Goal: Task Accomplishment & Management: Complete application form

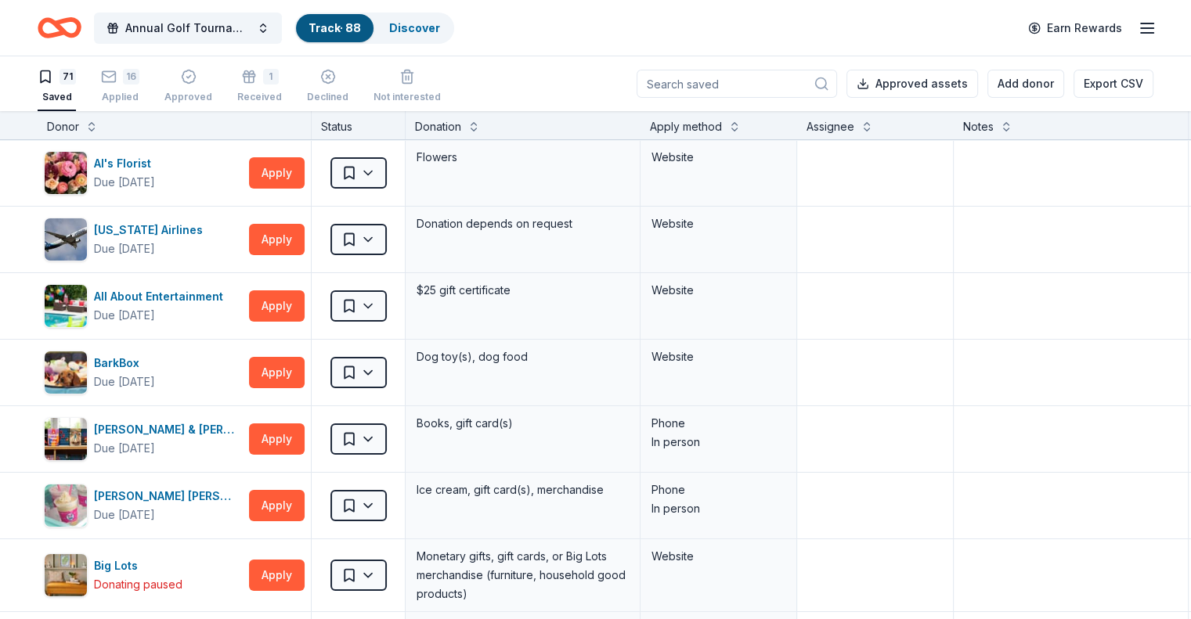
scroll to position [1801, 0]
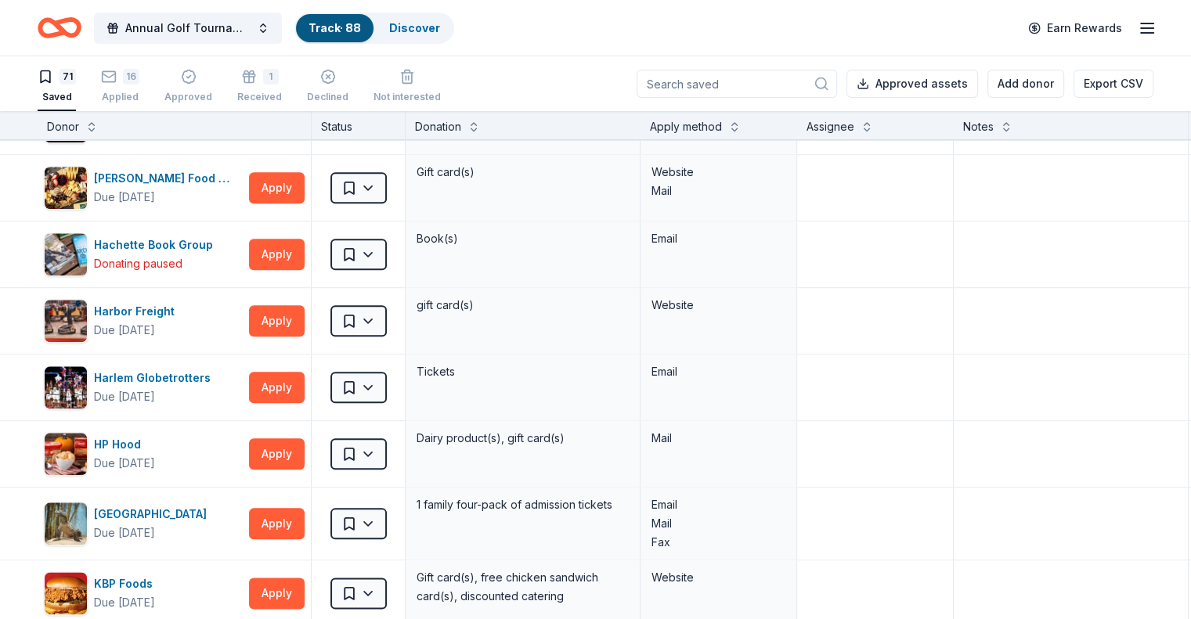
click at [81, 26] on icon "Home" at bounding box center [60, 27] width 44 height 37
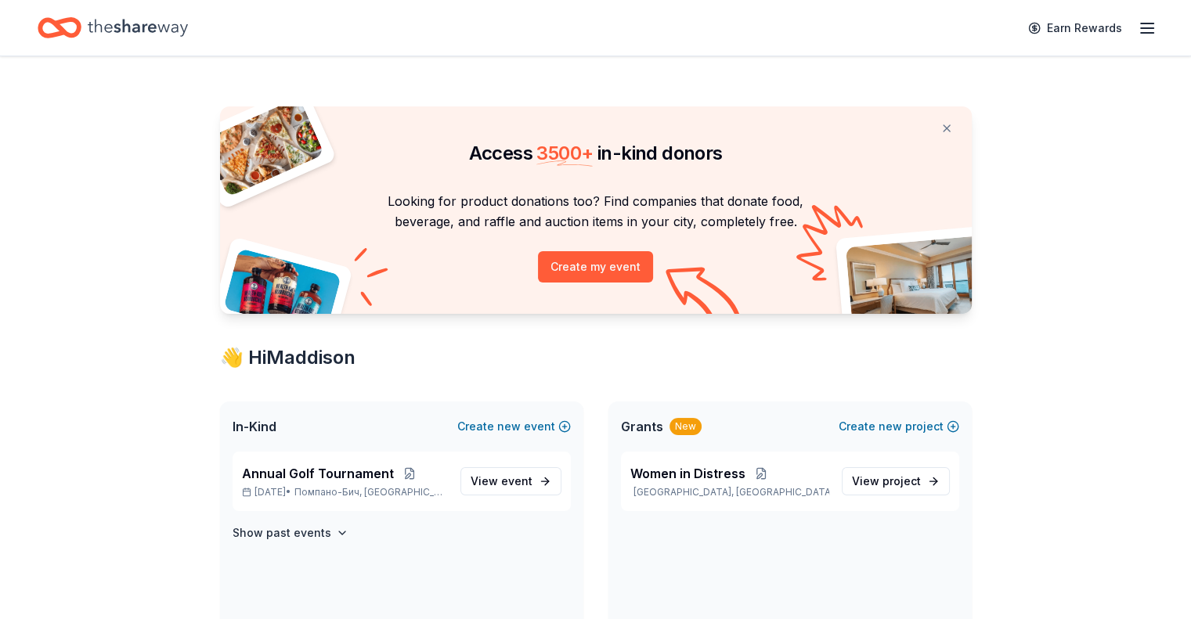
click at [79, 20] on icon "Home" at bounding box center [67, 28] width 24 height 16
click at [166, 20] on icon "Home" at bounding box center [138, 28] width 100 height 32
click at [323, 462] on div "Annual Golf Tournament Nov 10, 2025 • Помпано-Бич, FL View event" at bounding box center [402, 481] width 338 height 59
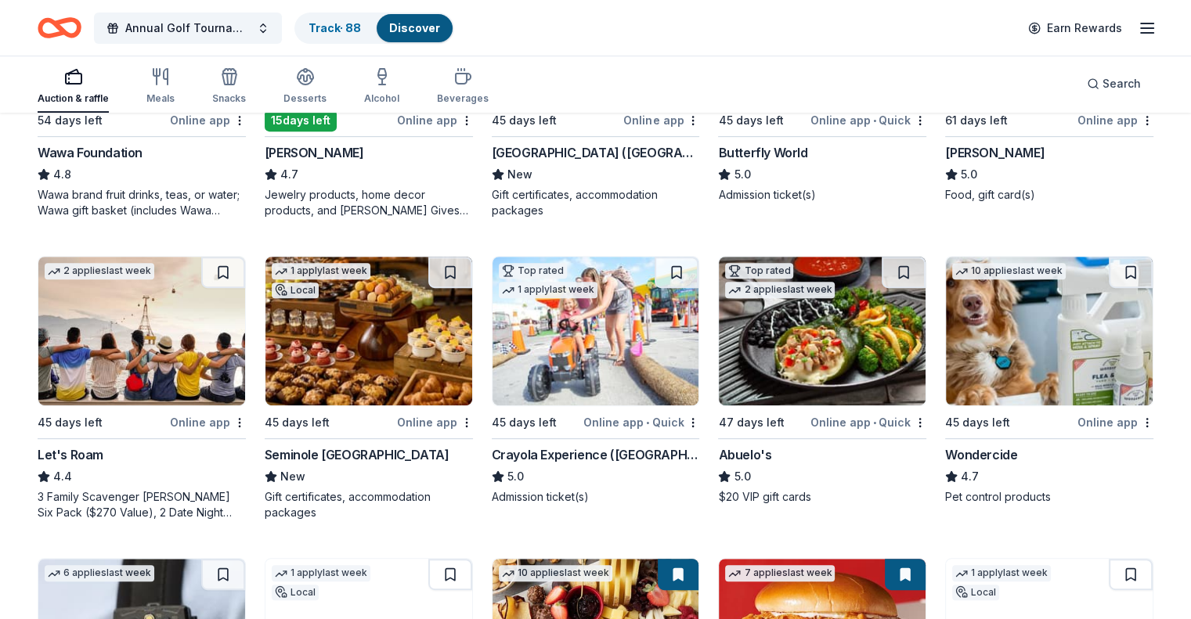
scroll to position [705, 0]
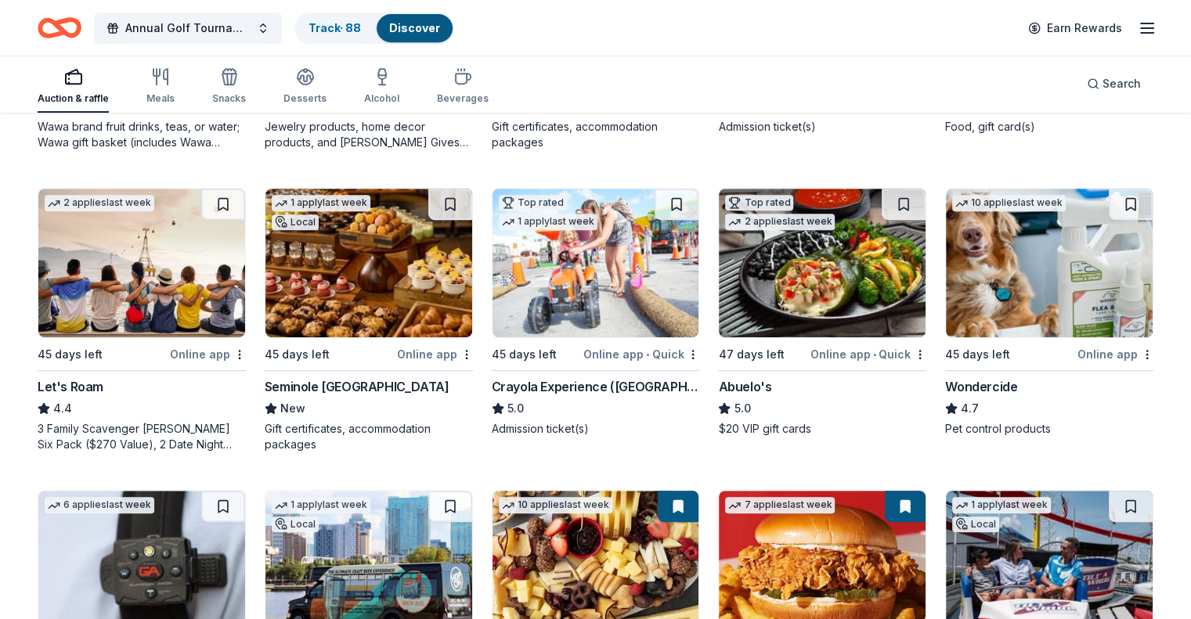
drag, startPoint x: 119, startPoint y: 268, endPoint x: 1154, endPoint y: 200, distance: 1037.1
click at [1173, 164] on div "276 results in Помпано-Бич, FL Application deadlines 0 this month 58 in Septemb…" at bounding box center [595, 145] width 1191 height 1470
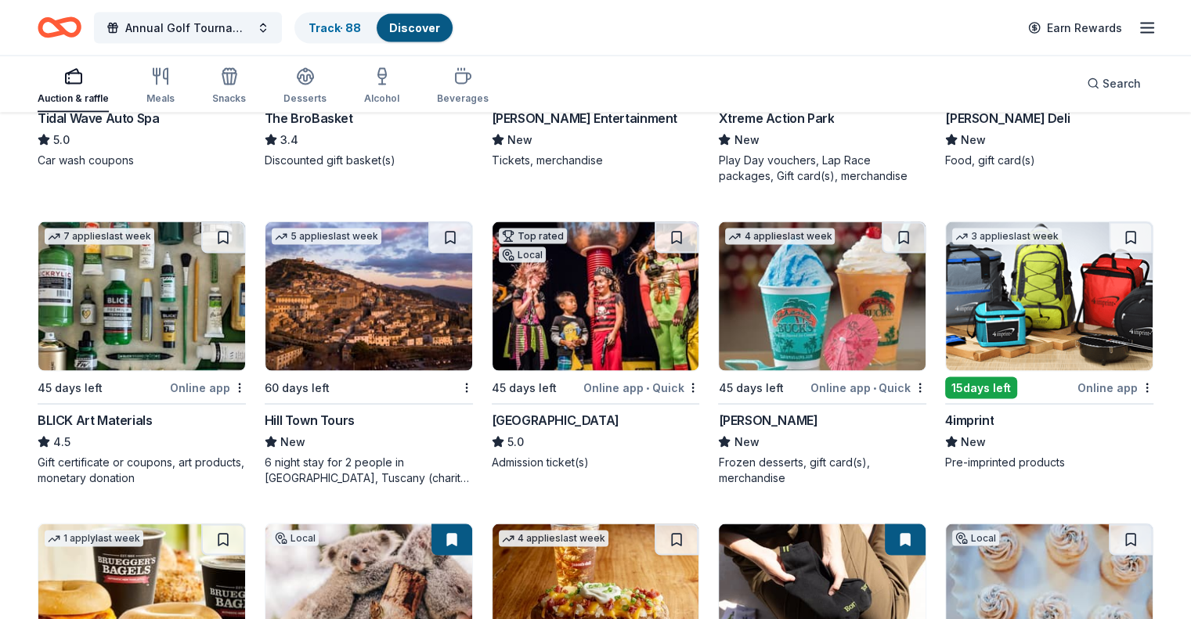
scroll to position [3364, 0]
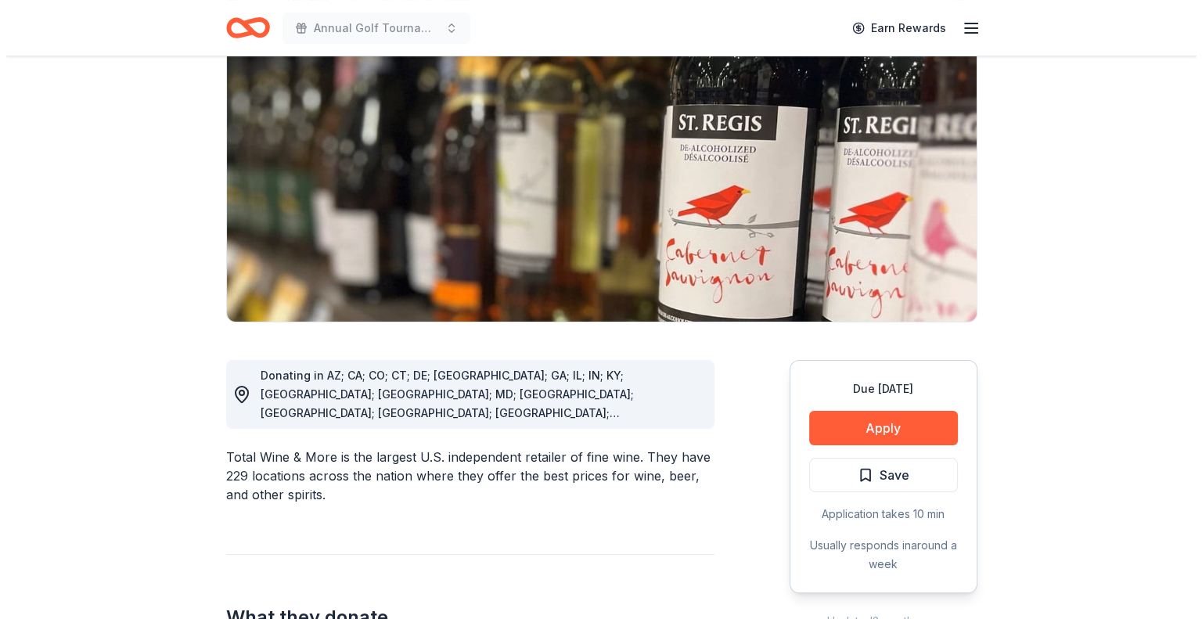
scroll to position [235, 0]
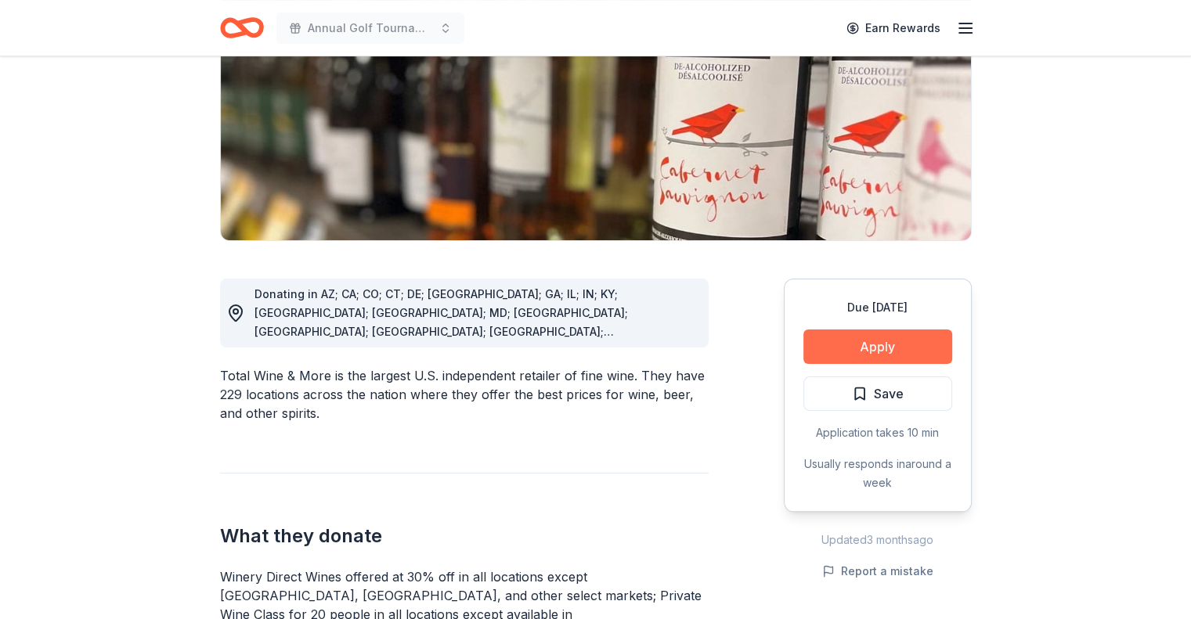
click at [926, 340] on button "Apply" at bounding box center [877, 347] width 149 height 34
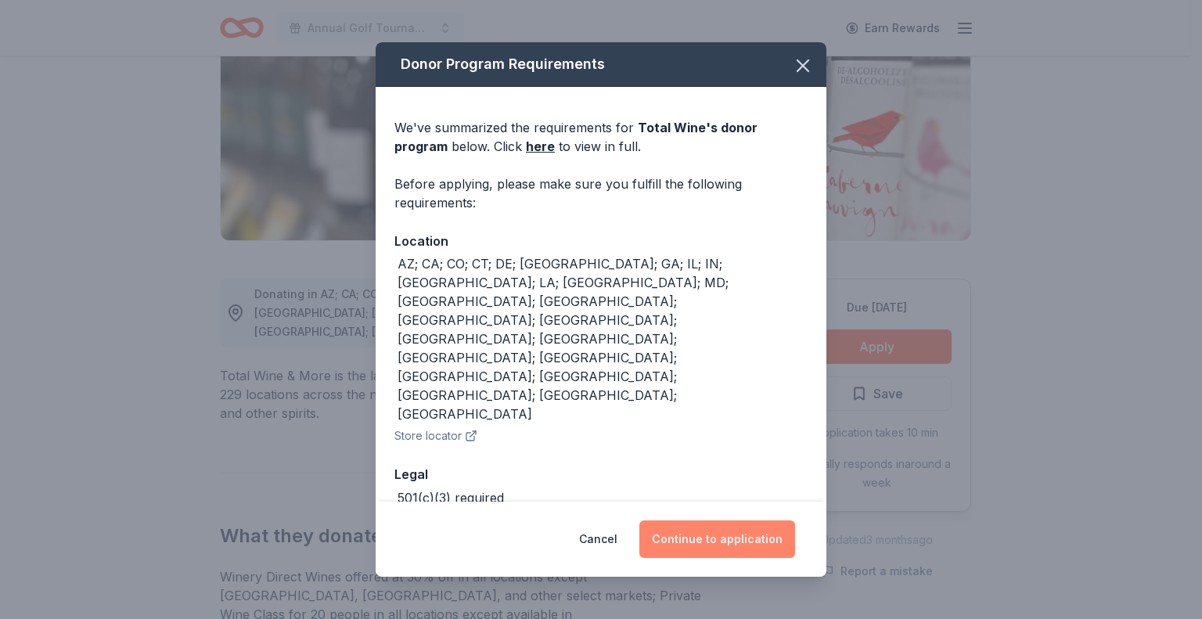
click at [727, 521] on button "Continue to application" at bounding box center [718, 540] width 156 height 38
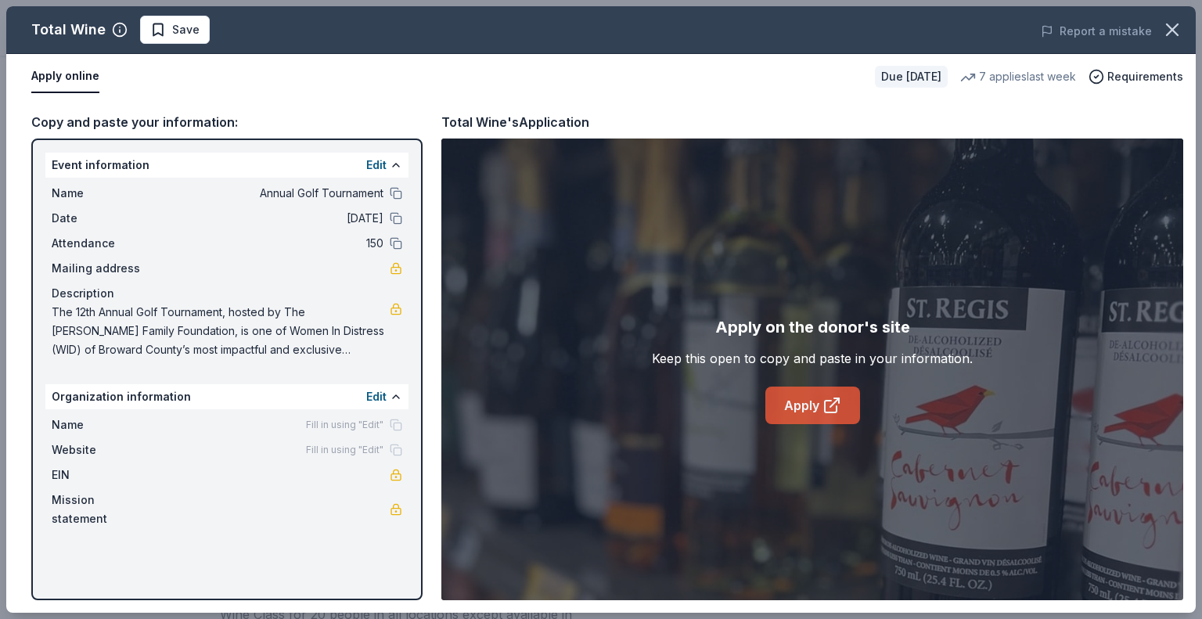
click at [852, 402] on link "Apply" at bounding box center [813, 406] width 95 height 38
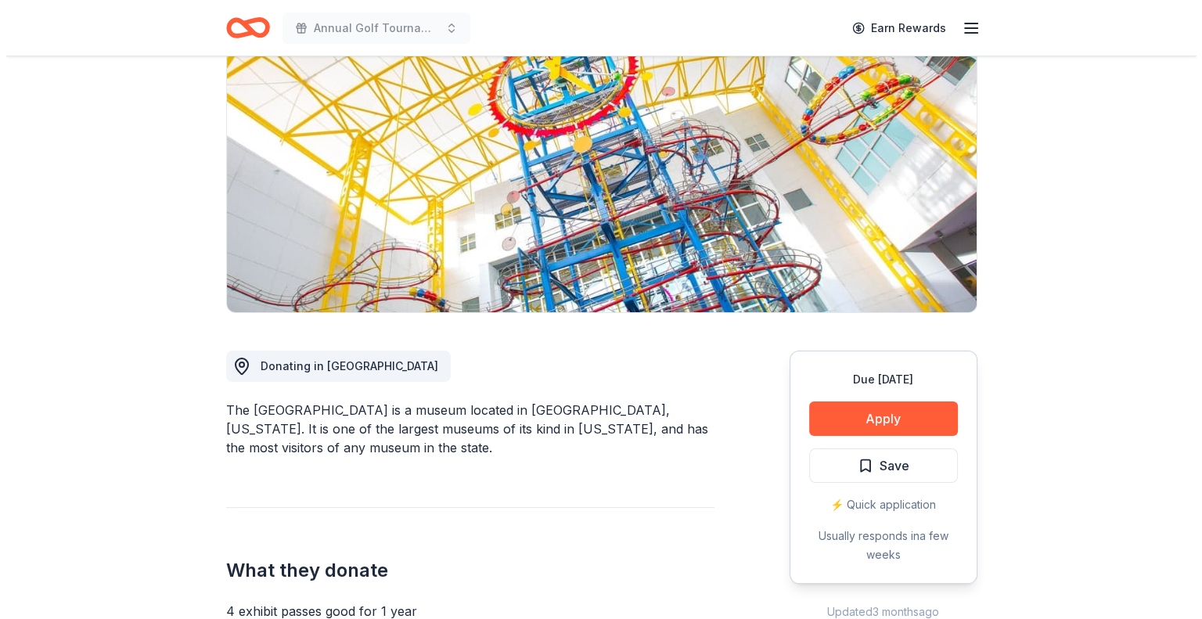
scroll to position [235, 0]
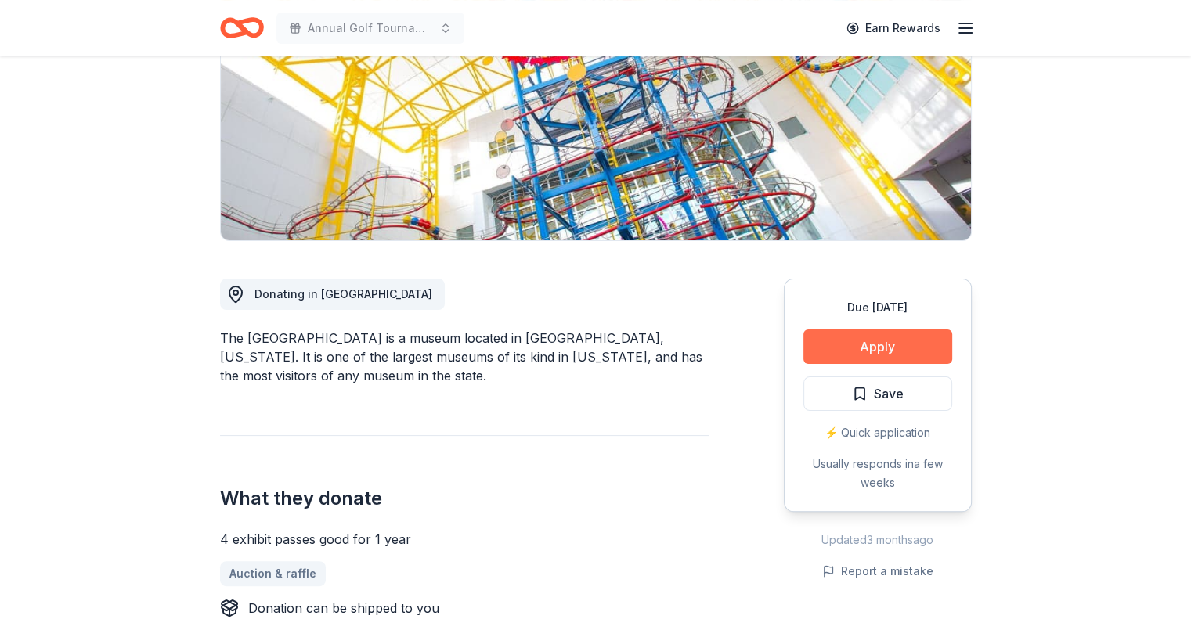
click at [874, 350] on button "Apply" at bounding box center [877, 347] width 149 height 34
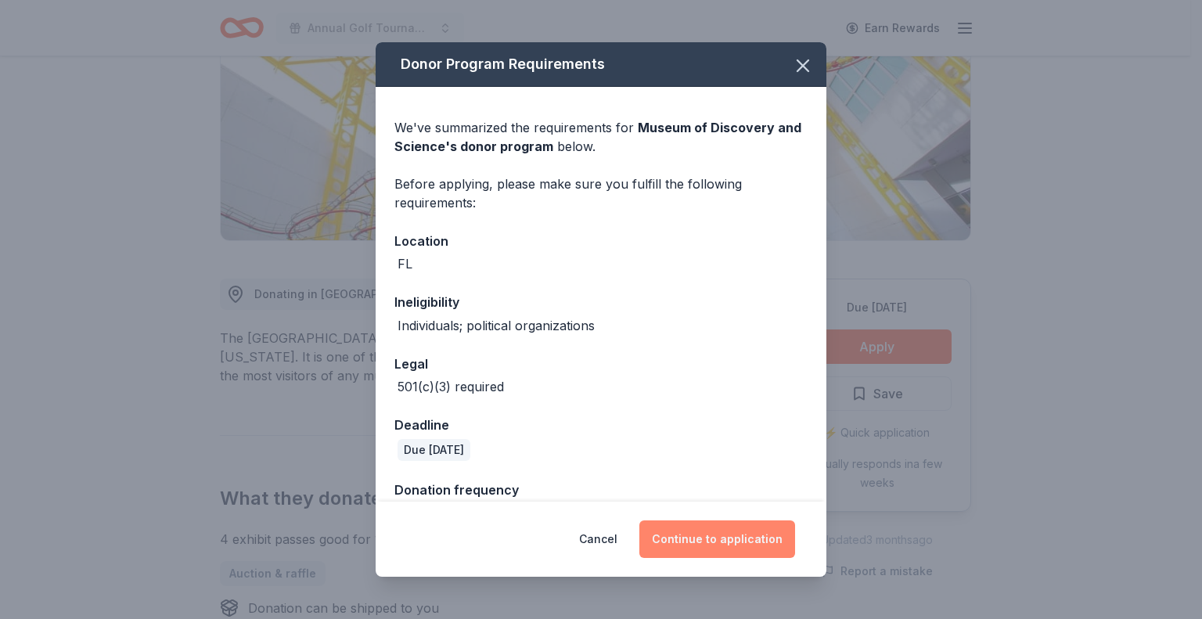
click at [765, 535] on button "Continue to application" at bounding box center [718, 540] width 156 height 38
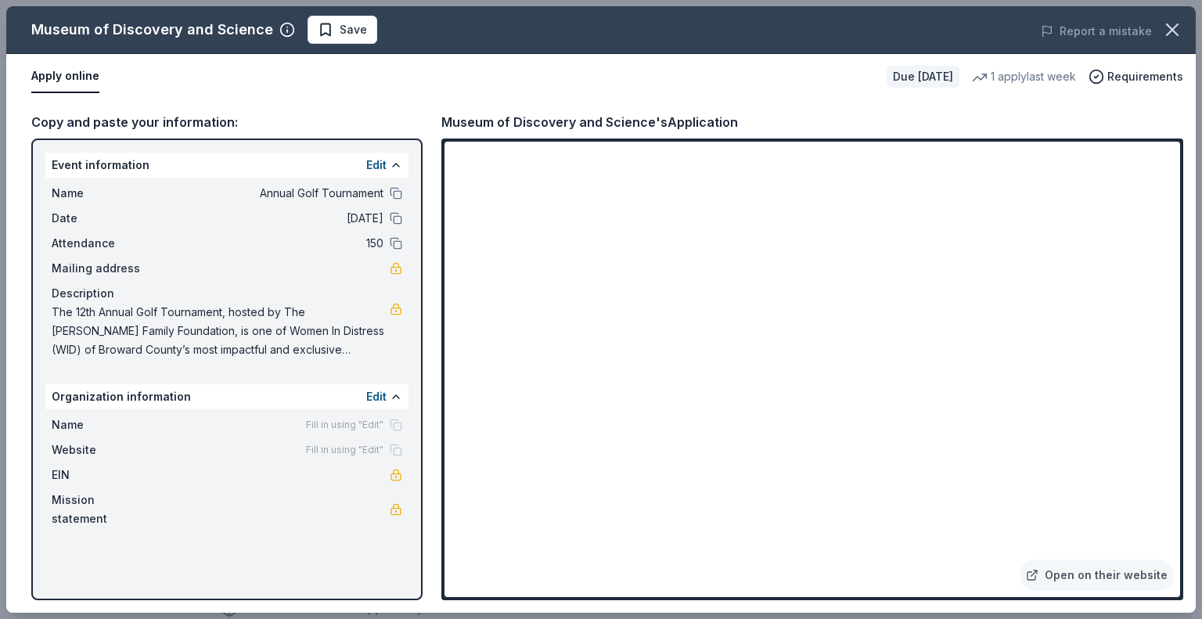
drag, startPoint x: 448, startPoint y: 117, endPoint x: 630, endPoint y: 128, distance: 182.7
click at [630, 128] on div "Museum of Discovery and Science's Application" at bounding box center [590, 122] width 297 height 20
drag, startPoint x: 191, startPoint y: 318, endPoint x: 289, endPoint y: 343, distance: 101.0
click at [289, 343] on span "The 12th Annual Golf Tournament, hosted by The [PERSON_NAME] Family Foundation,…" at bounding box center [221, 331] width 338 height 56
click at [354, 23] on span "Save" at bounding box center [353, 29] width 27 height 19
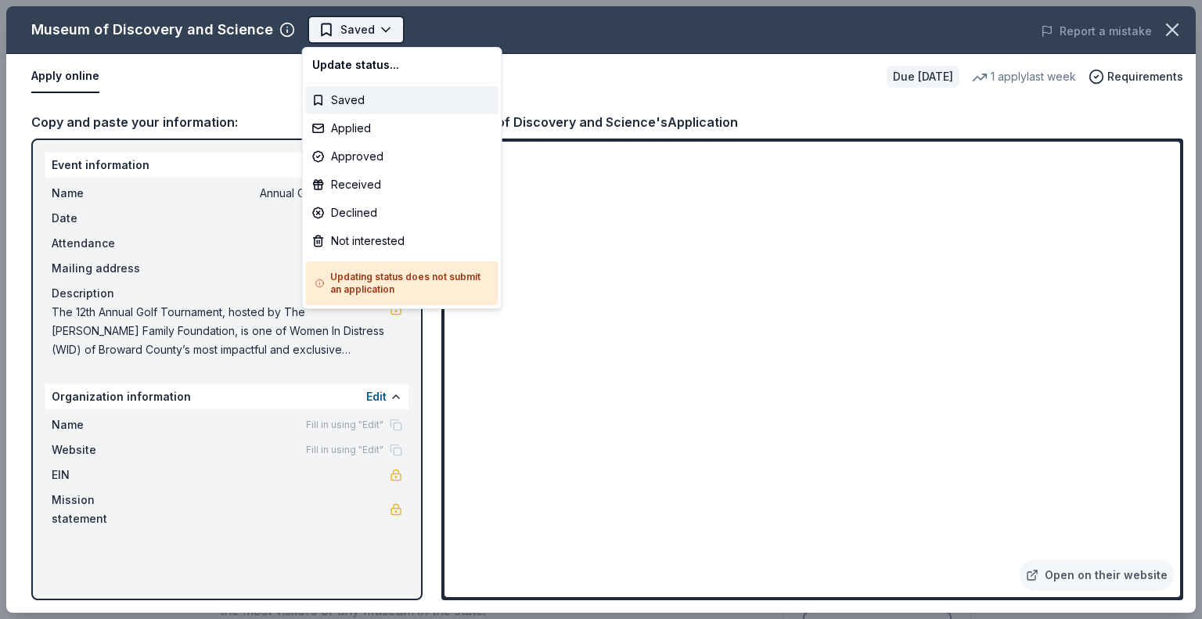
scroll to position [0, 0]
click at [362, 33] on body "Annual Golf Tournament Earn Rewards Due in 19 days Share Museum of Discovery an…" at bounding box center [595, 309] width 1191 height 619
click at [380, 137] on div "Applied" at bounding box center [402, 128] width 193 height 28
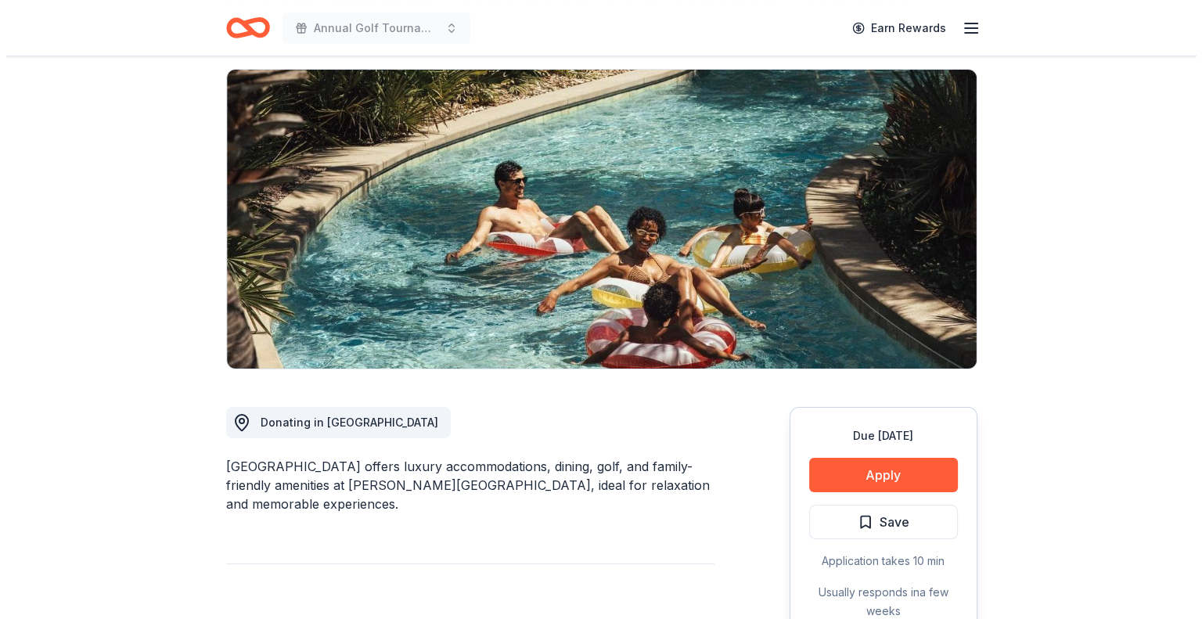
scroll to position [235, 0]
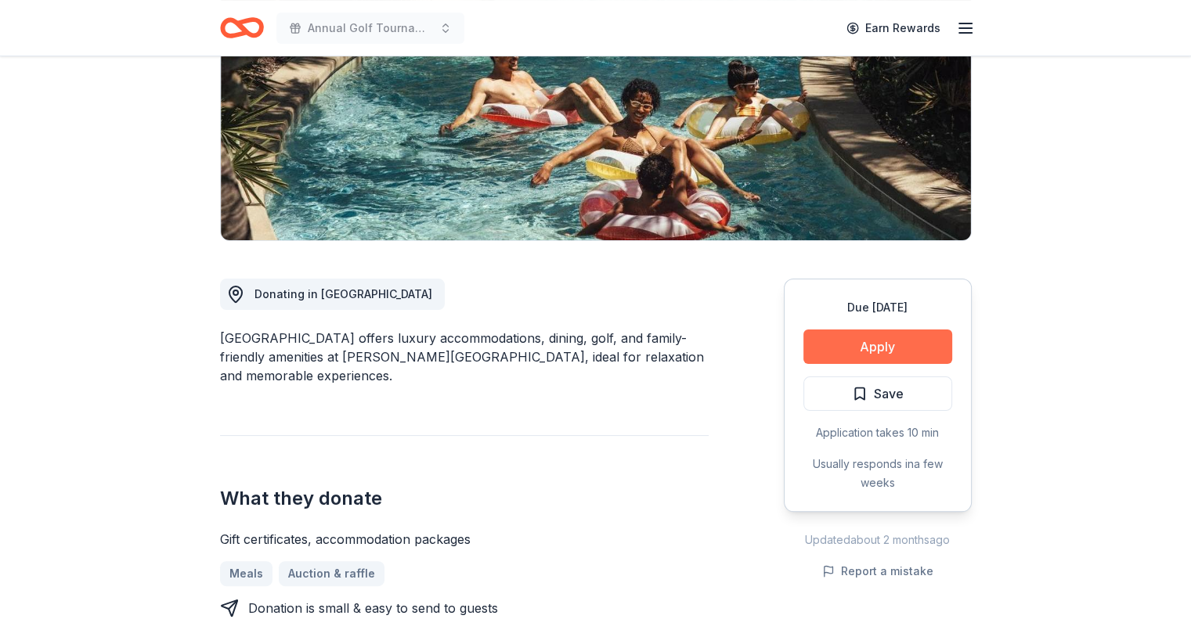
click at [868, 336] on button "Apply" at bounding box center [877, 347] width 149 height 34
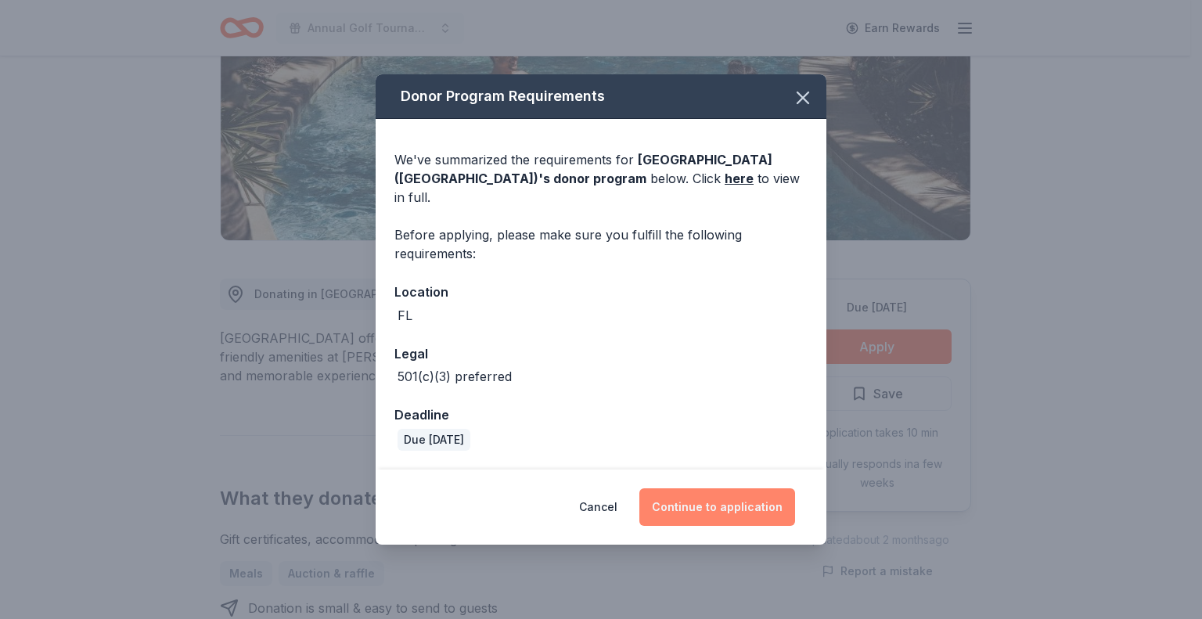
click at [730, 494] on button "Continue to application" at bounding box center [718, 507] width 156 height 38
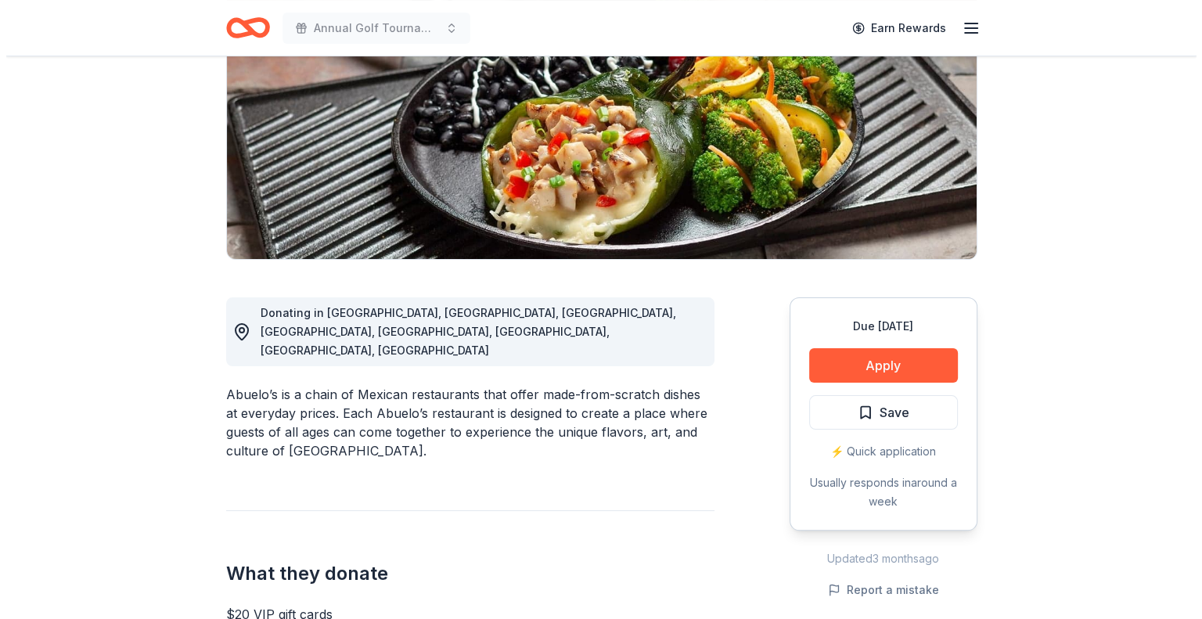
scroll to position [235, 0]
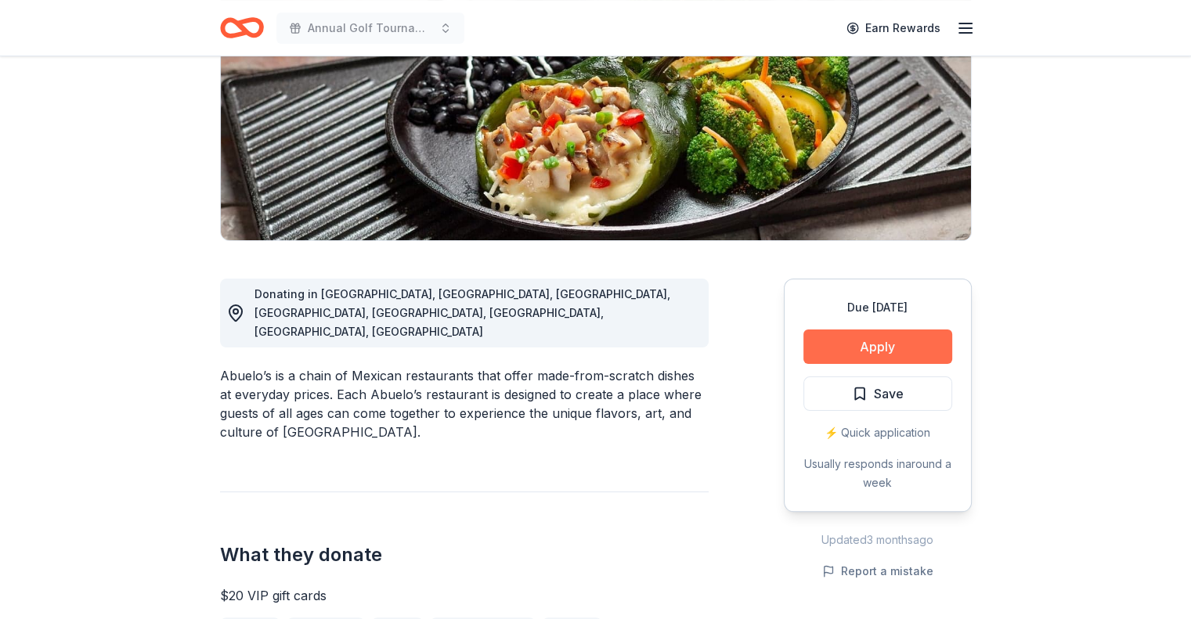
click at [894, 353] on button "Apply" at bounding box center [877, 347] width 149 height 34
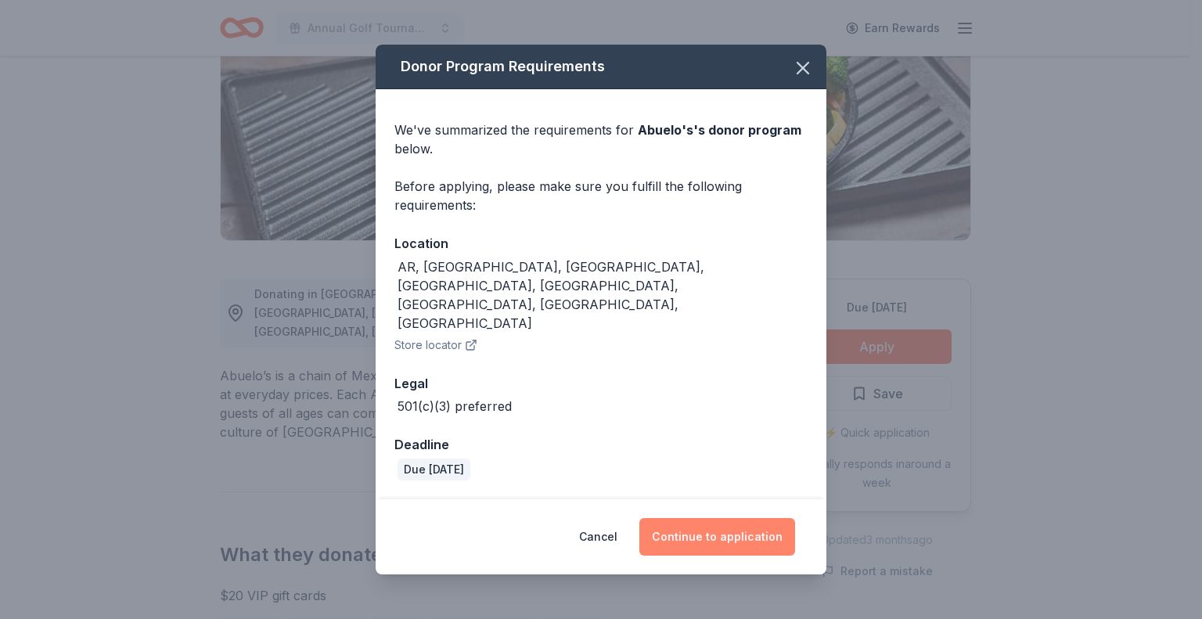
click at [722, 518] on button "Continue to application" at bounding box center [718, 537] width 156 height 38
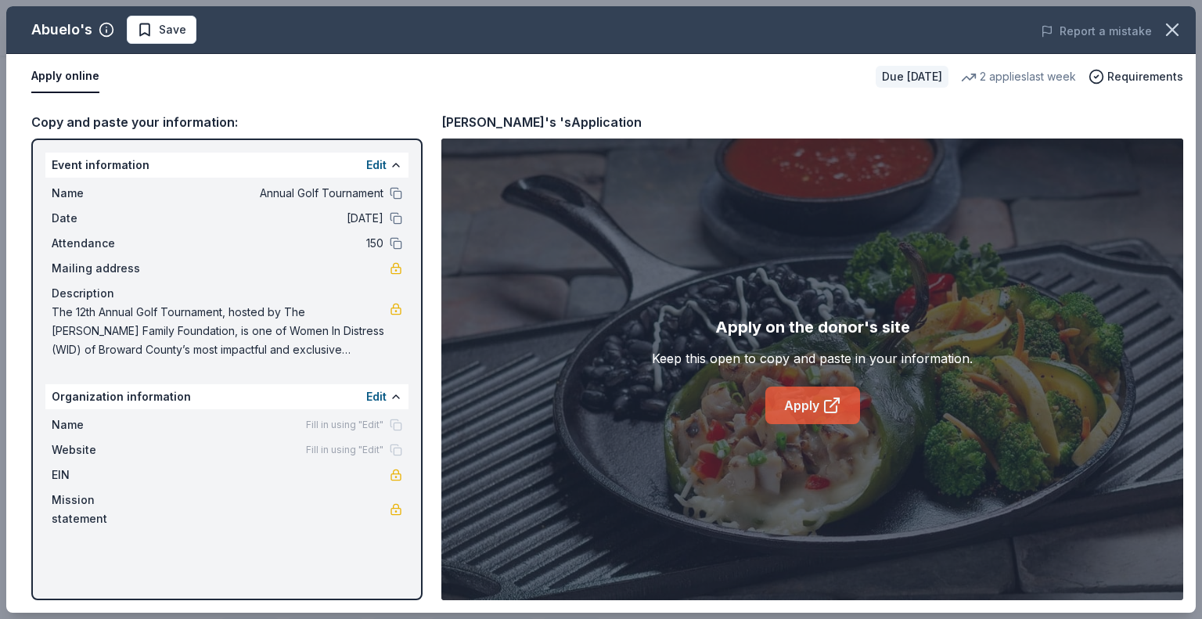
click at [783, 410] on link "Apply" at bounding box center [813, 406] width 95 height 38
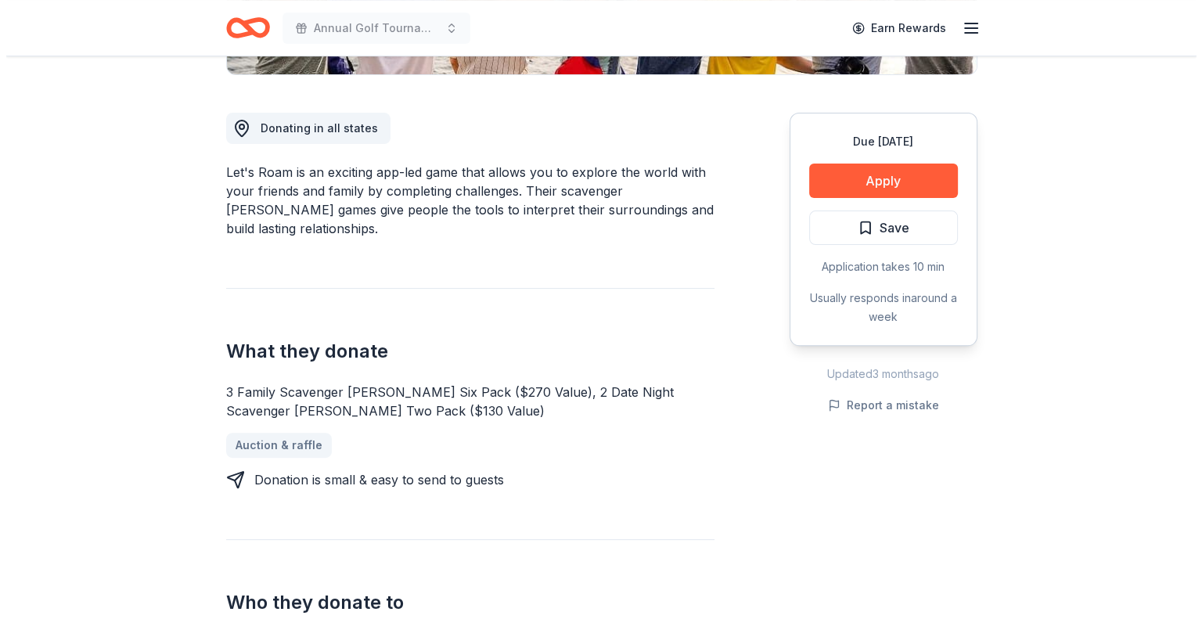
scroll to position [391, 0]
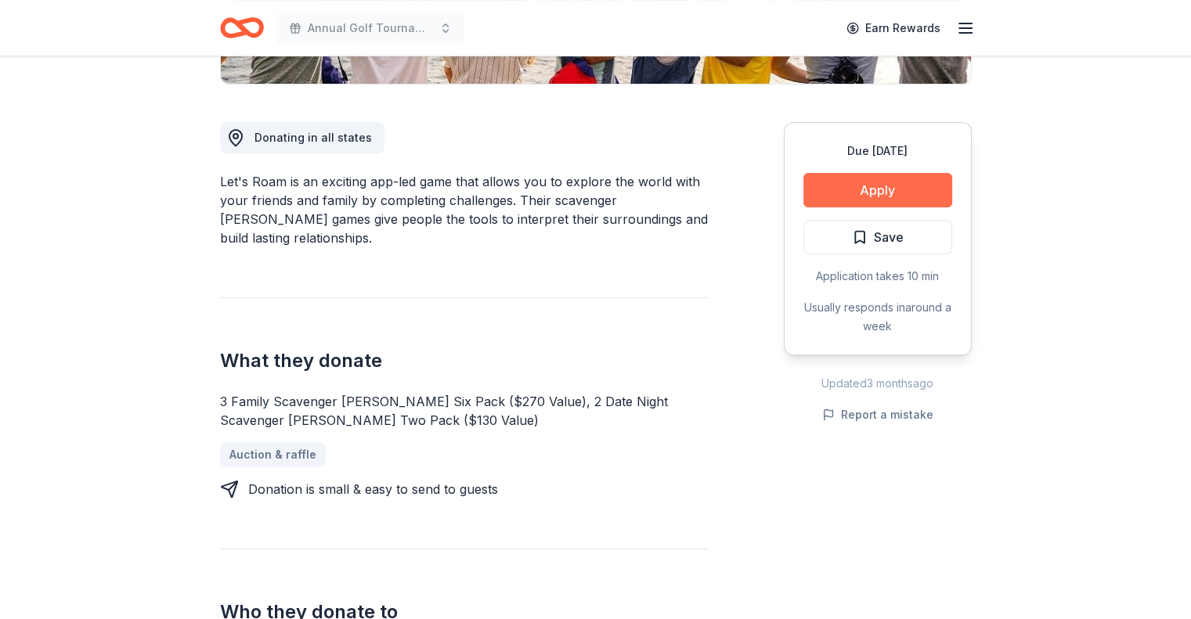
click at [817, 189] on button "Apply" at bounding box center [877, 190] width 149 height 34
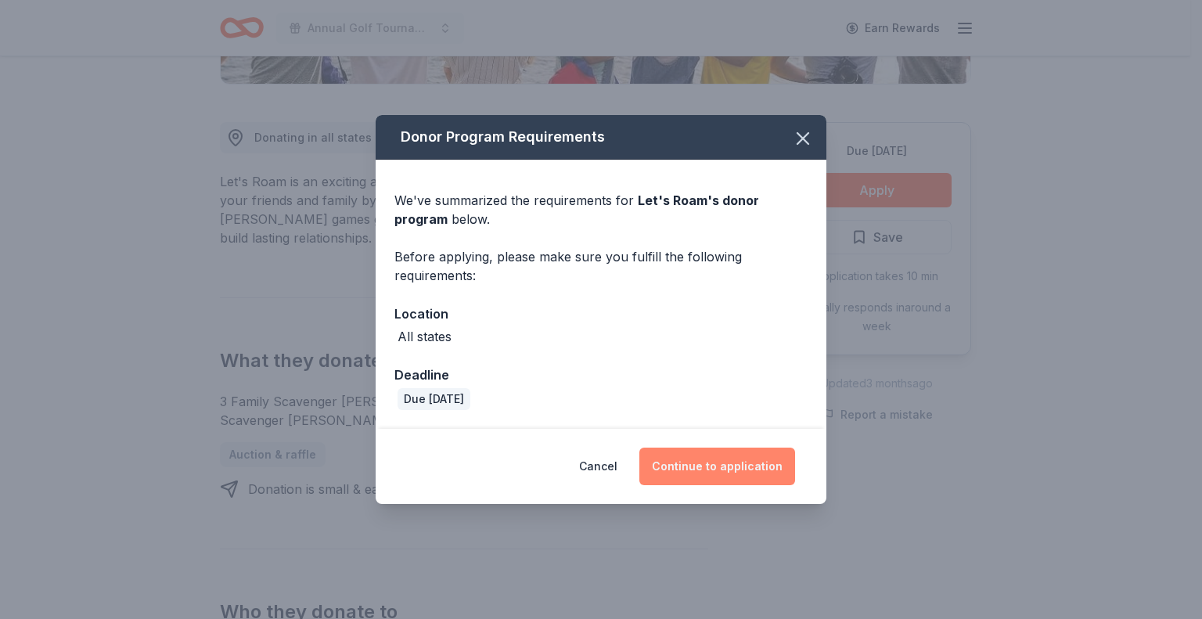
click at [705, 474] on button "Continue to application" at bounding box center [718, 467] width 156 height 38
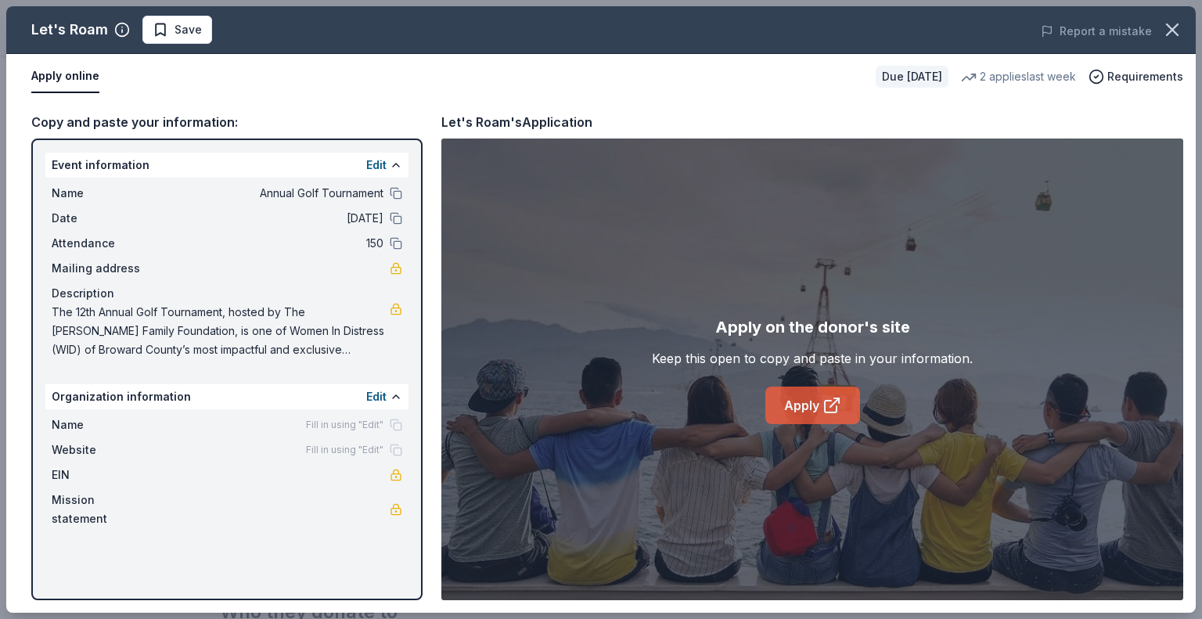
click at [791, 397] on link "Apply" at bounding box center [813, 406] width 95 height 38
click at [786, 404] on link "Apply" at bounding box center [813, 406] width 95 height 38
click at [770, 106] on div "Copy and paste your information: Event information Edit Name Annual Golf Tourna…" at bounding box center [601, 356] width 1190 height 514
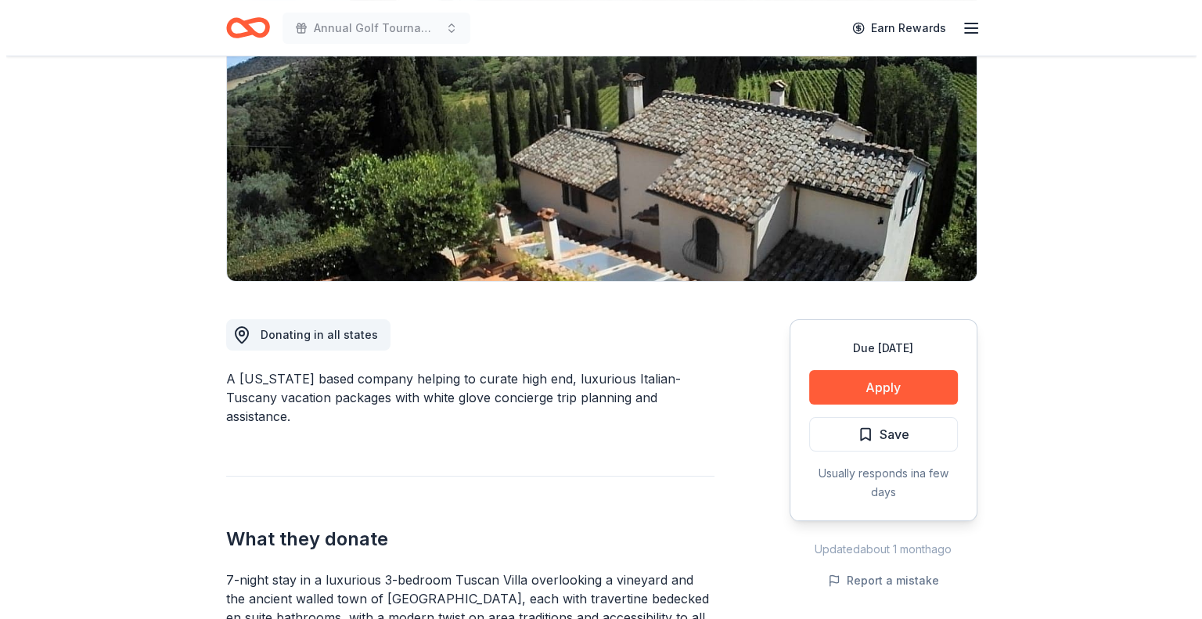
scroll to position [313, 0]
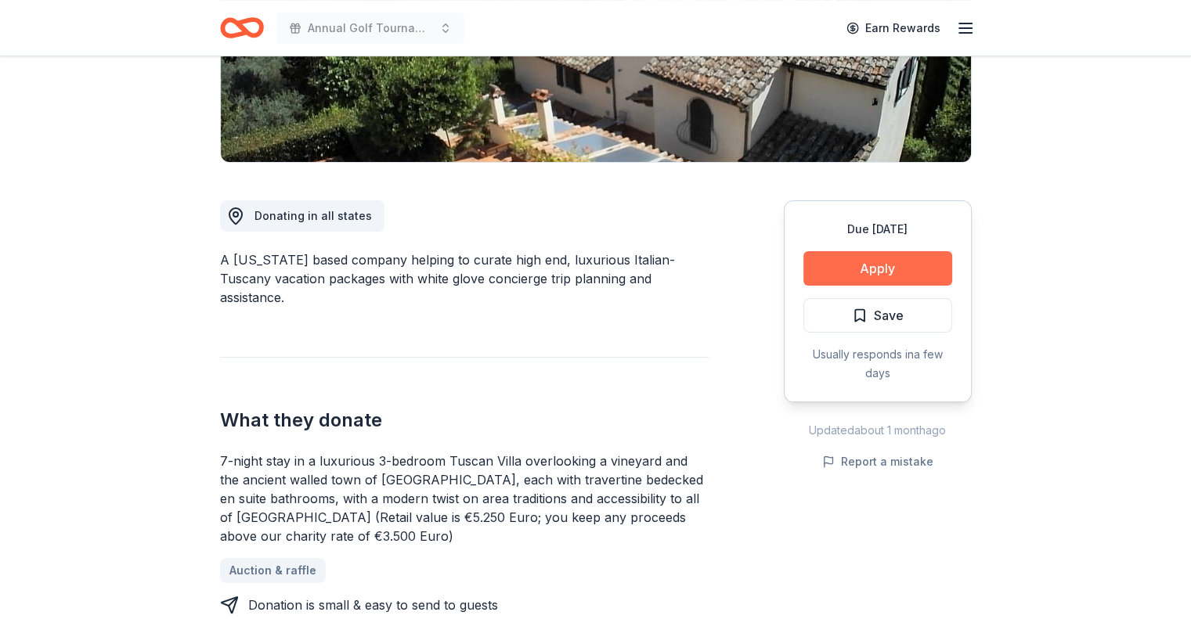
click at [880, 263] on button "Apply" at bounding box center [877, 268] width 149 height 34
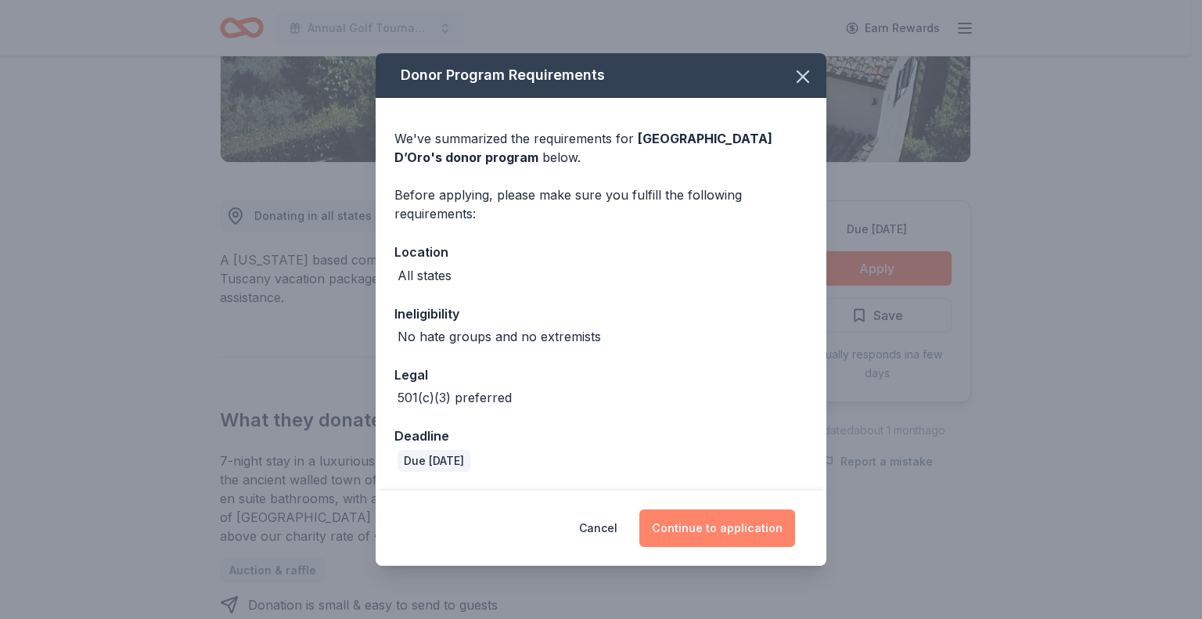
click at [719, 521] on button "Continue to application" at bounding box center [718, 529] width 156 height 38
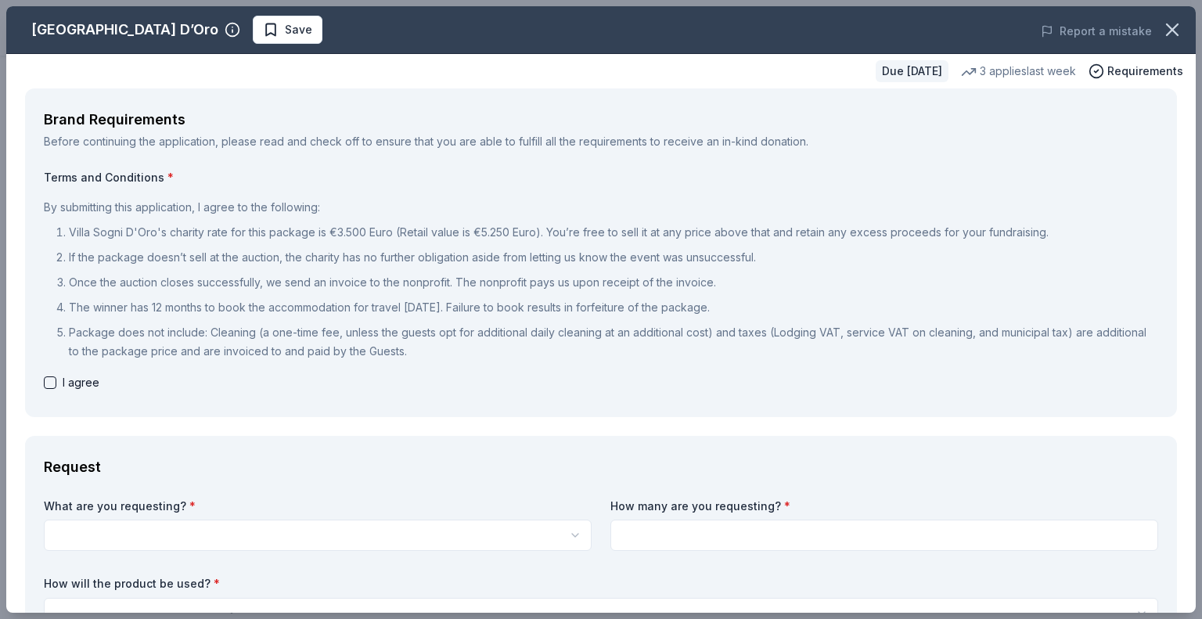
click at [49, 381] on button "button" at bounding box center [50, 383] width 13 height 13
checkbox input "true"
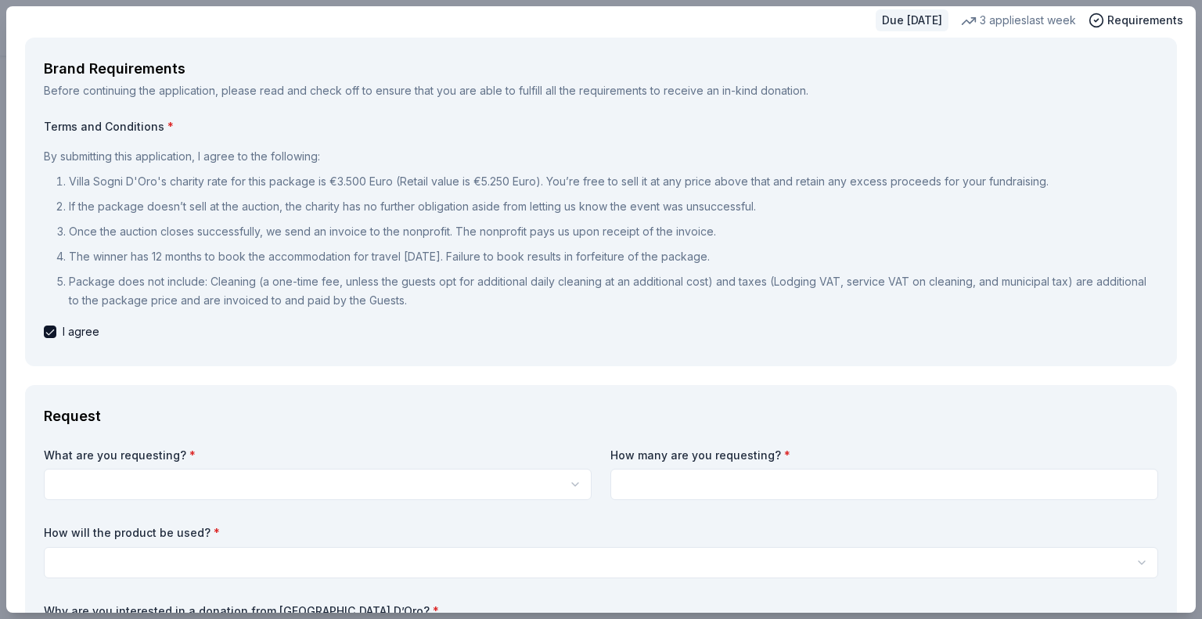
scroll to position [78, 0]
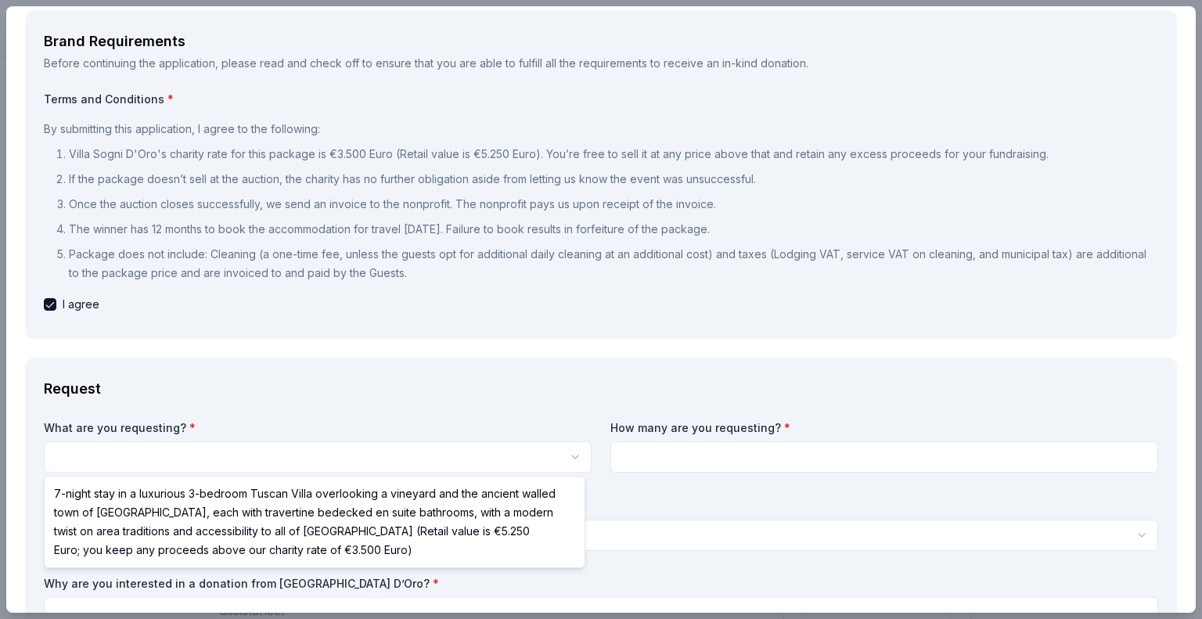
click at [182, 453] on html "Annual Golf Tournament Earn Rewards Due in 74 days Share Villa Sogni D’Oro New …" at bounding box center [601, 309] width 1202 height 619
select select "7-night stay in a luxurious 3-bedroom Tuscan Villa overlooking a vineyard and t…"
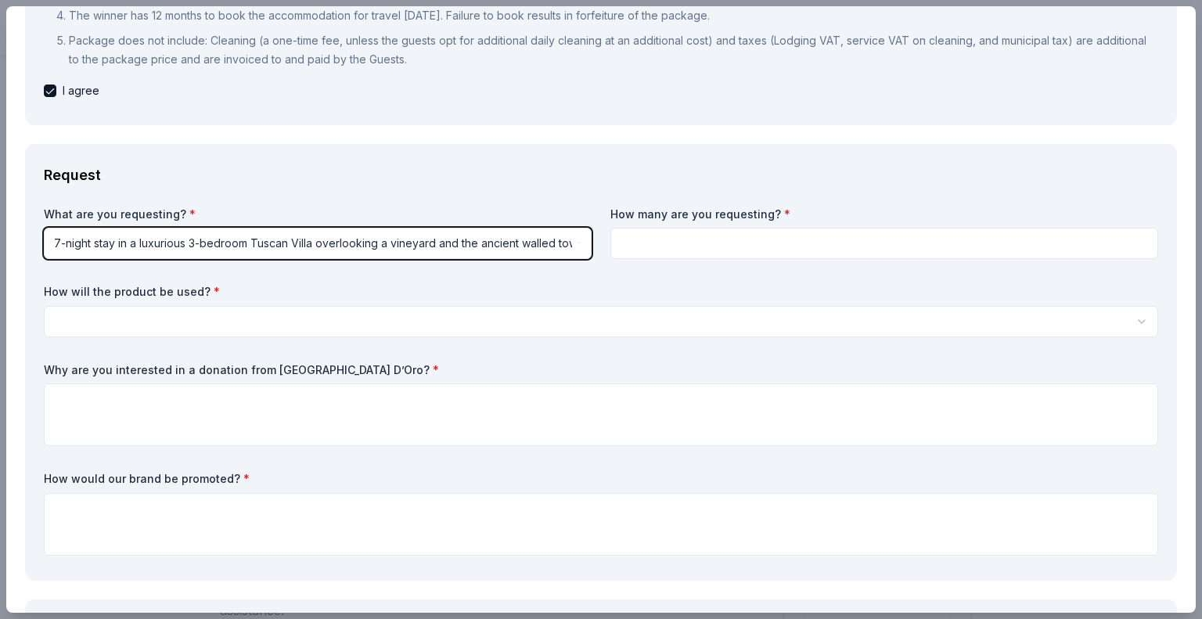
scroll to position [313, 0]
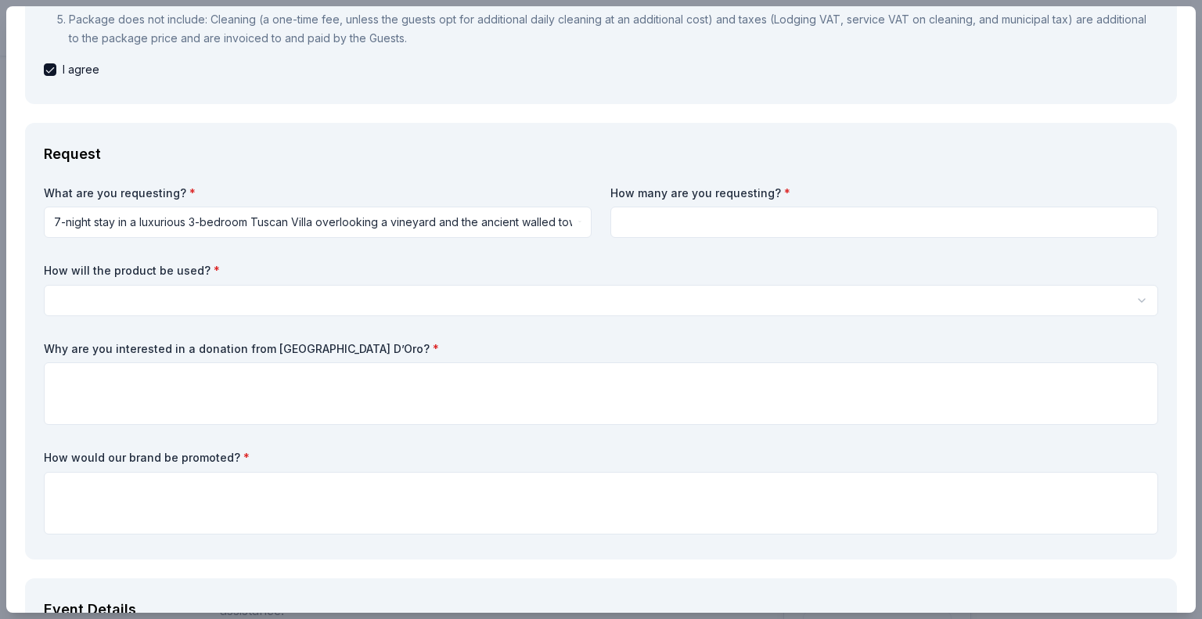
click at [667, 212] on input at bounding box center [885, 222] width 548 height 31
click at [676, 225] on input at bounding box center [885, 222] width 548 height 31
click at [750, 225] on input at bounding box center [885, 222] width 548 height 31
type input "1"
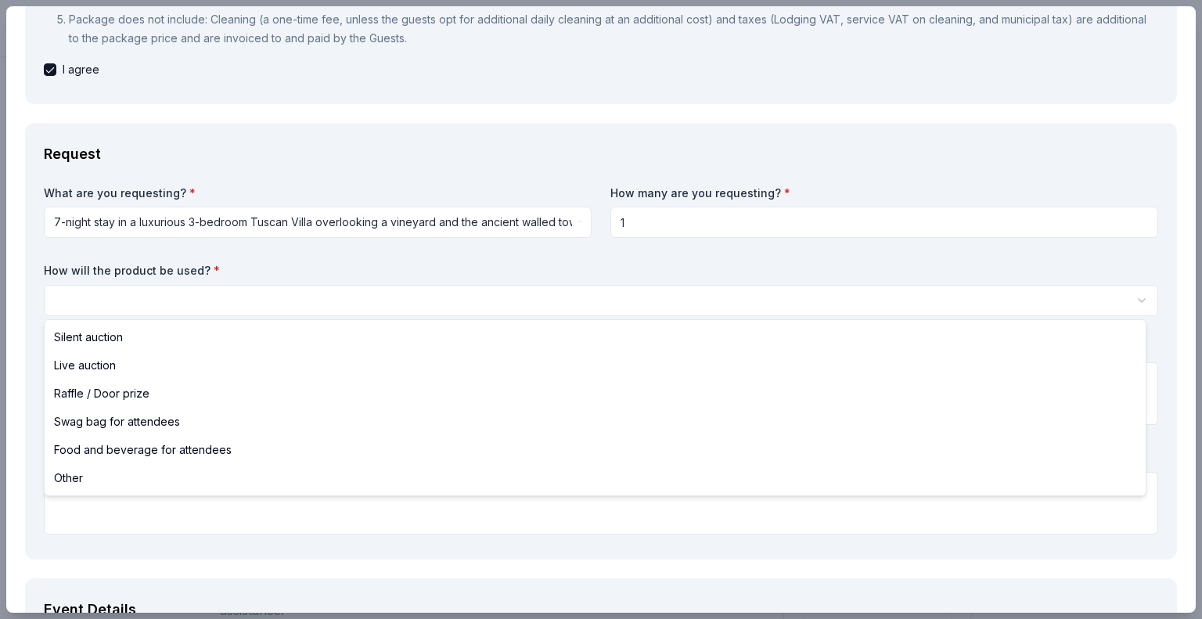
click at [99, 299] on html "Annual Golf Tournament Earn Rewards Due in 74 days Share Villa Sogni D’Oro New …" at bounding box center [601, 309] width 1202 height 619
select select "silentAuction"
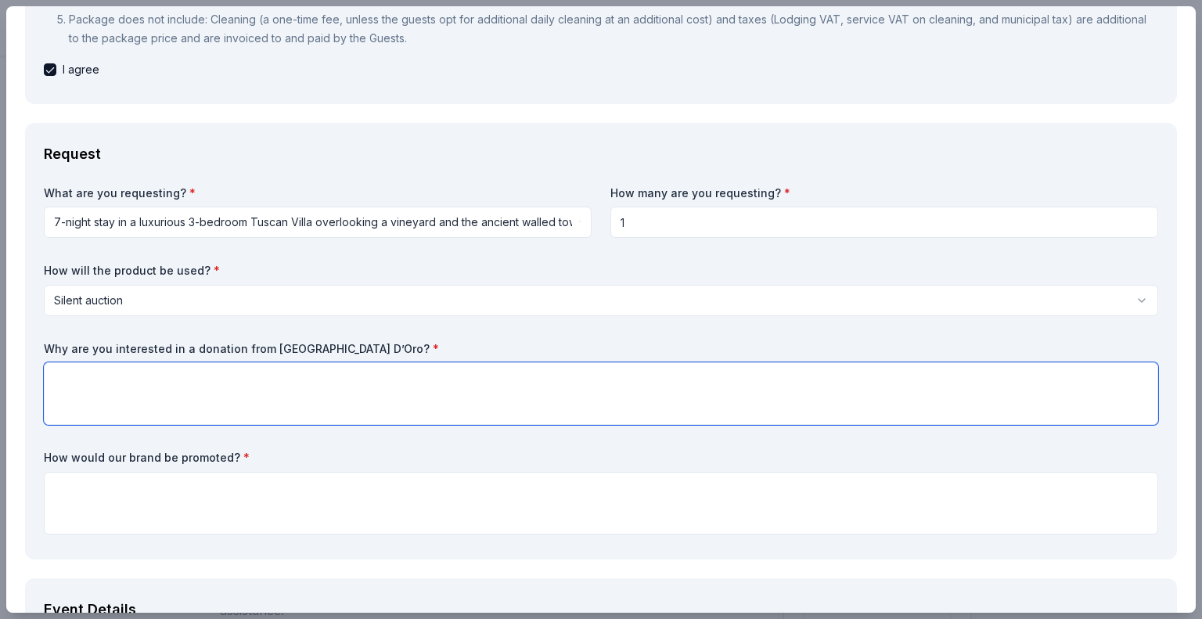
click at [113, 392] on textarea at bounding box center [601, 393] width 1115 height 63
paste textarea "The 12th Annual Golf Tournament, hosted by The [PERSON_NAME] Family Foundation,…"
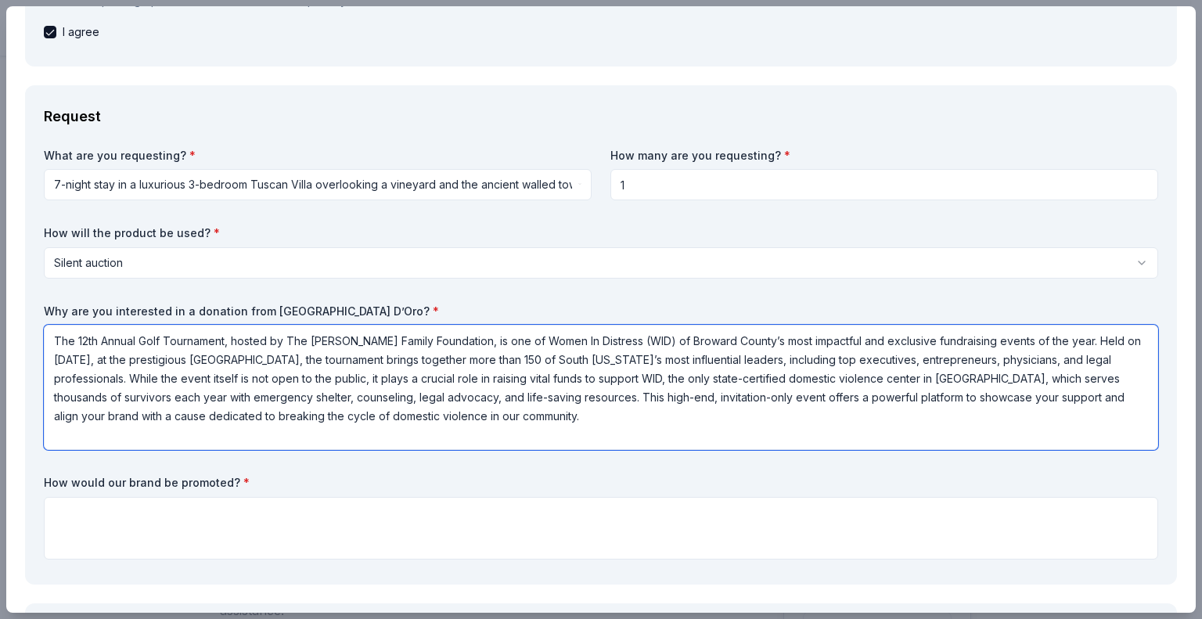
scroll to position [548, 0]
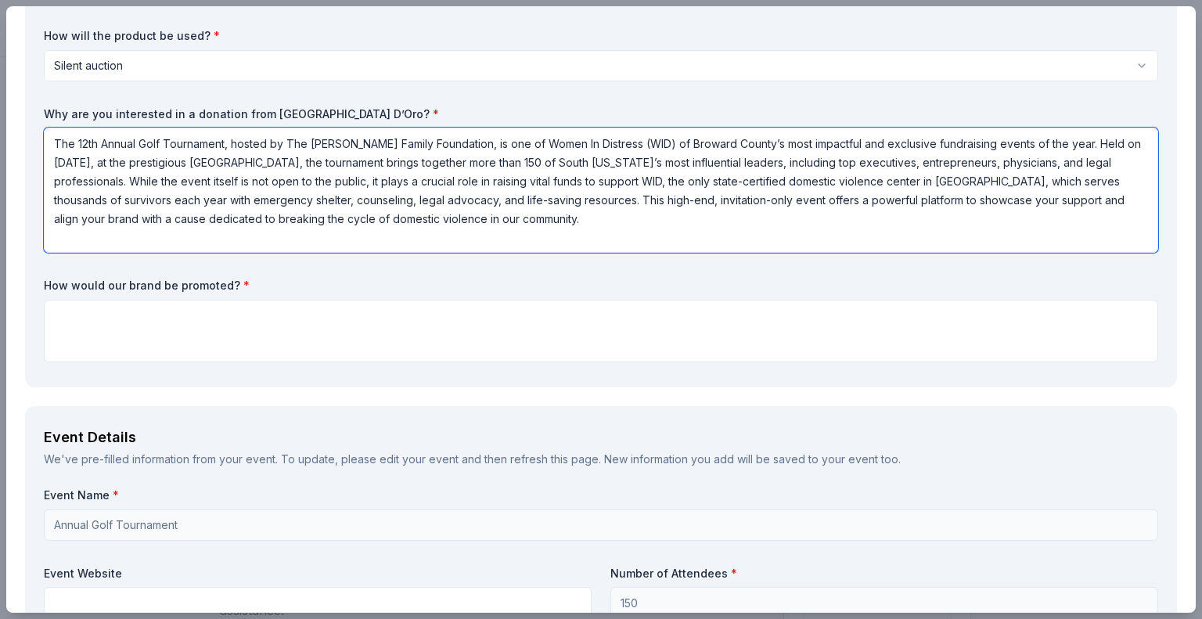
type textarea "The 12th Annual Golf Tournament, hosted by The [PERSON_NAME] Family Foundation,…"
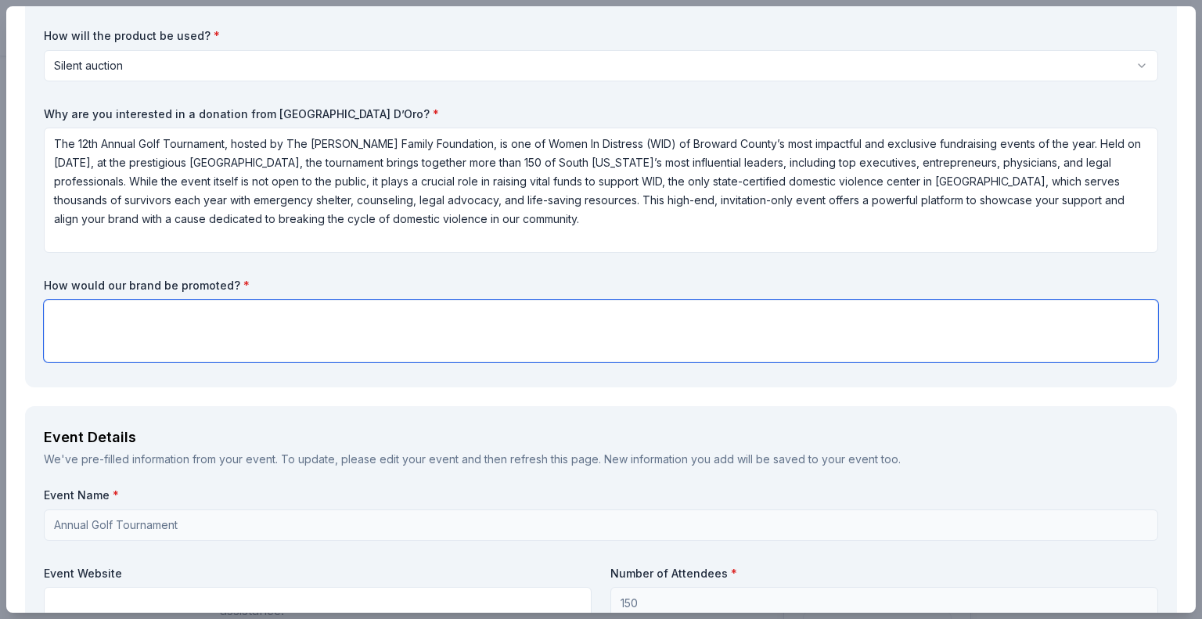
click at [228, 329] on textarea at bounding box center [601, 331] width 1115 height 63
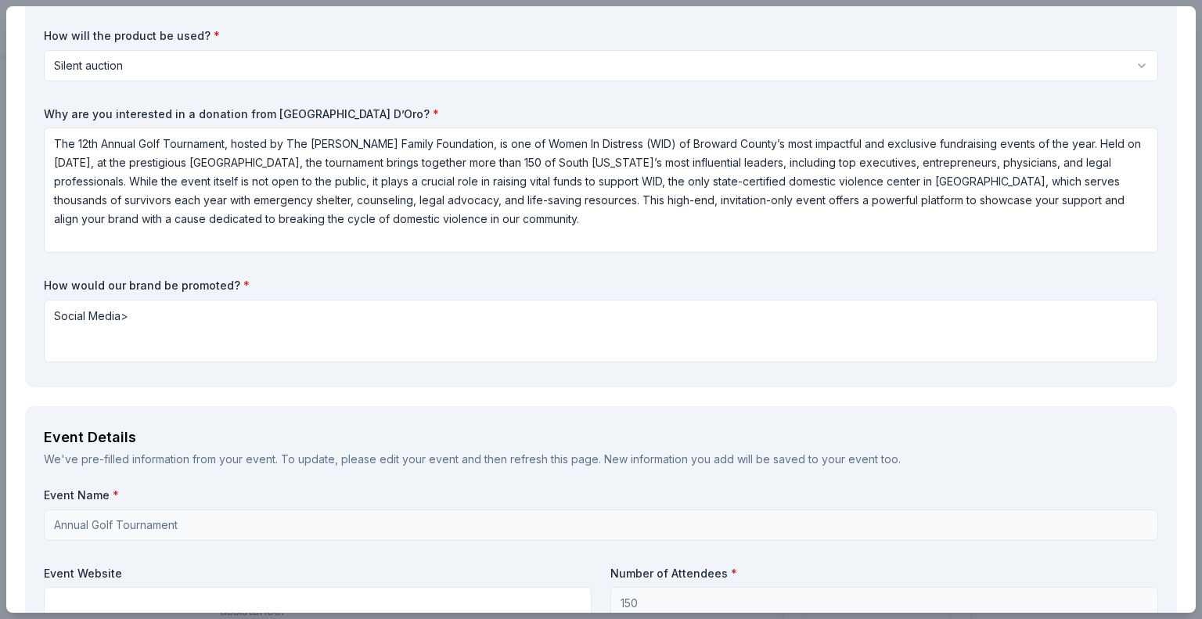
drag, startPoint x: 251, startPoint y: 283, endPoint x: 49, endPoint y: 278, distance: 202.0
click at [49, 278] on label "How would our brand be promoted? *" at bounding box center [601, 286] width 1115 height 16
drag, startPoint x: 45, startPoint y: 281, endPoint x: 254, endPoint y: 278, distance: 209.0
click at [222, 279] on label "How would our brand be promoted? *" at bounding box center [601, 286] width 1115 height 16
drag, startPoint x: 265, startPoint y: 278, endPoint x: 56, endPoint y: 281, distance: 209.0
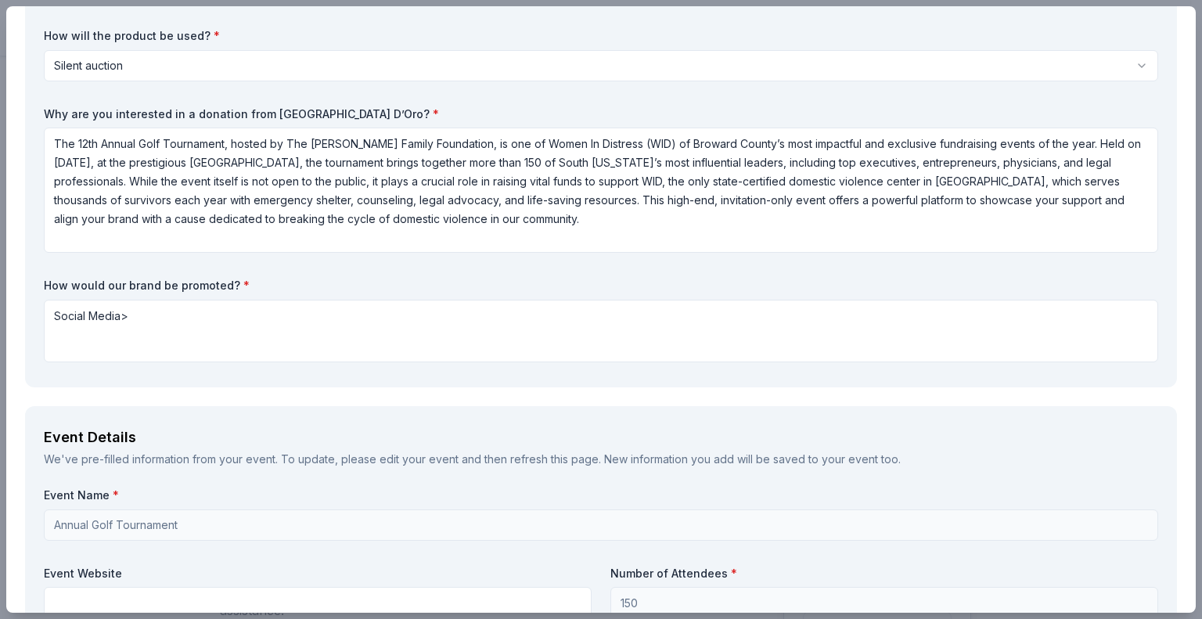
click at [56, 281] on label "How would our brand be promoted? *" at bounding box center [601, 286] width 1115 height 16
drag, startPoint x: 49, startPoint y: 281, endPoint x: 154, endPoint y: 297, distance: 106.1
click at [153, 290] on label "How would our brand be promoted? *" at bounding box center [601, 286] width 1115 height 16
drag, startPoint x: 186, startPoint y: 465, endPoint x: 94, endPoint y: 362, distance: 138.0
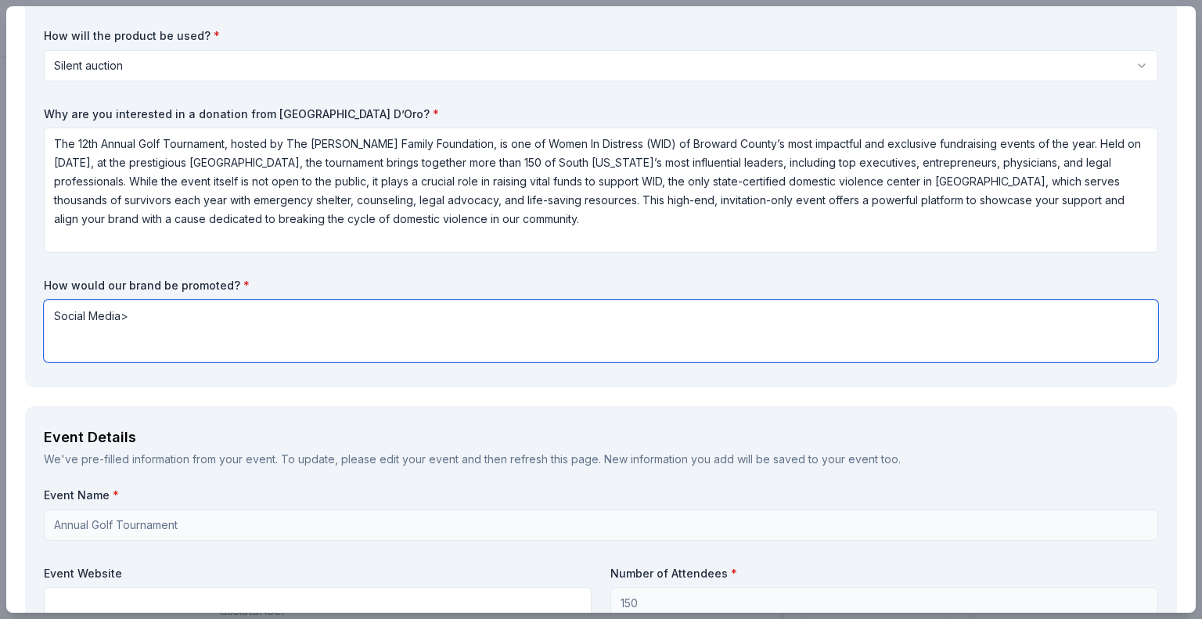
click at [172, 325] on textarea "Social Media>" at bounding box center [601, 331] width 1115 height 63
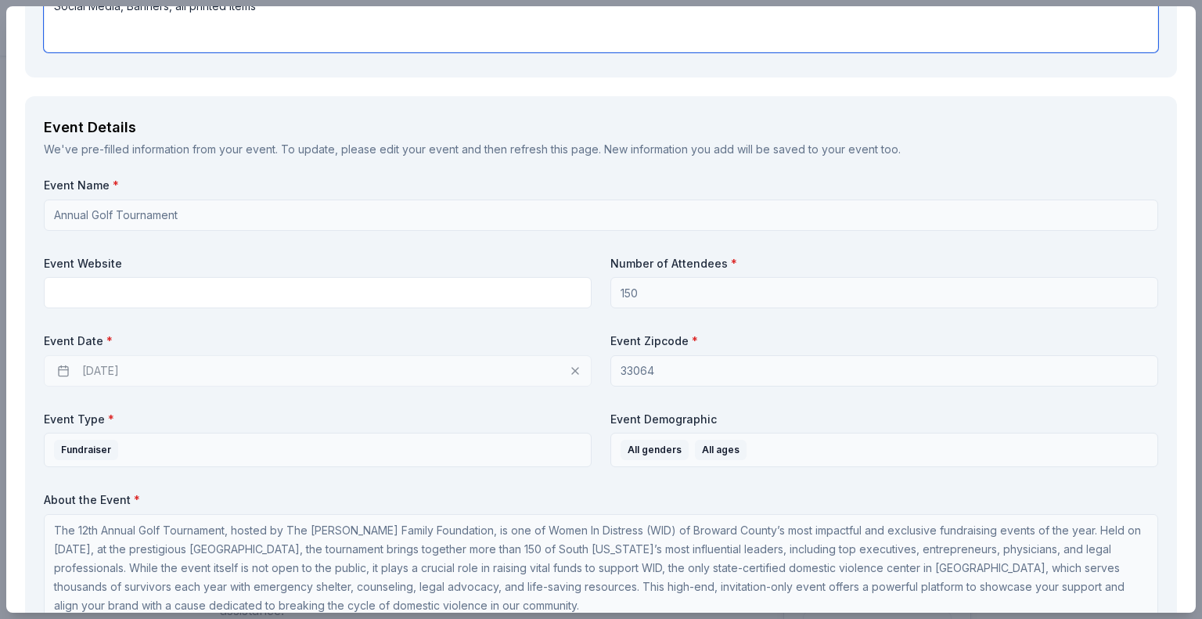
scroll to position [861, 0]
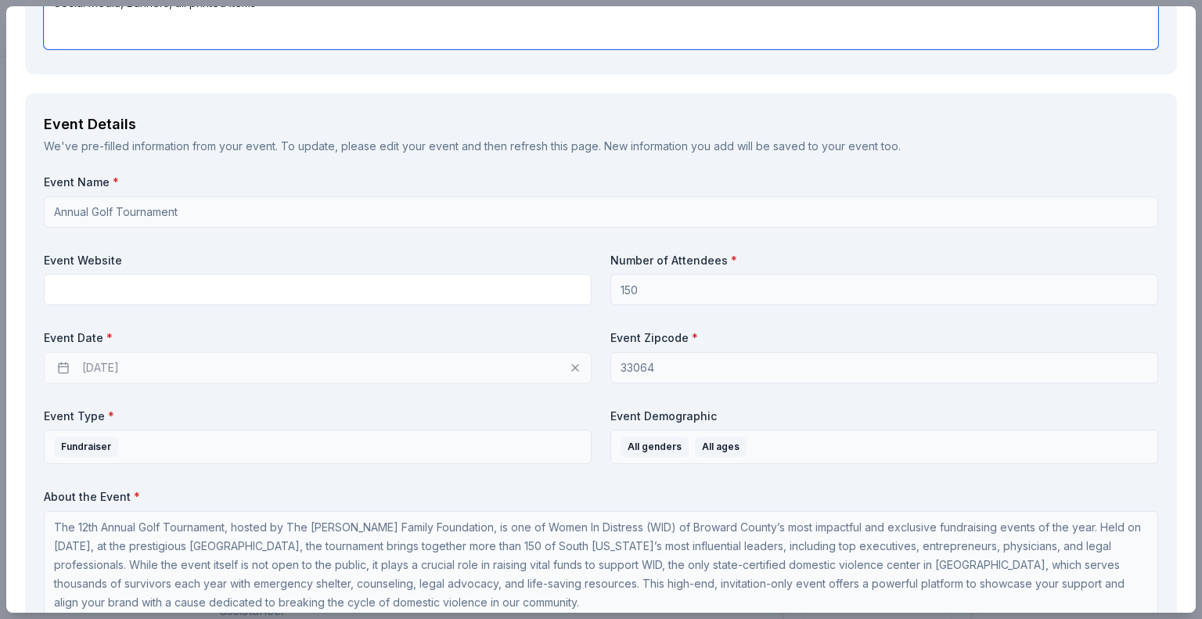
type textarea "Social Media, Banners, all printed items"
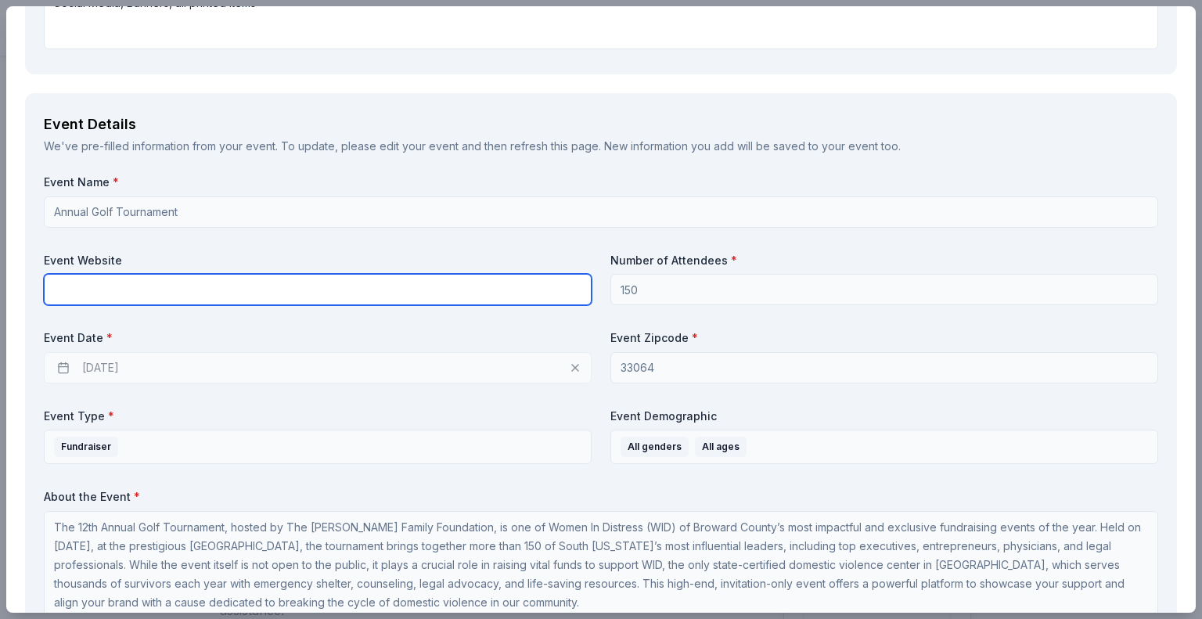
click at [119, 282] on input "text" at bounding box center [318, 289] width 548 height 31
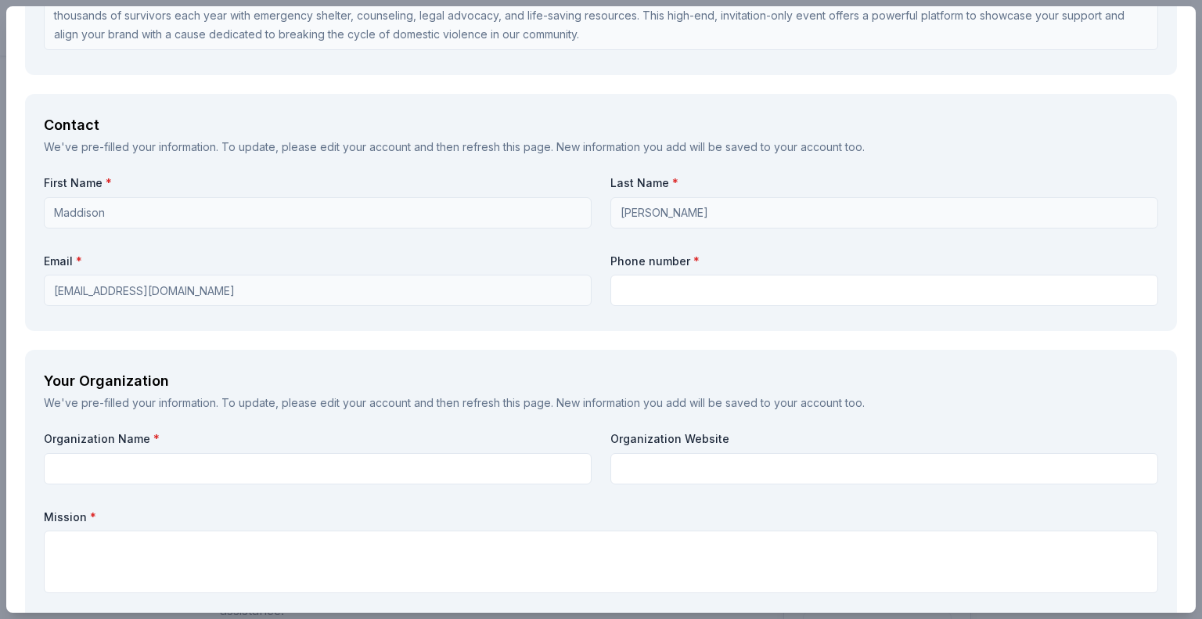
scroll to position [1487, 0]
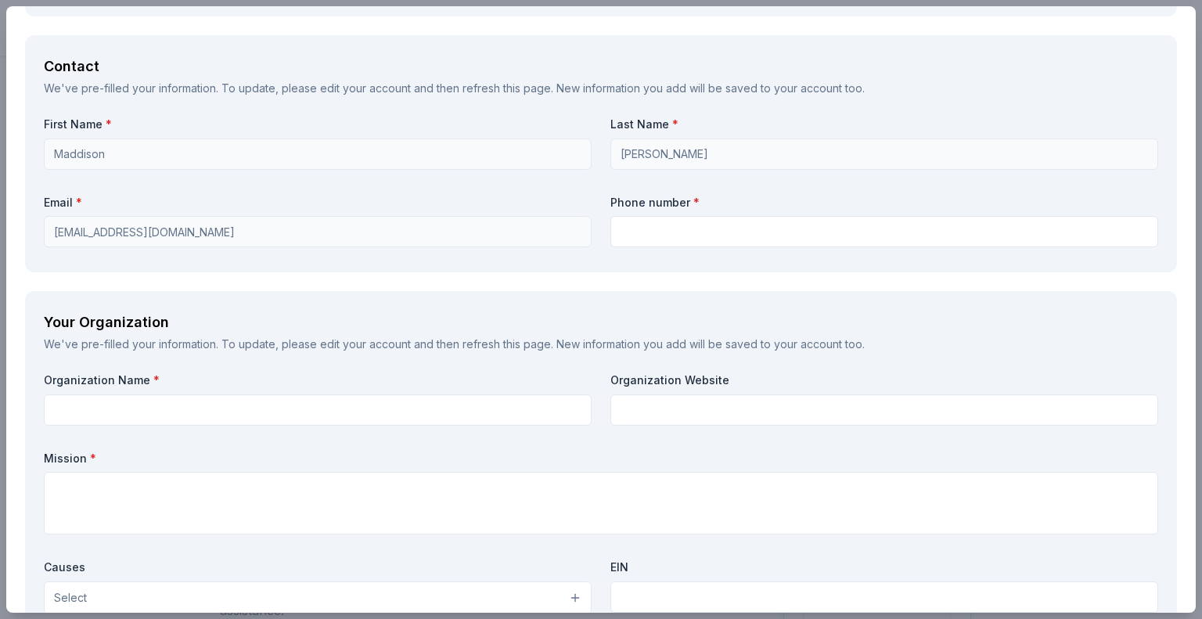
type input "[DOMAIN_NAME]"
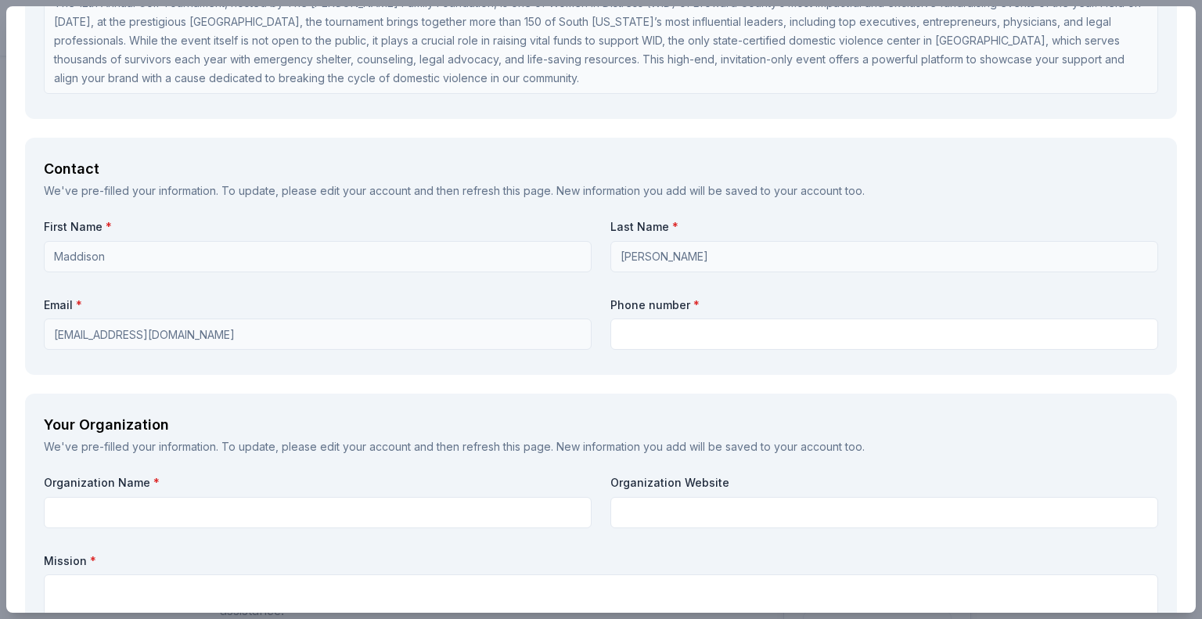
scroll to position [1253, 0]
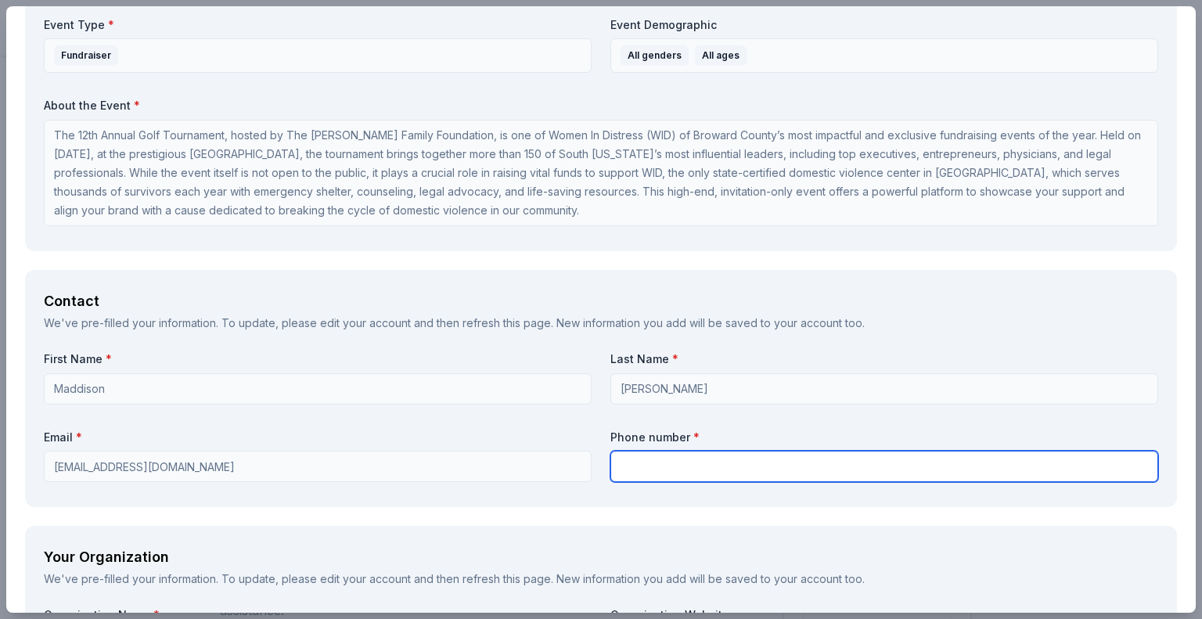
click at [639, 463] on input "text" at bounding box center [885, 466] width 548 height 31
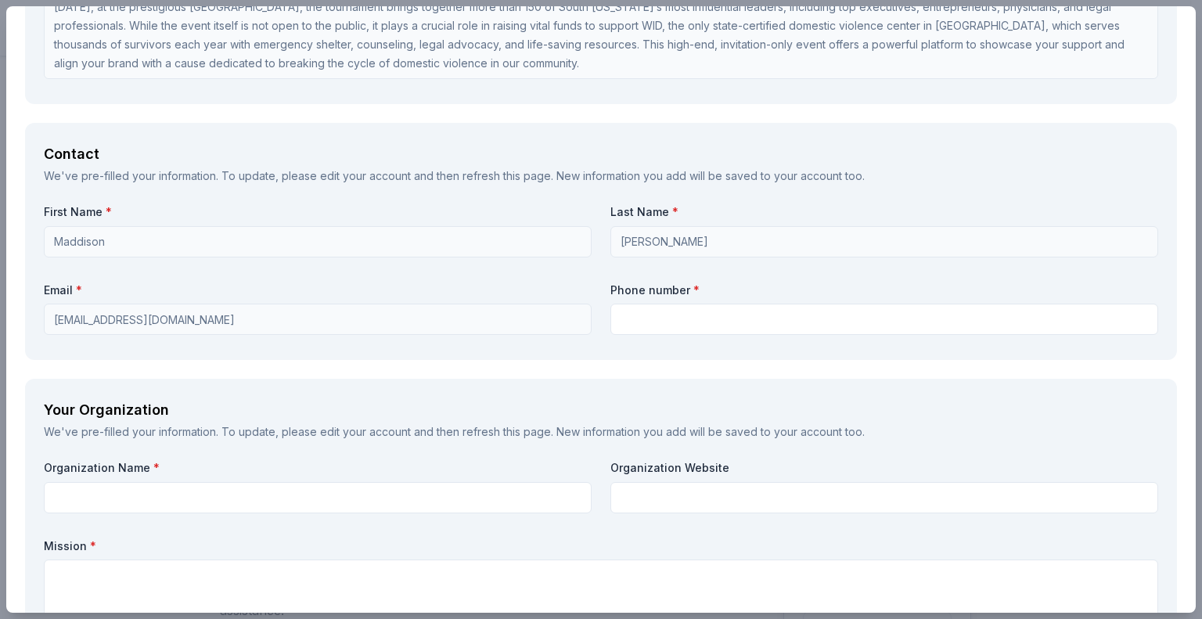
scroll to position [1409, 0]
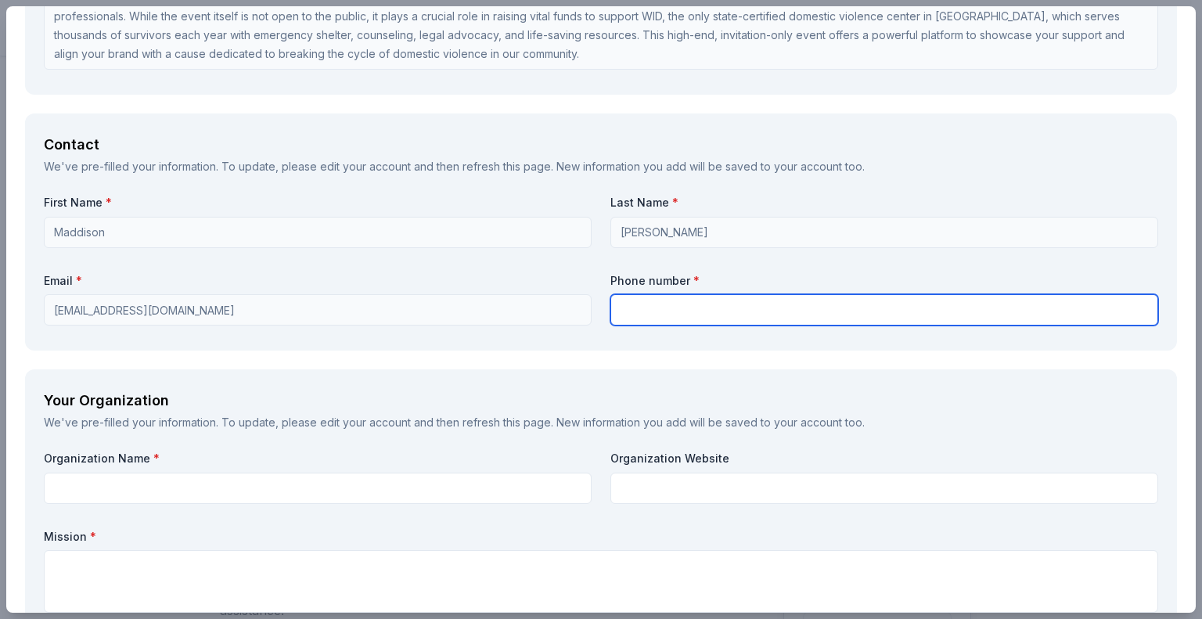
click at [680, 312] on input "text" at bounding box center [885, 309] width 548 height 31
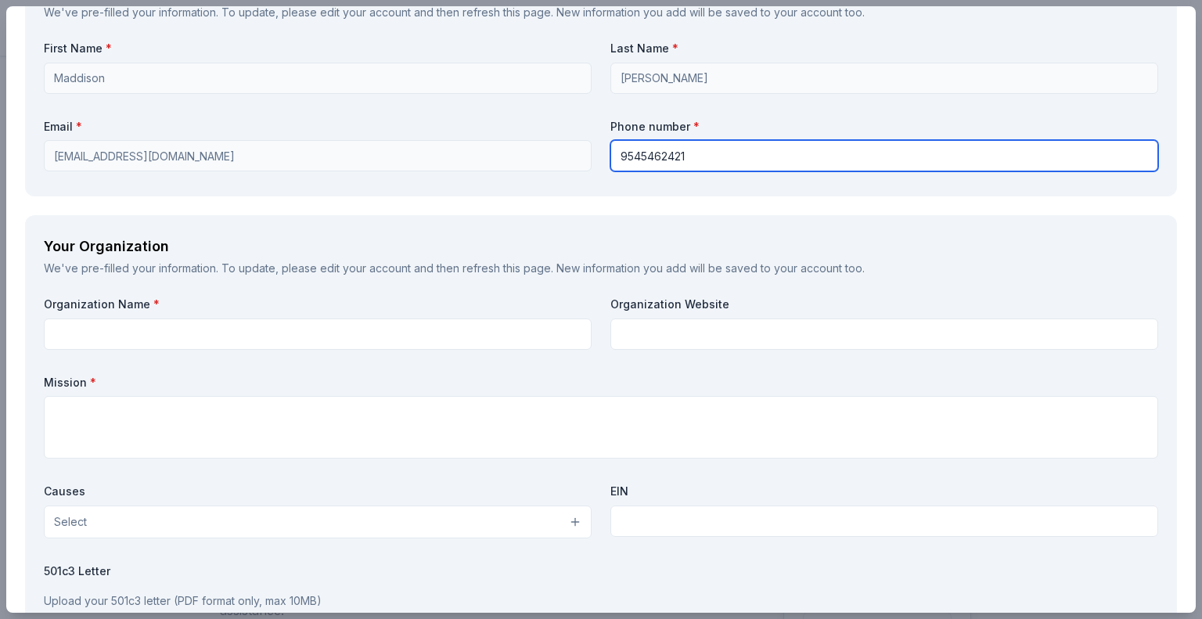
scroll to position [1566, 0]
type input "9545462421"
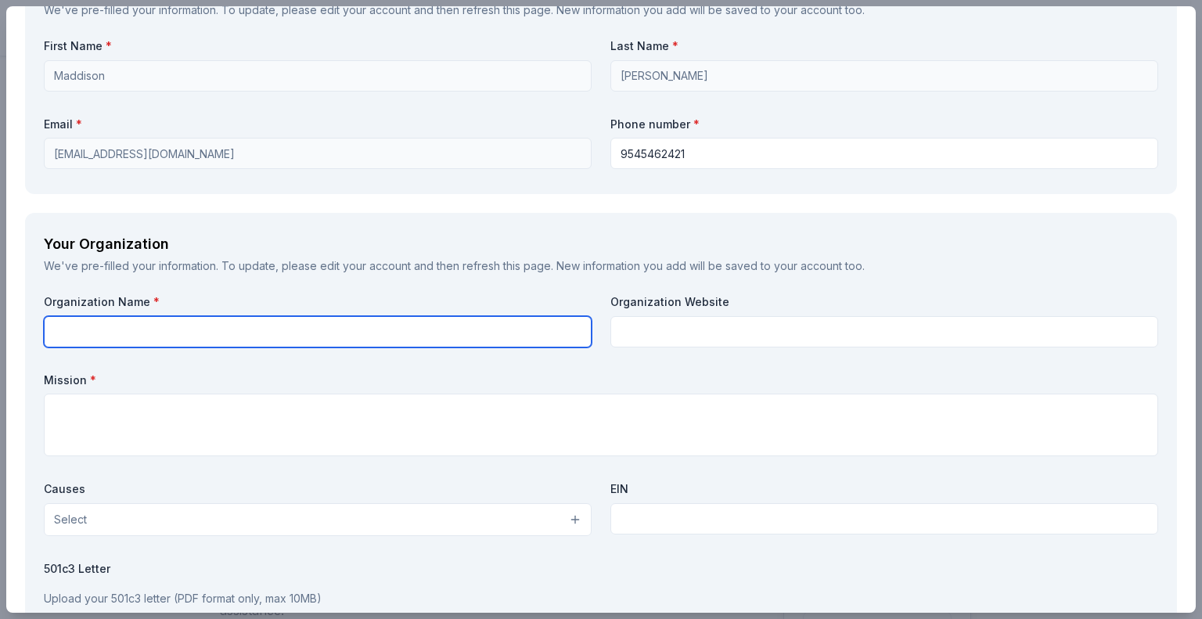
click at [122, 316] on input "text" at bounding box center [318, 331] width 548 height 31
type input "Women In Distress"
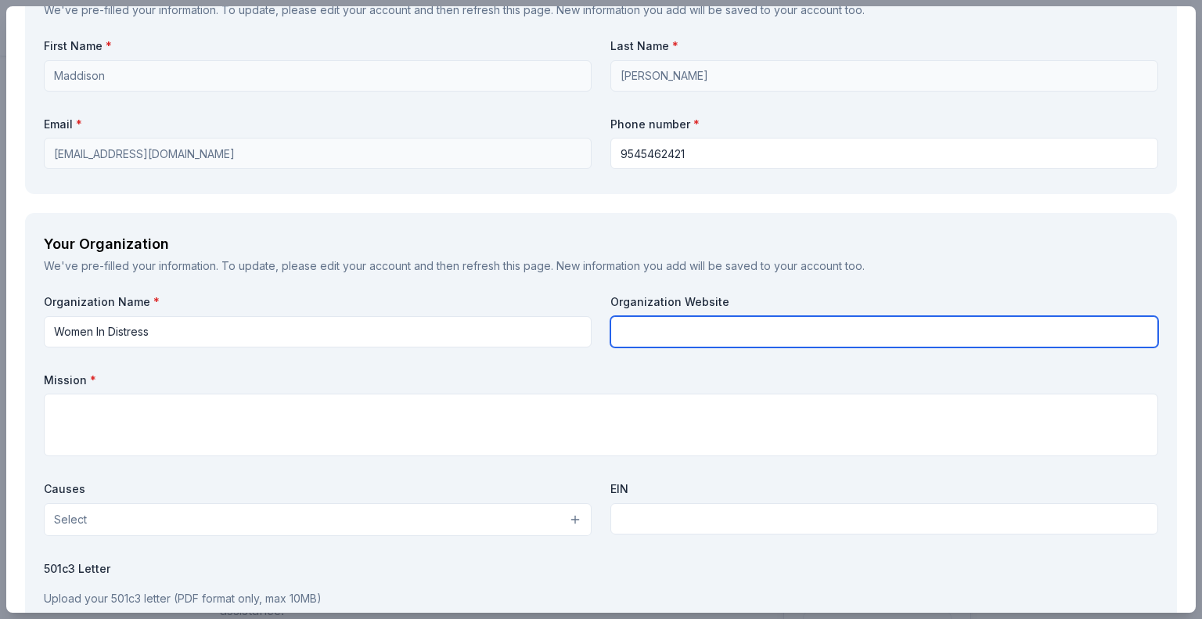
click at [662, 337] on input "text" at bounding box center [885, 331] width 548 height 31
click at [636, 331] on input "wid.broward.org" at bounding box center [885, 331] width 548 height 31
type input "[DOMAIN_NAME]"
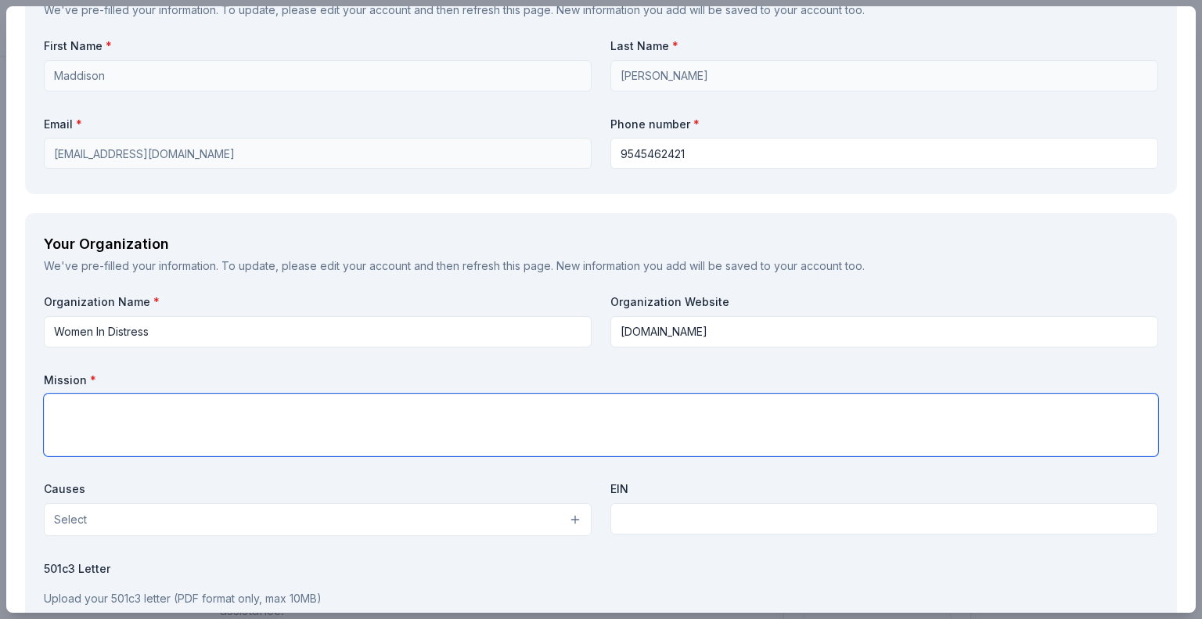
click at [160, 437] on textarea at bounding box center [601, 425] width 1115 height 63
paste textarea "Our mission is to stop domestic violence abuse for everyone through interventio…"
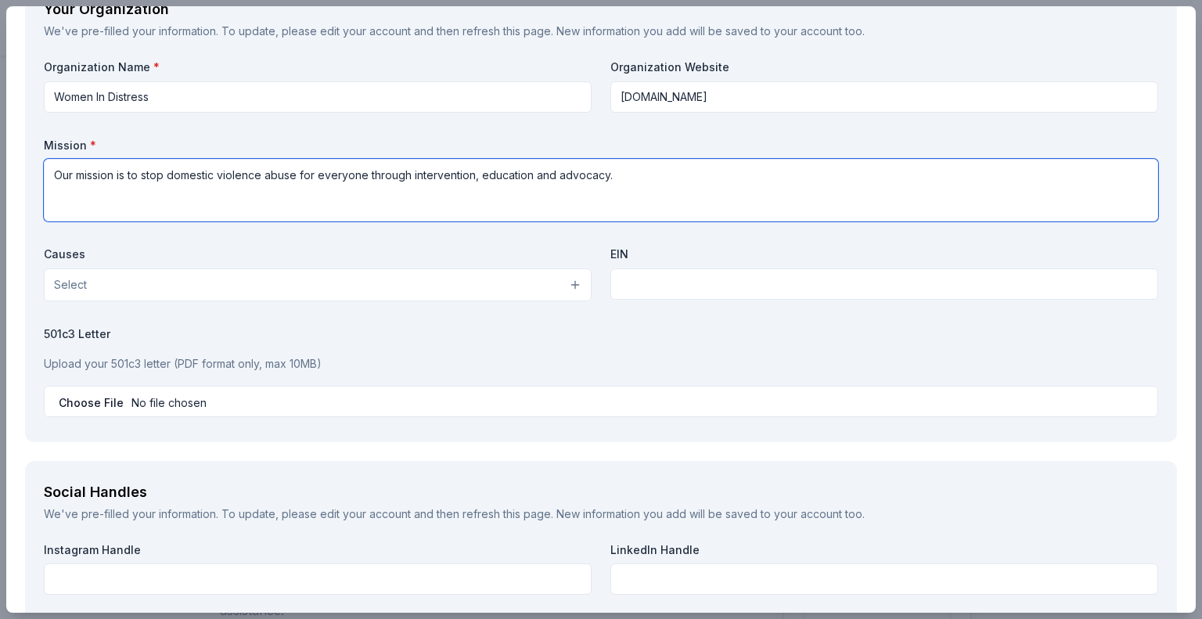
type textarea "Our mission is to stop domestic violence abuse for everyone through interventio…"
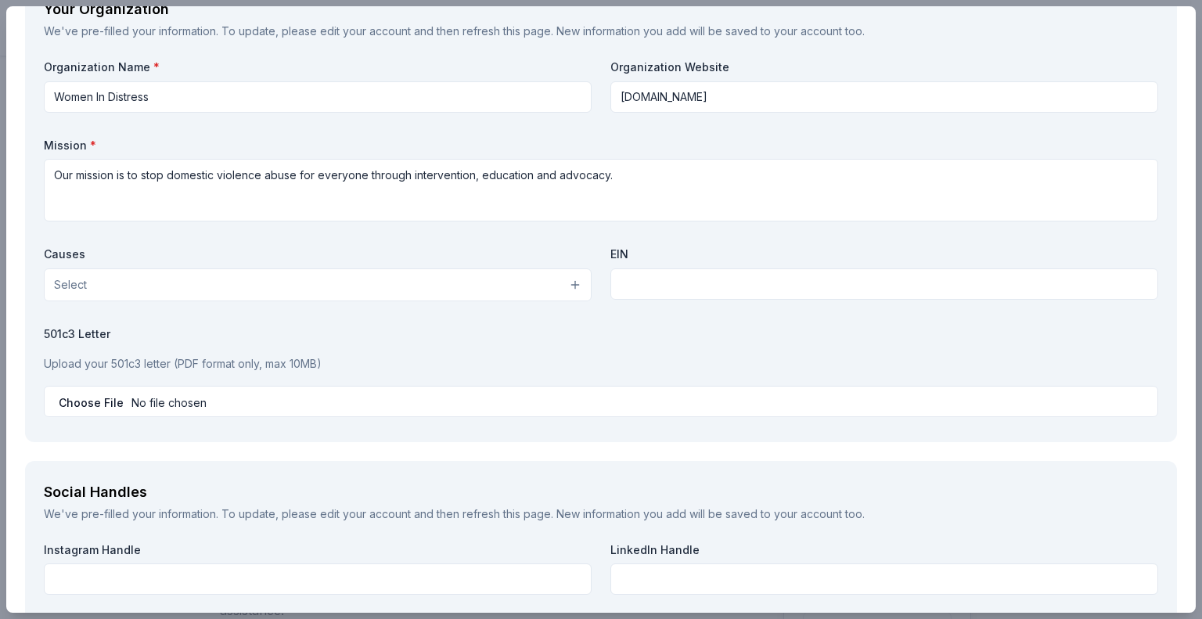
click at [130, 280] on button "Select" at bounding box center [318, 285] width 548 height 33
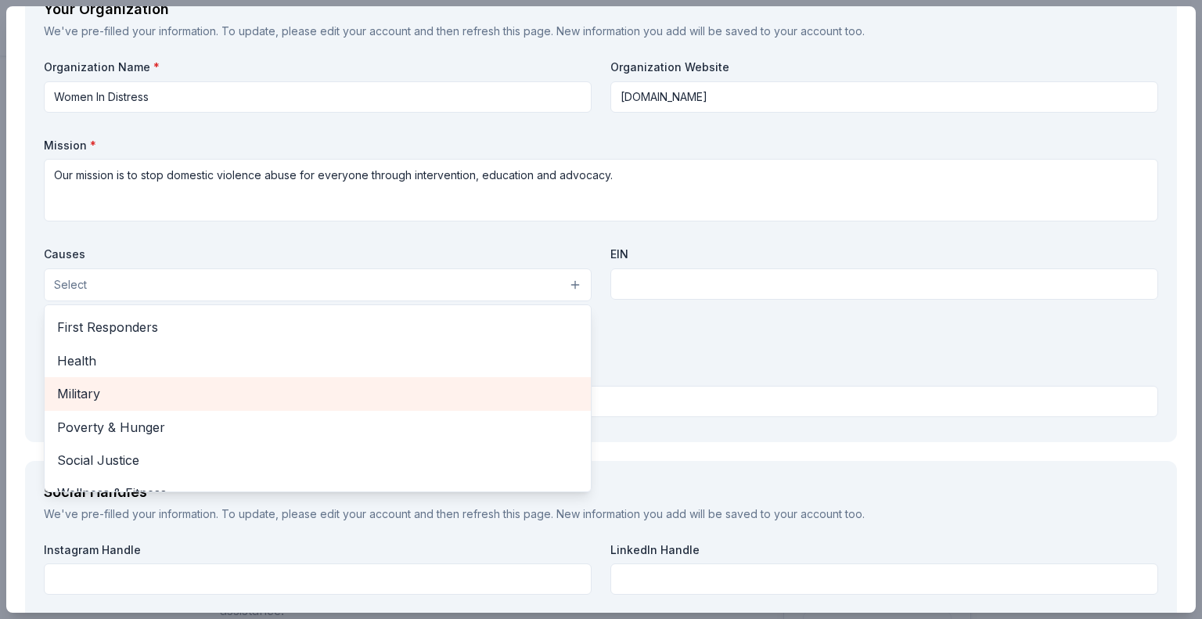
scroll to position [218, 0]
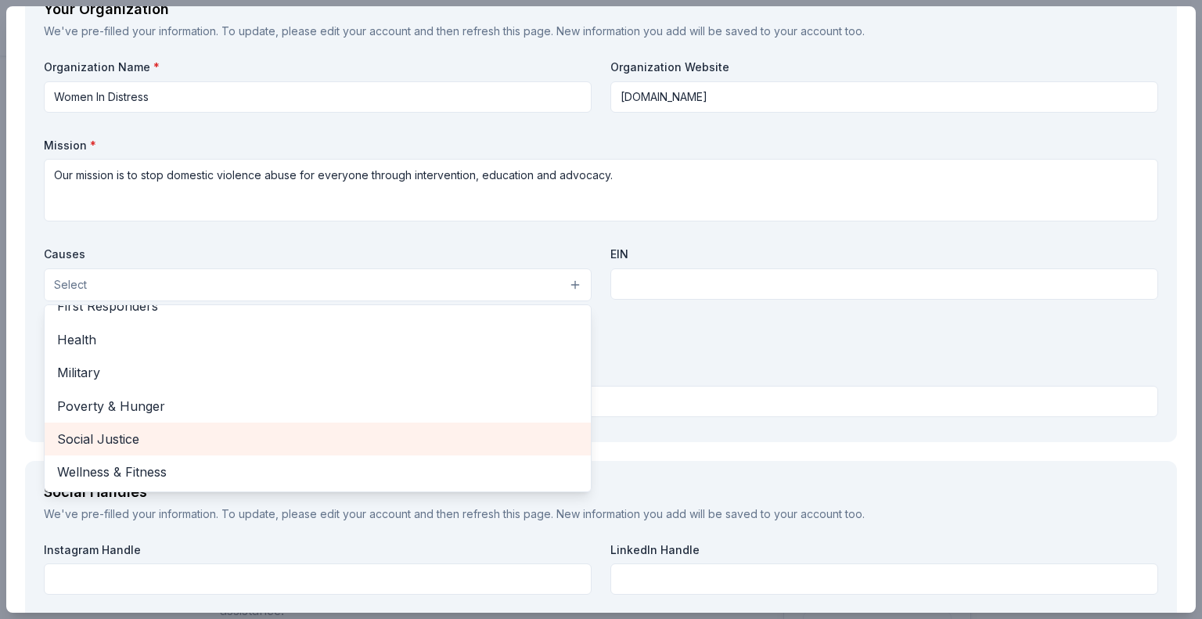
click at [176, 429] on span "Social Justice" at bounding box center [317, 439] width 521 height 20
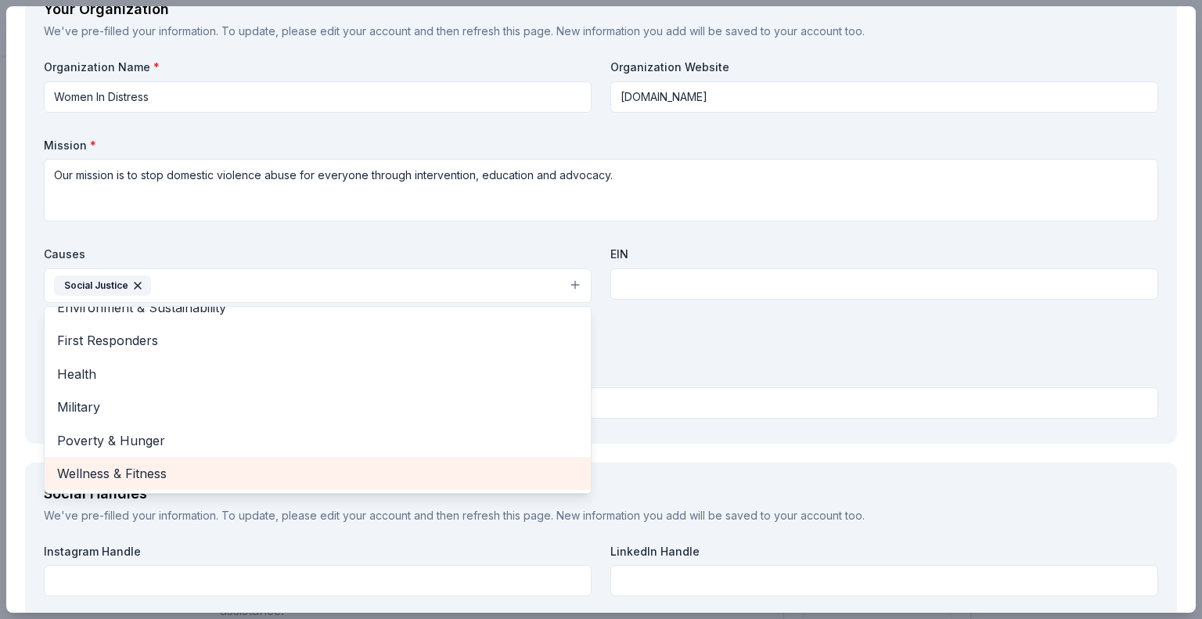
click at [106, 474] on span "Wellness & Fitness" at bounding box center [317, 473] width 521 height 20
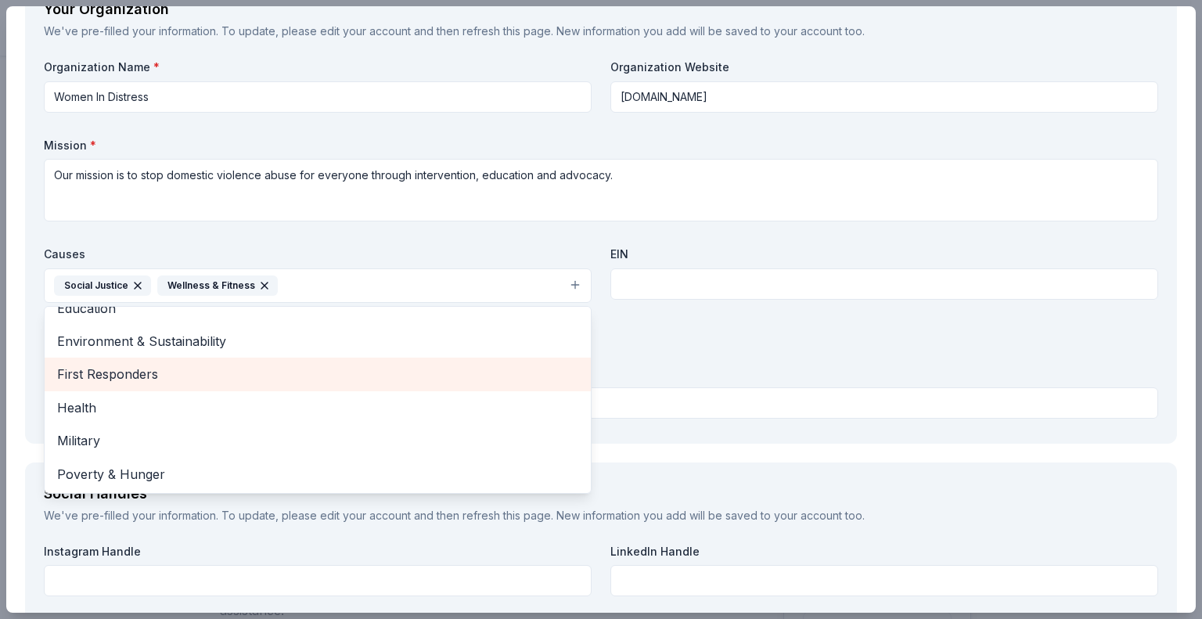
click at [144, 370] on span "First Responders" at bounding box center [317, 374] width 521 height 20
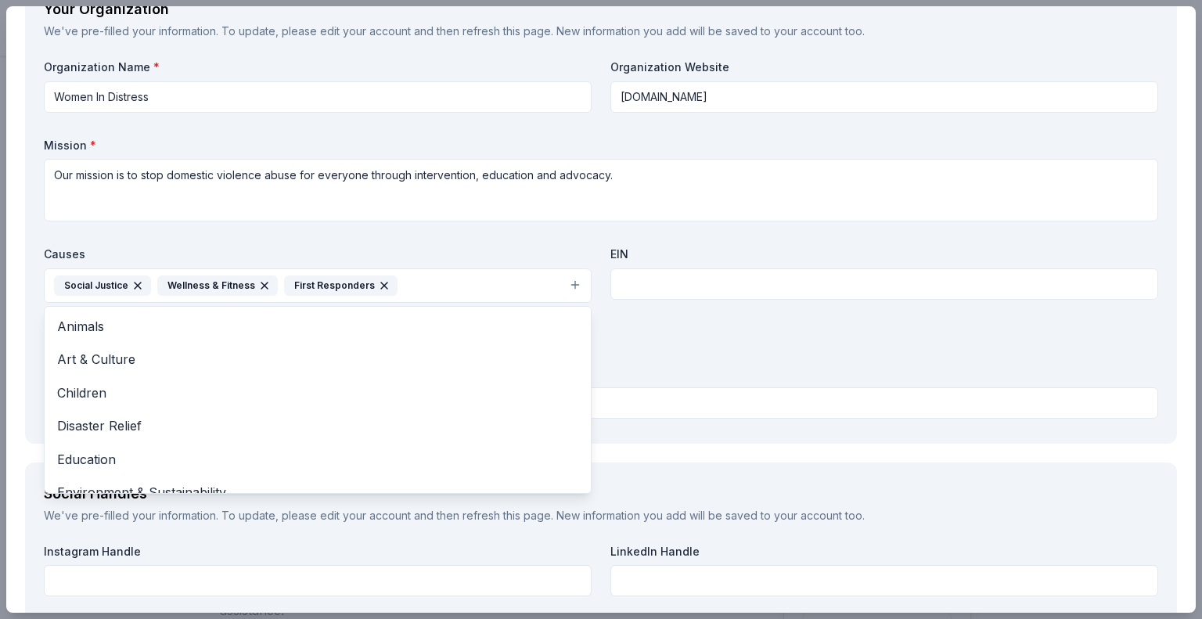
scroll to position [0, 0]
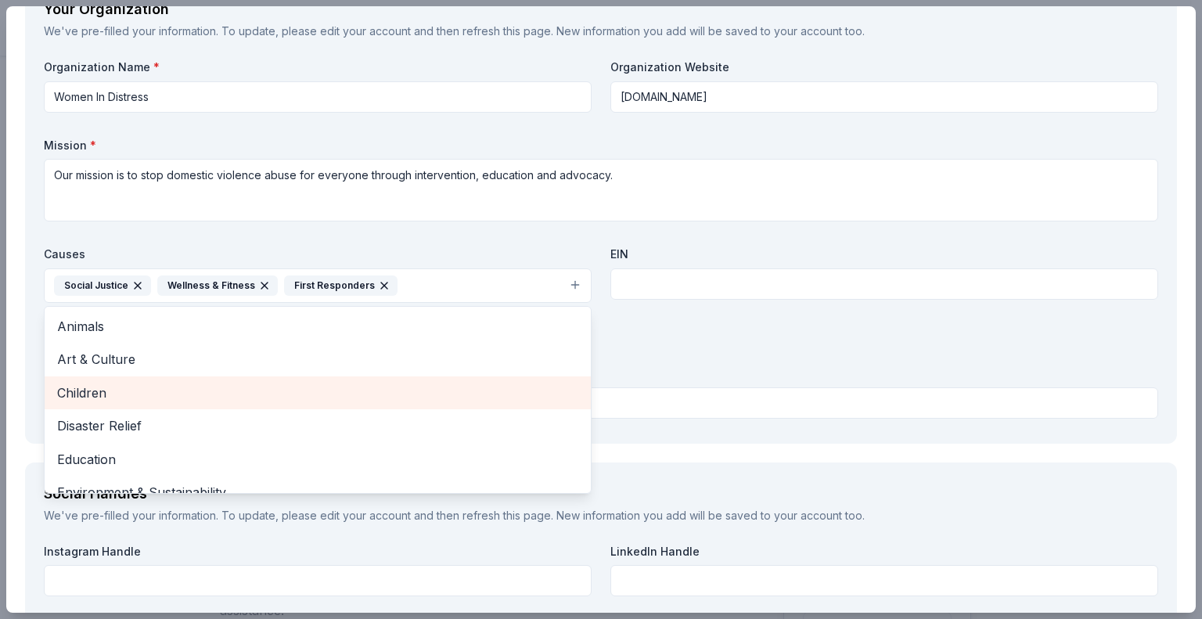
click at [121, 393] on span "Children" at bounding box center [317, 393] width 521 height 20
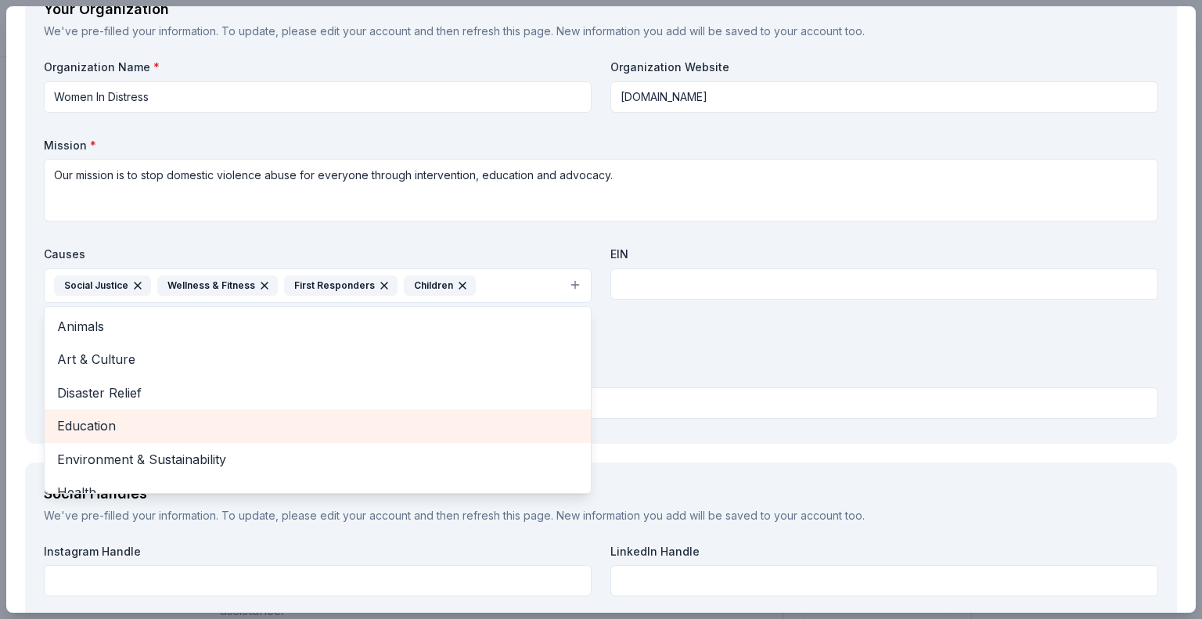
click at [154, 424] on span "Education" at bounding box center [317, 426] width 521 height 20
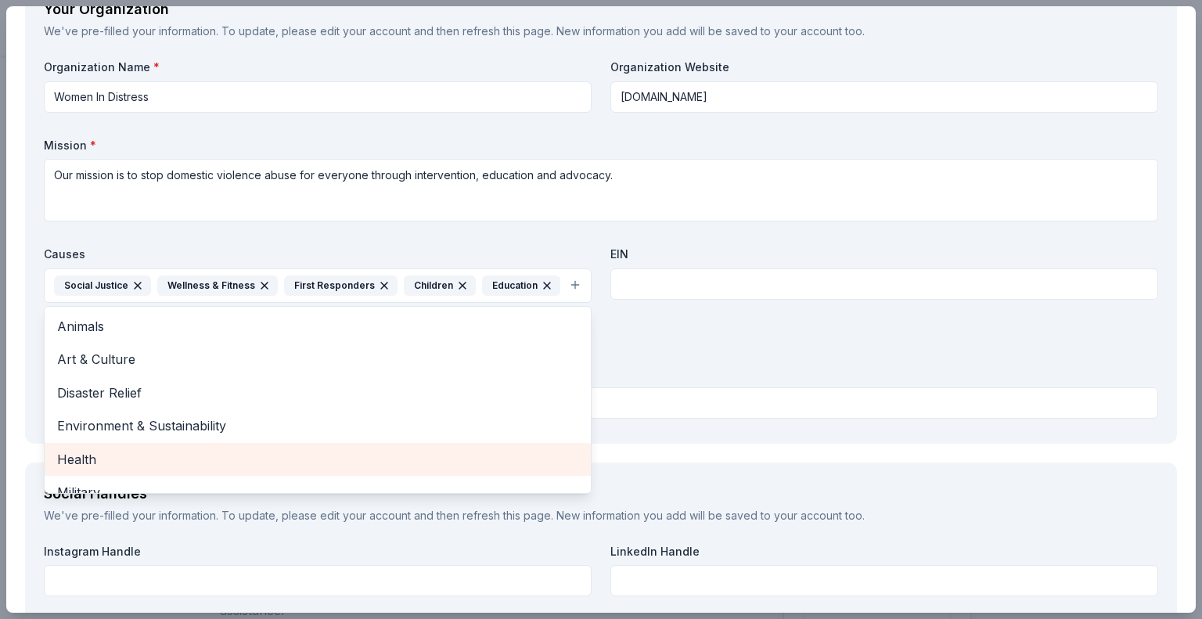
click at [265, 454] on span "Health" at bounding box center [317, 459] width 521 height 20
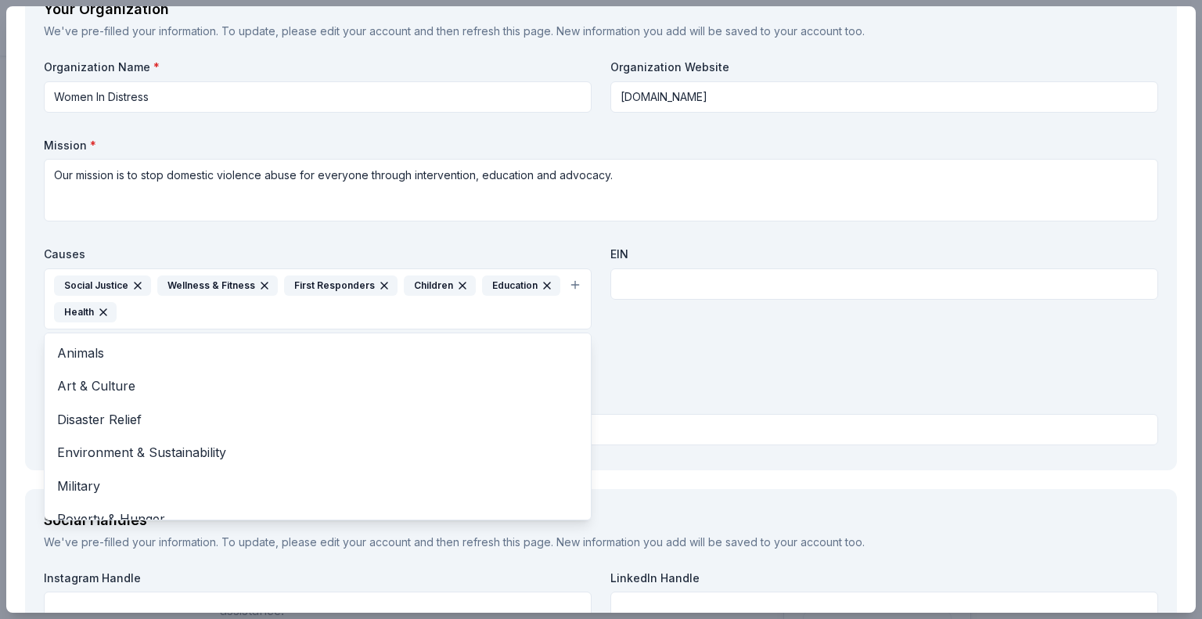
click at [714, 362] on div "Organization Name * Women In Distress Organization Website widbroward.org Missi…" at bounding box center [601, 254] width 1115 height 391
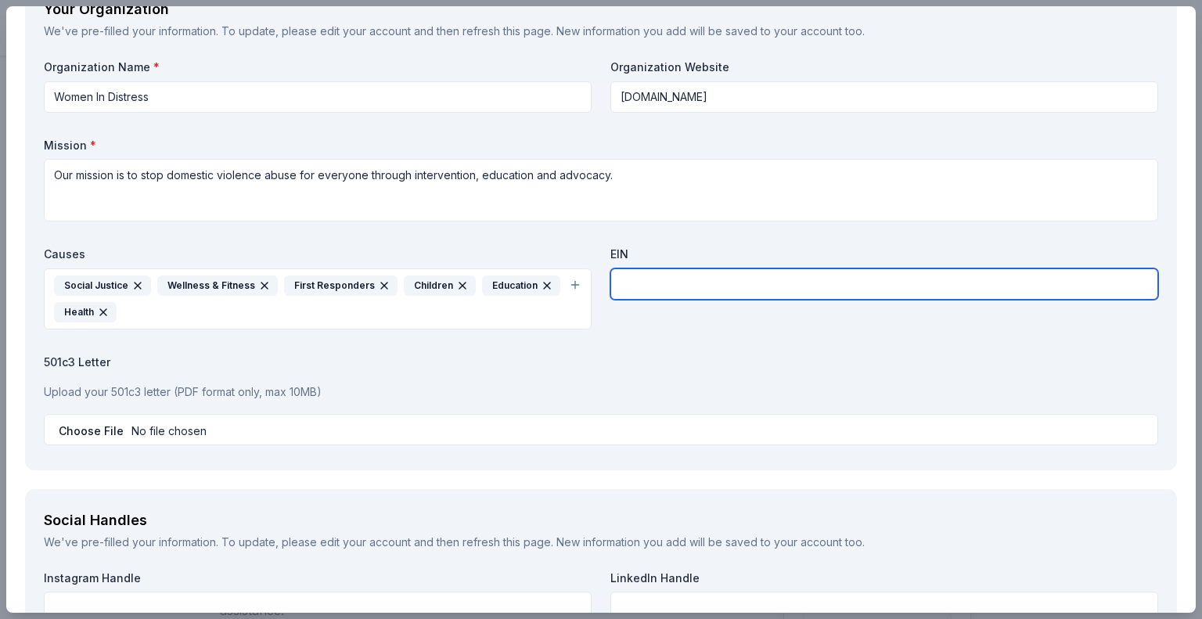
click at [639, 276] on input "text" at bounding box center [885, 284] width 548 height 31
paste input "85-8012644309C-2"
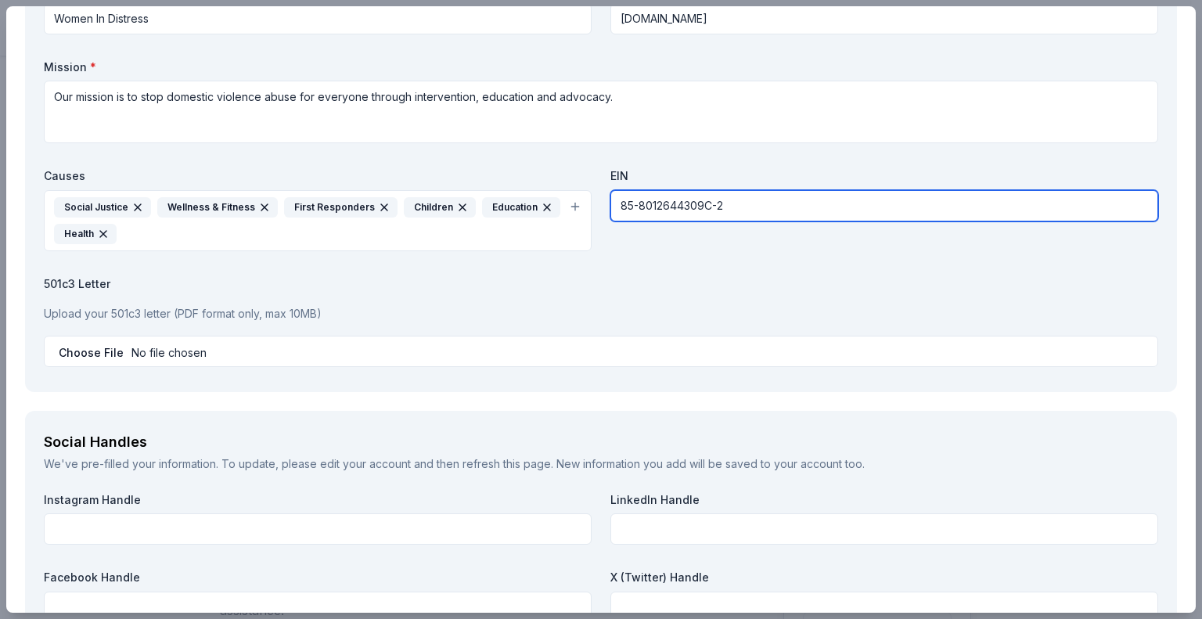
type input "85-8012644309C-2"
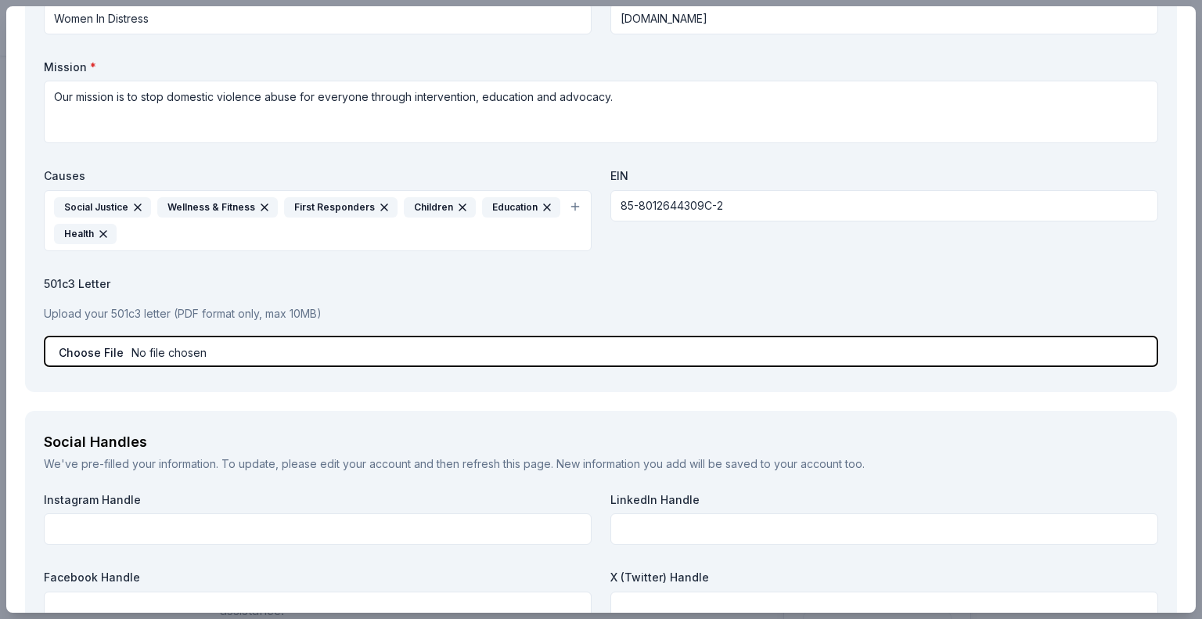
click at [99, 351] on input "file" at bounding box center [601, 351] width 1115 height 31
type input "C:\fakepath\Tax Exempt Certificate 2024-2029.pdf"
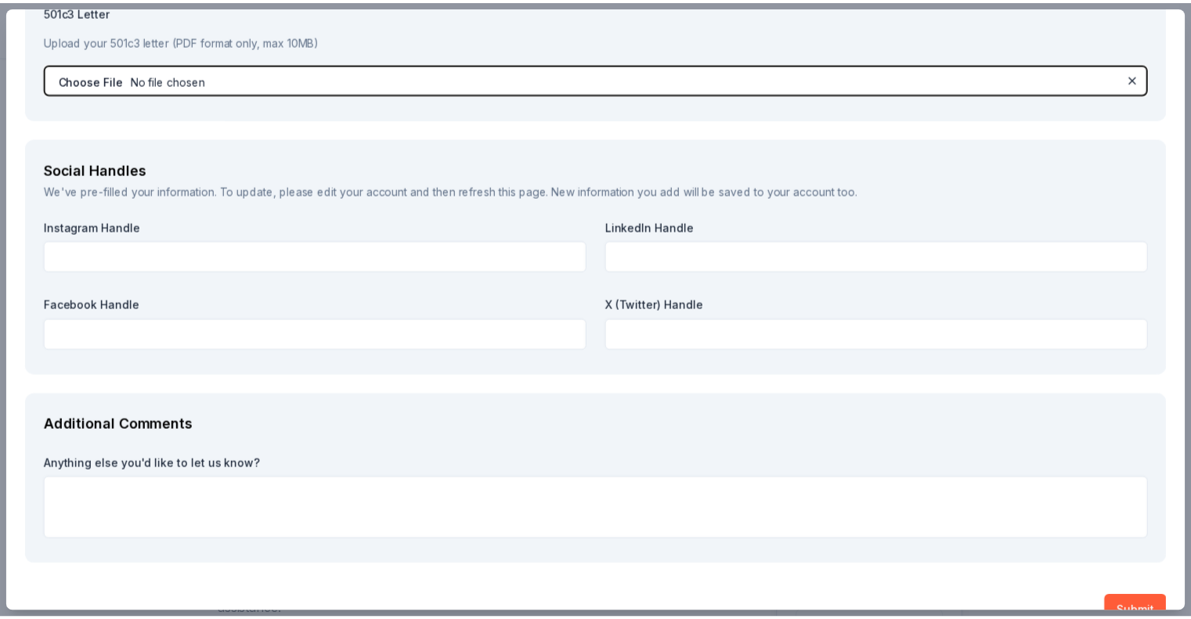
scroll to position [2184, 0]
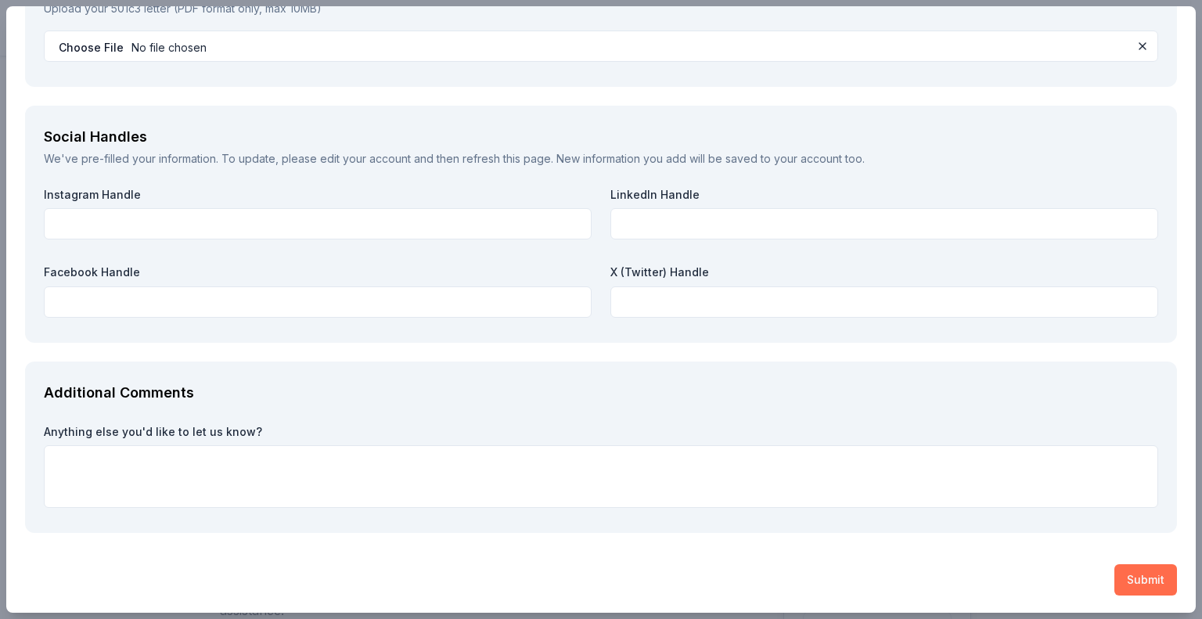
click at [1151, 573] on button "Submit" at bounding box center [1146, 579] width 63 height 31
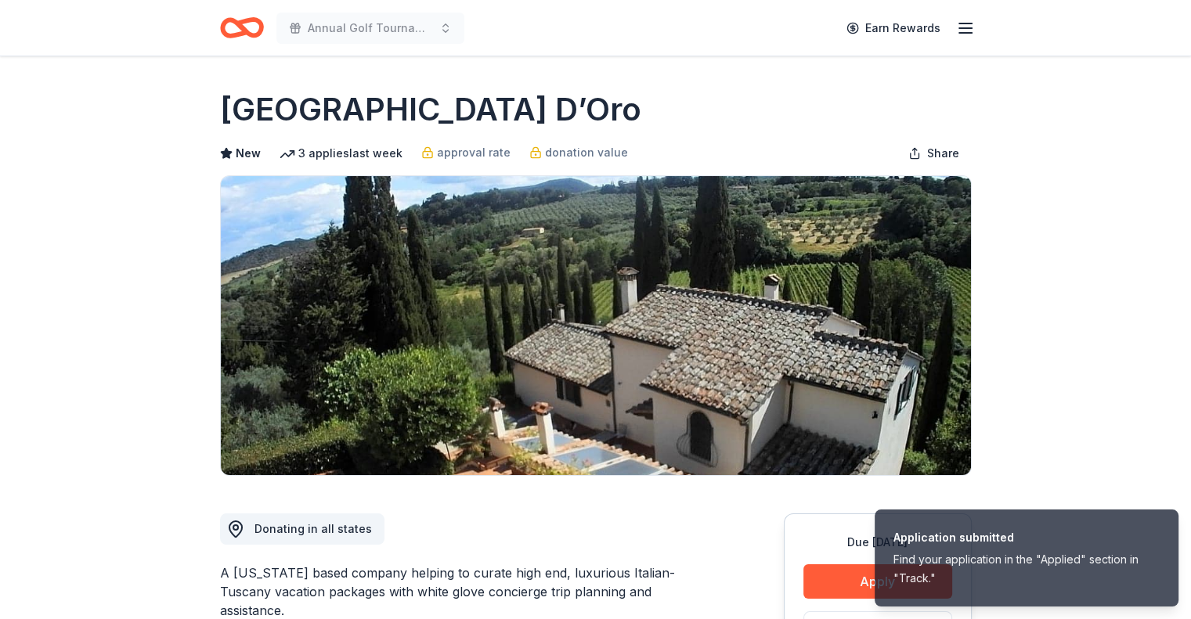
drag, startPoint x: 488, startPoint y: 99, endPoint x: 236, endPoint y: 88, distance: 251.6
click at [236, 88] on div "Villa Sogni D’Oro" at bounding box center [596, 110] width 752 height 44
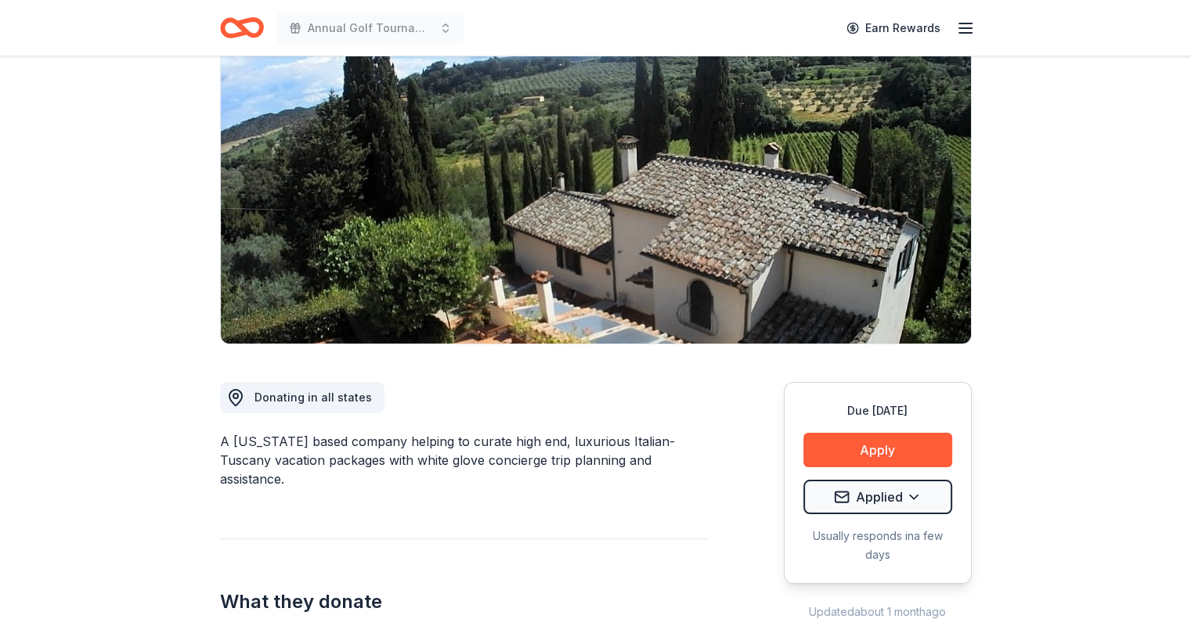
scroll to position [0, 0]
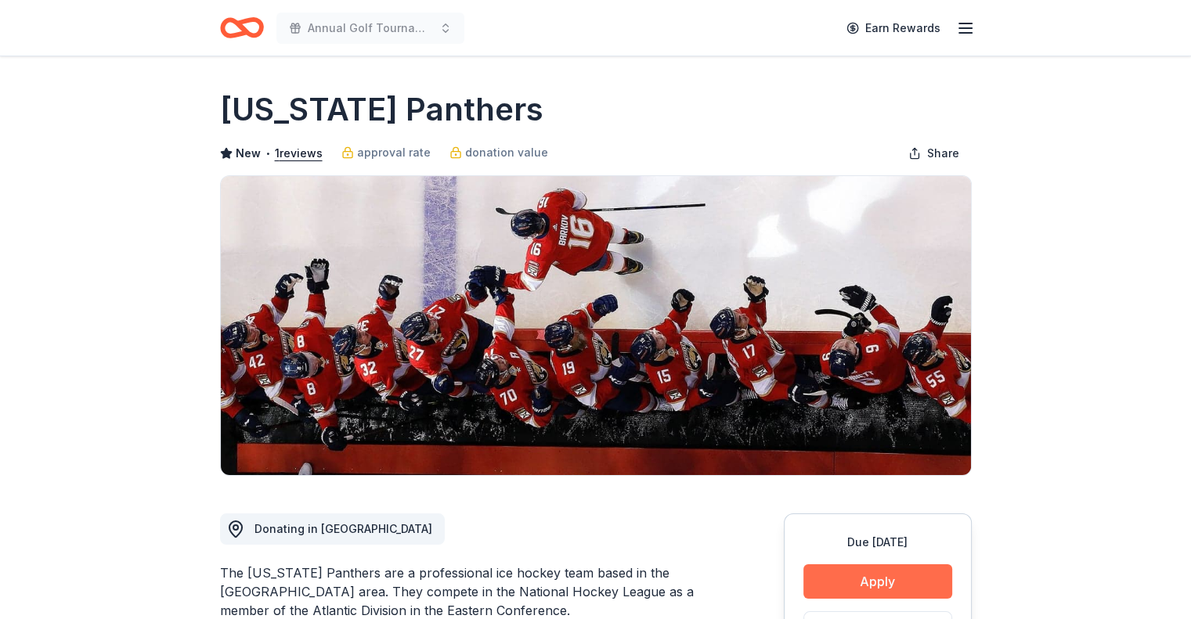
click at [849, 586] on button "Apply" at bounding box center [877, 581] width 149 height 34
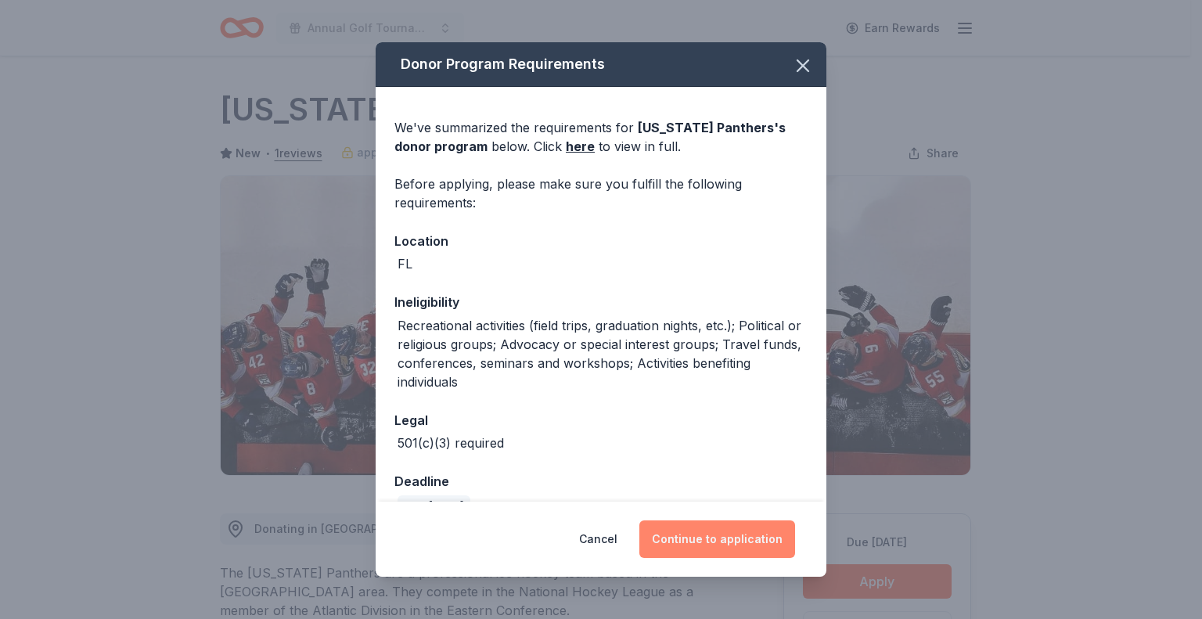
click at [736, 525] on button "Continue to application" at bounding box center [718, 540] width 156 height 38
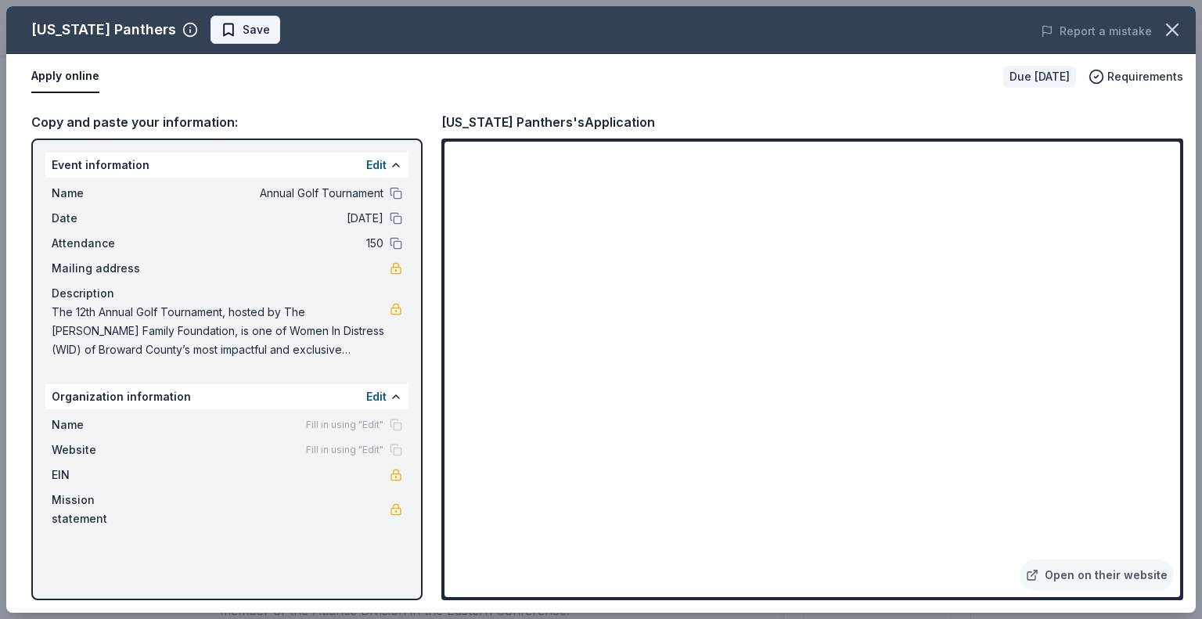
click at [221, 26] on span "Save" at bounding box center [245, 29] width 49 height 19
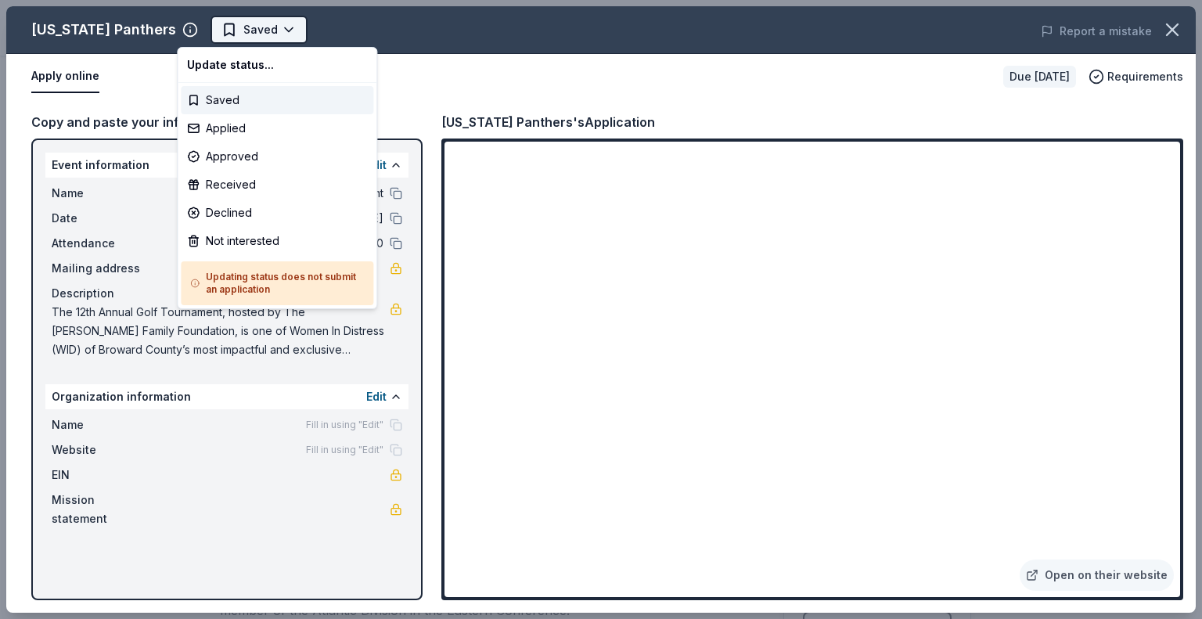
click at [241, 27] on html "Annual Golf Tournament Earn Rewards Due in 19 days Share Florida Panthers New •…" at bounding box center [601, 309] width 1202 height 619
click at [260, 126] on div "Applied" at bounding box center [277, 128] width 193 height 28
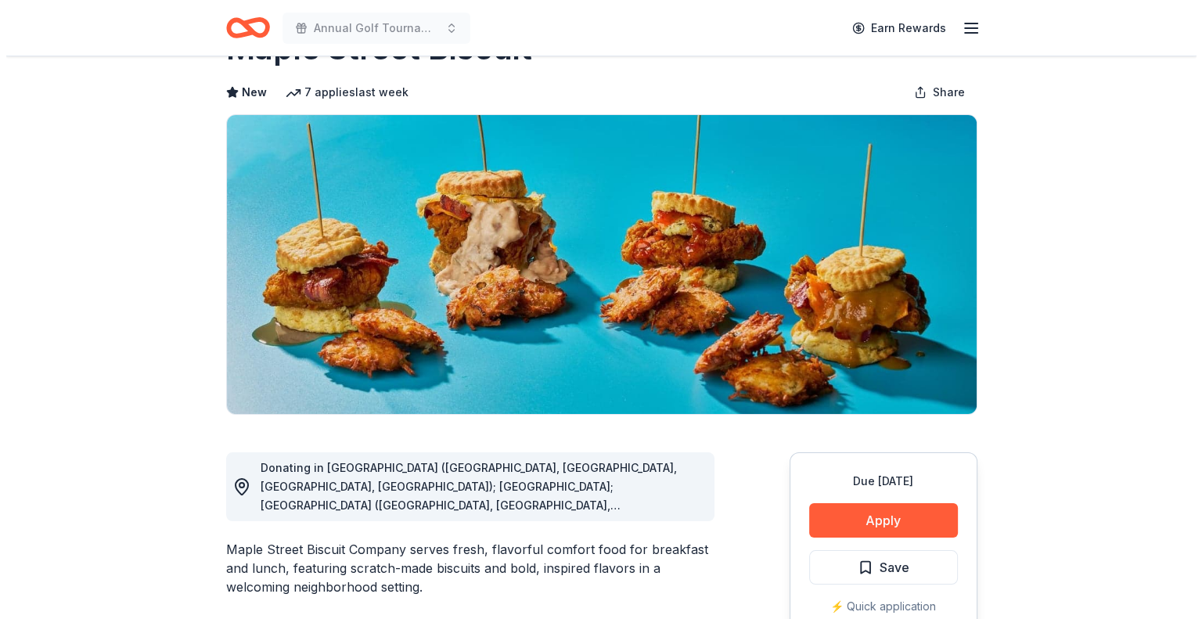
scroll to position [157, 0]
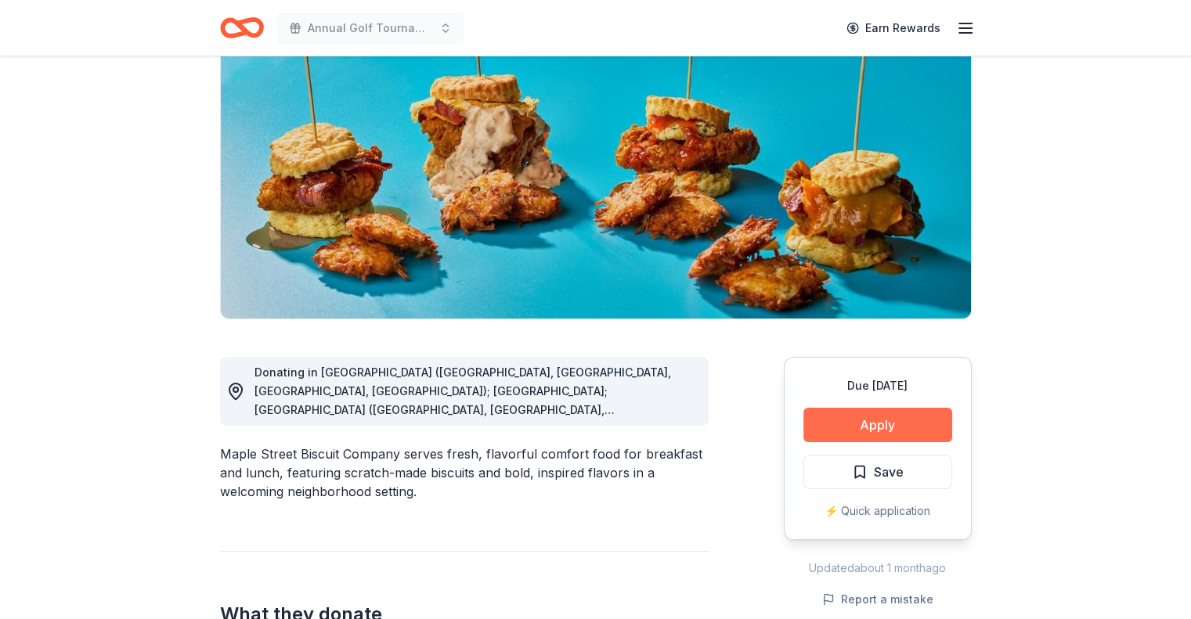
click at [890, 416] on button "Apply" at bounding box center [877, 425] width 149 height 34
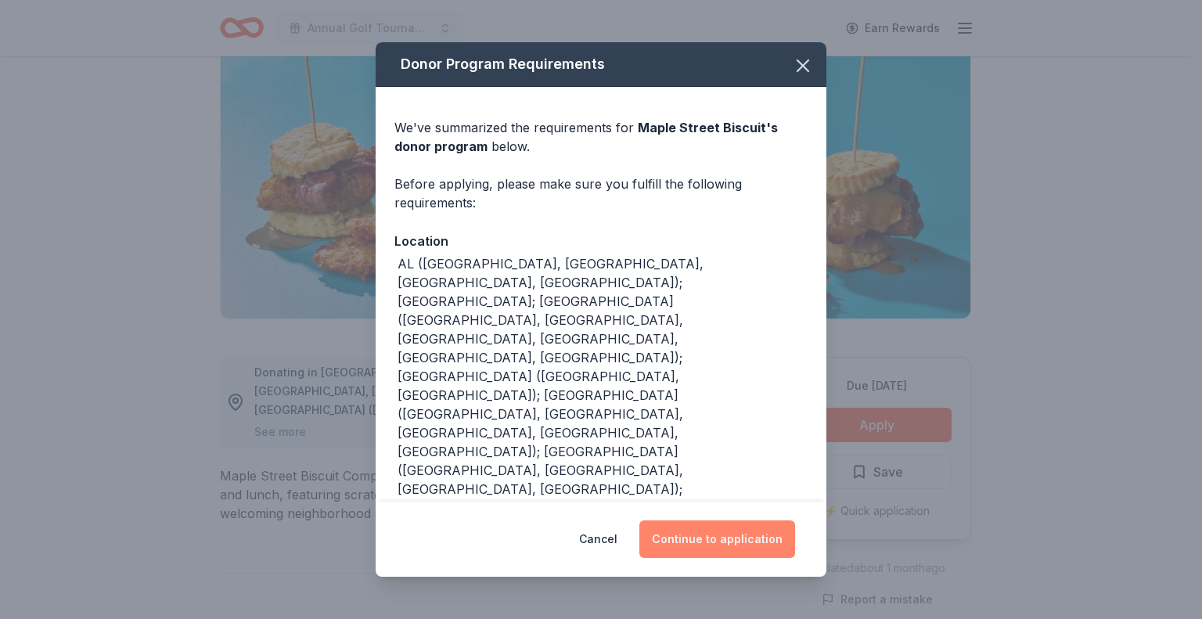
click at [752, 555] on button "Continue to application" at bounding box center [718, 540] width 156 height 38
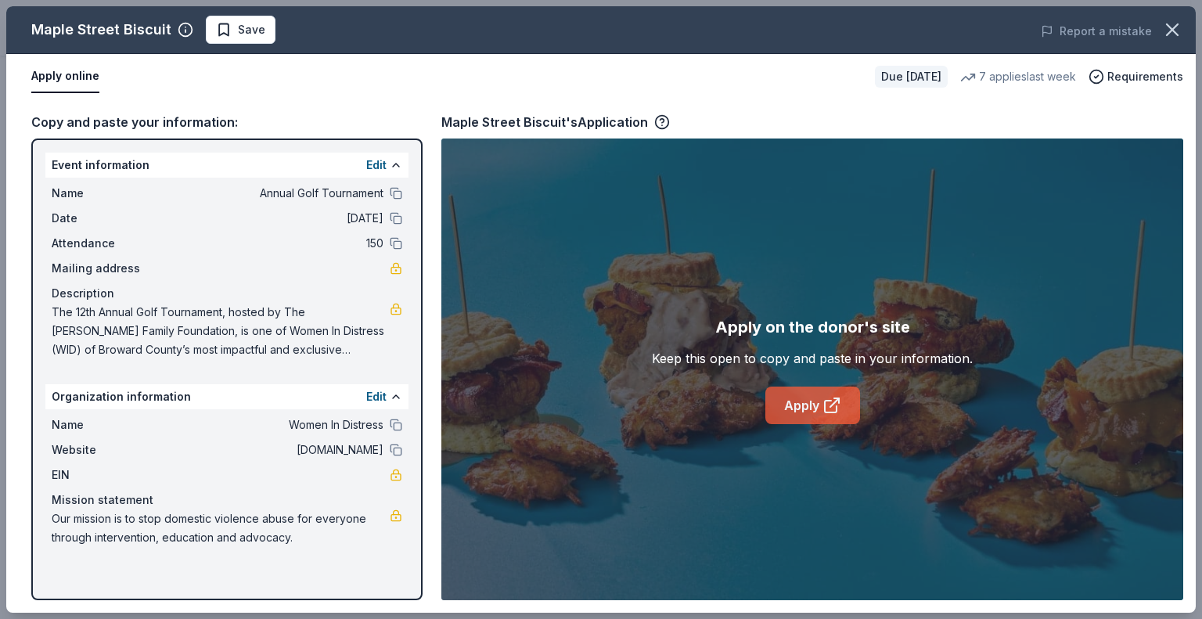
click at [813, 398] on link "Apply" at bounding box center [813, 406] width 95 height 38
click at [238, 34] on span "Save" at bounding box center [251, 29] width 27 height 19
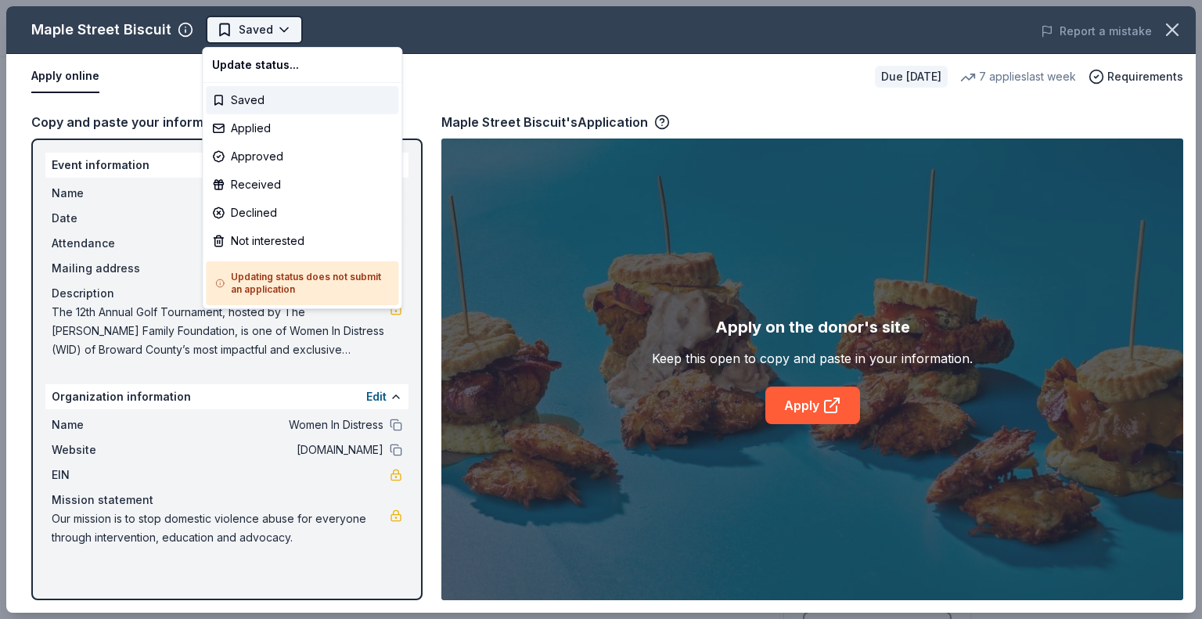
click at [270, 32] on html "Annual Golf Tournament Earn Rewards Due [DATE] Share [GEOGRAPHIC_DATA] Biscuit …" at bounding box center [601, 309] width 1202 height 619
click at [287, 120] on div "Applied" at bounding box center [302, 128] width 193 height 28
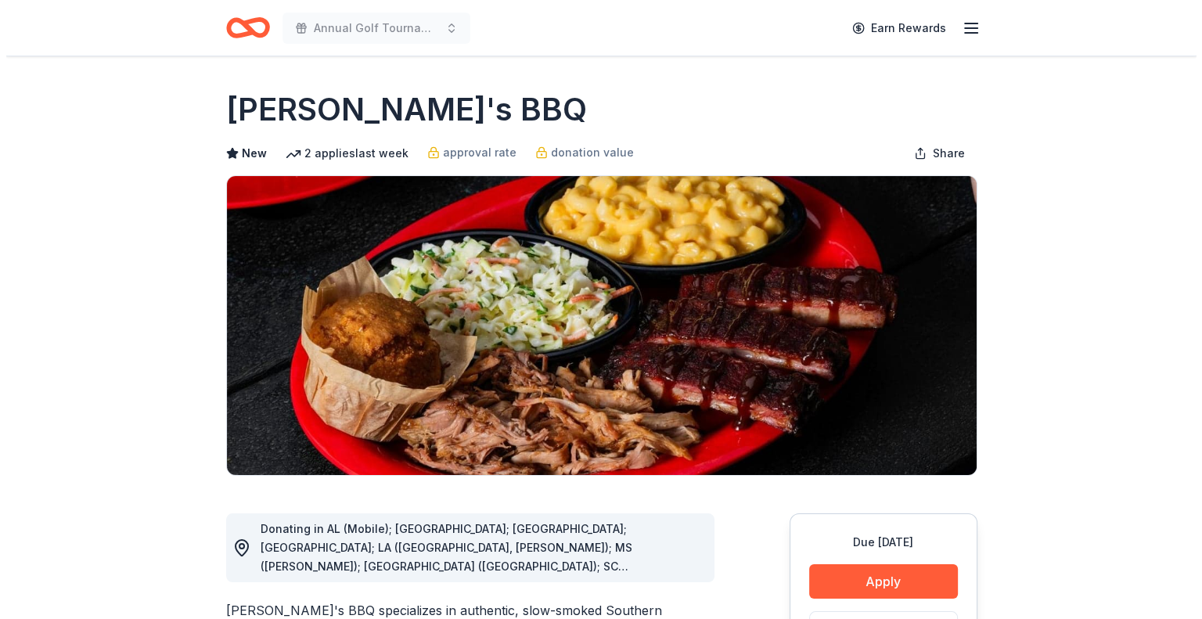
scroll to position [235, 0]
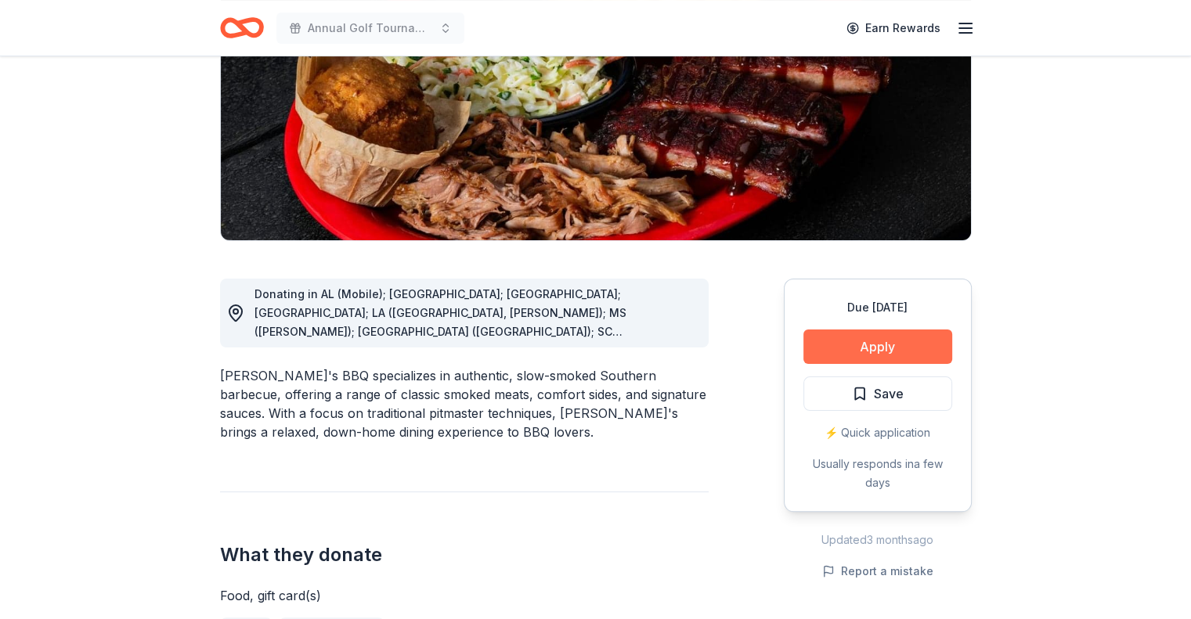
click at [874, 350] on button "Apply" at bounding box center [877, 347] width 149 height 34
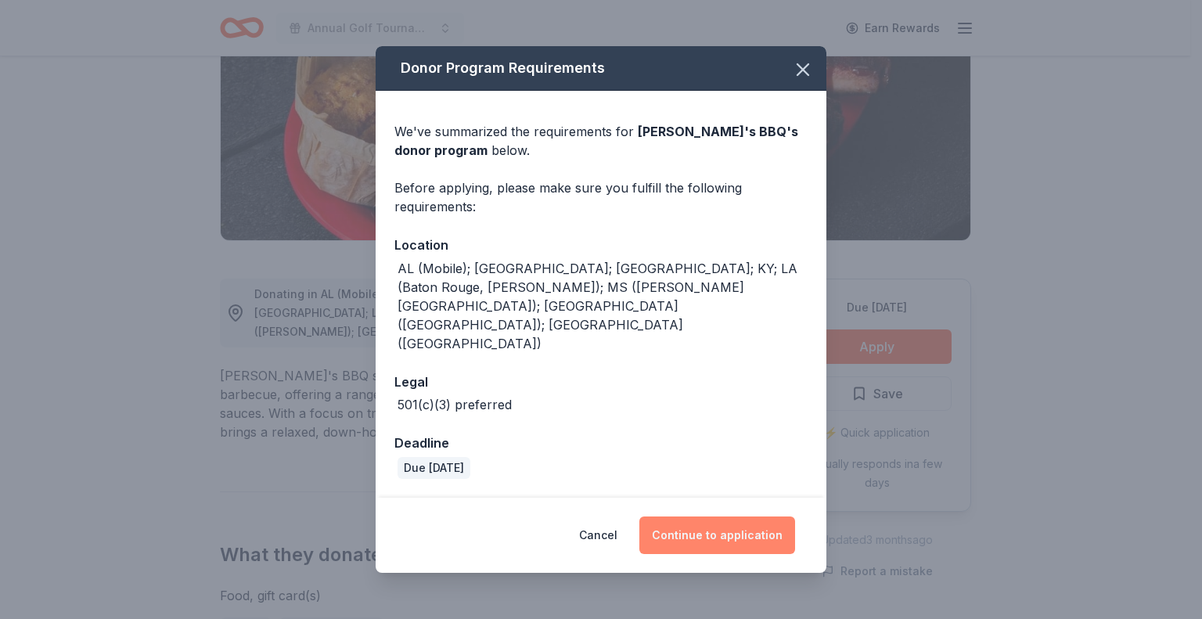
click at [701, 517] on button "Continue to application" at bounding box center [718, 536] width 156 height 38
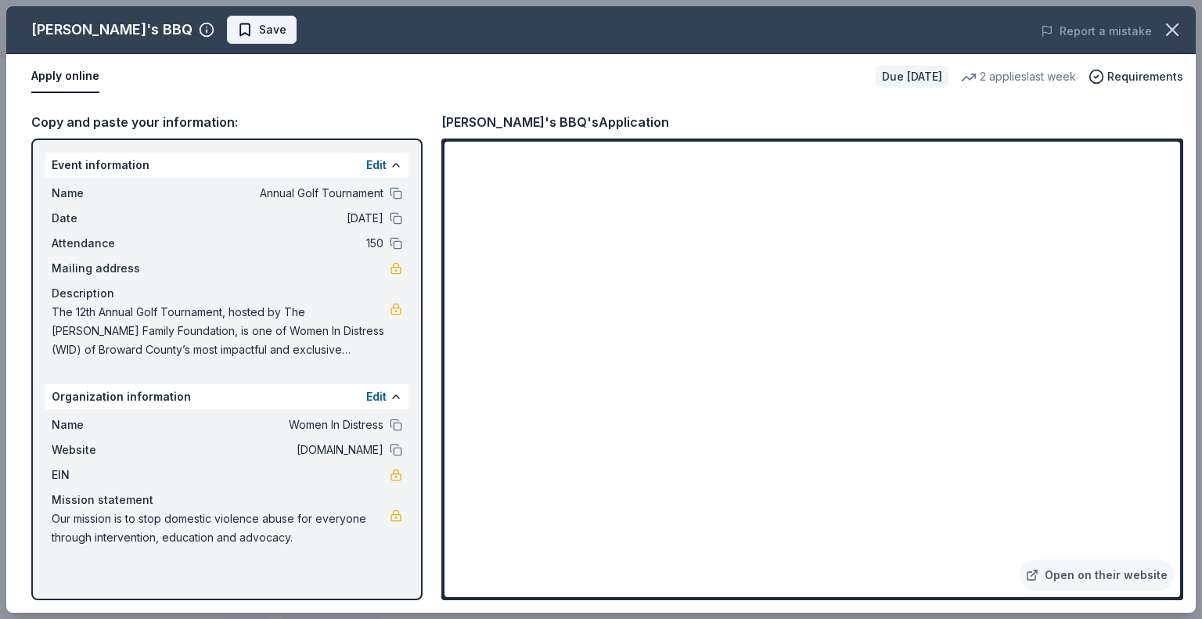
click at [227, 42] on button "Save" at bounding box center [262, 30] width 70 height 28
click at [222, 27] on html "Annual Golf Tournament Earn Rewards Due in 45 days Share Sonny's BBQ New 2 appl…" at bounding box center [601, 74] width 1202 height 619
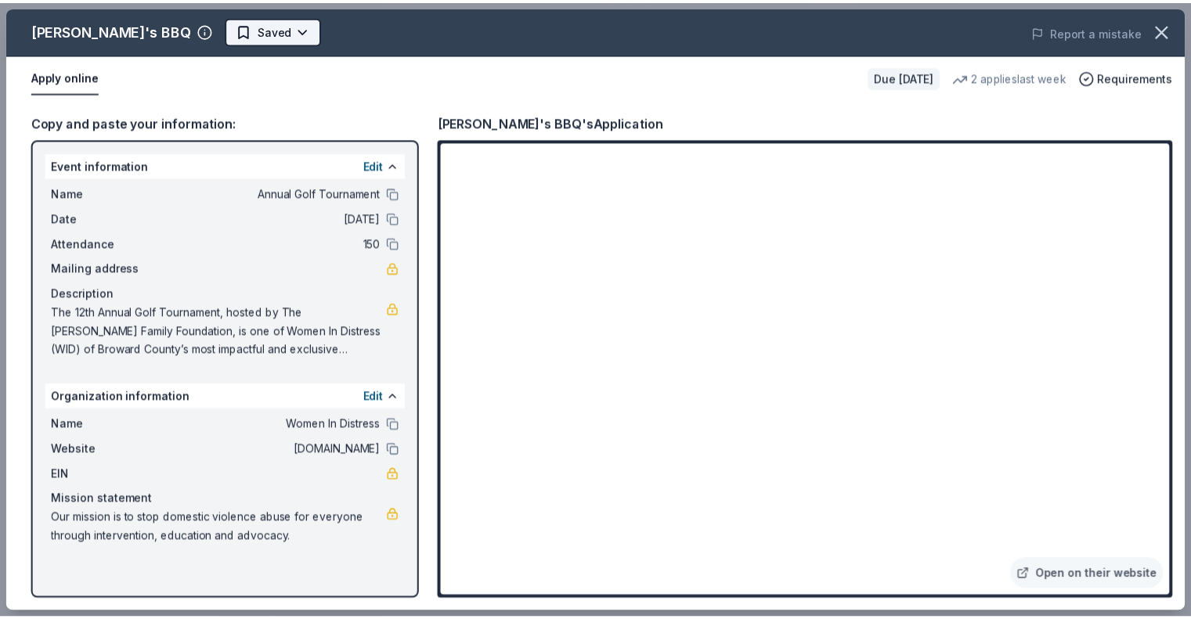
scroll to position [0, 0]
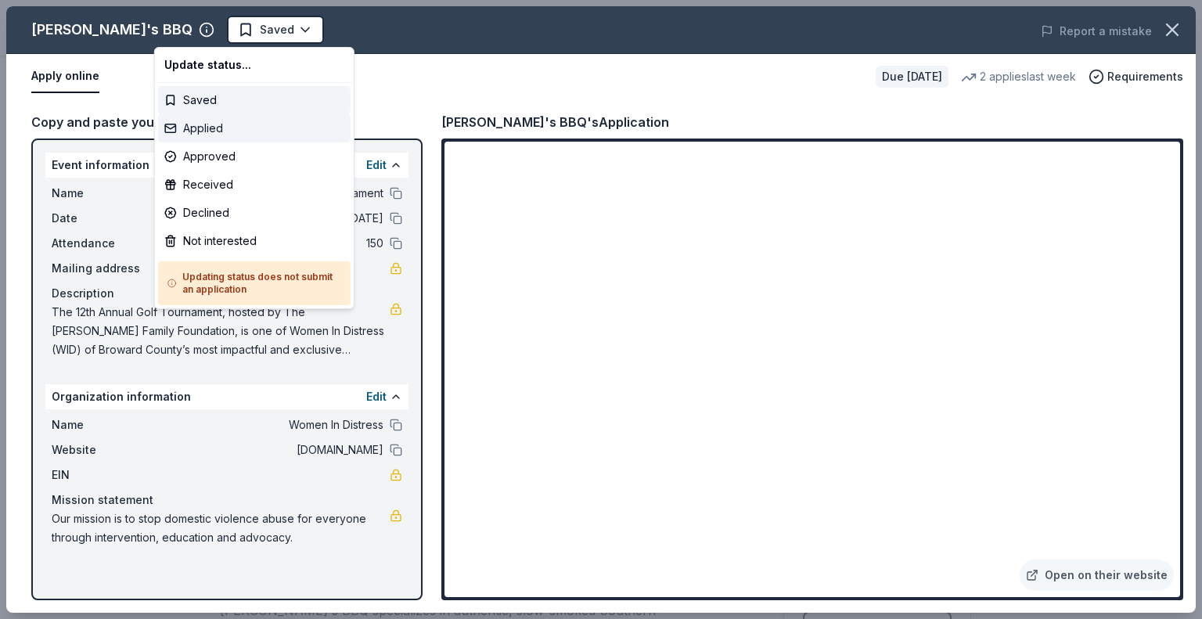
click at [251, 127] on div "Applied" at bounding box center [254, 128] width 193 height 28
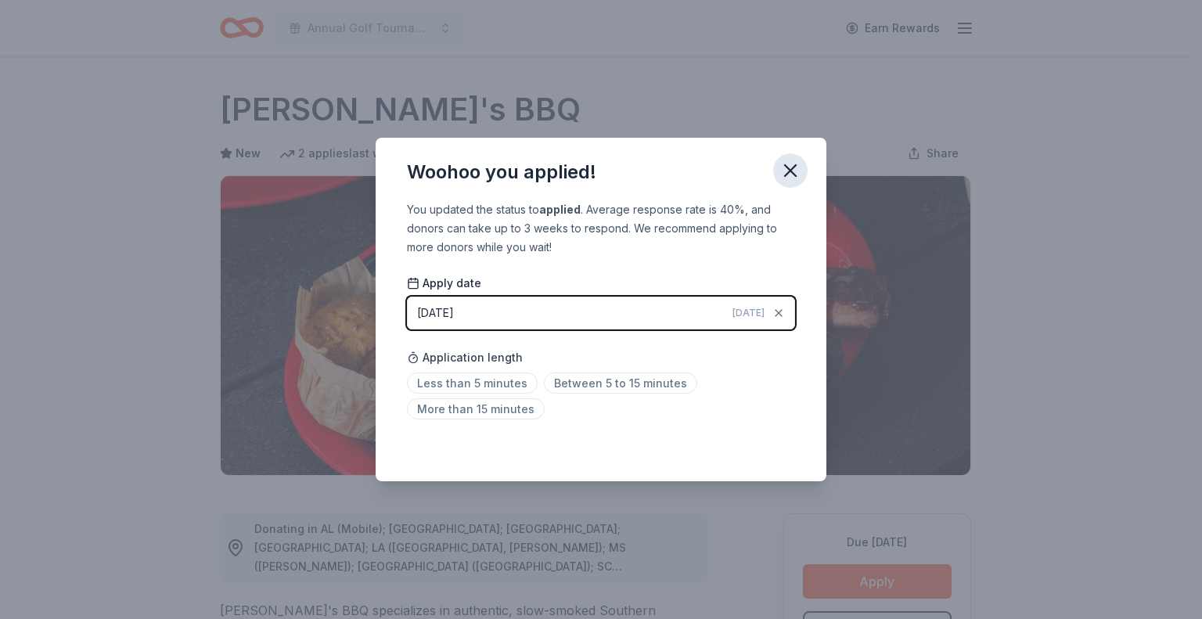
click at [791, 175] on icon "button" at bounding box center [791, 171] width 22 height 22
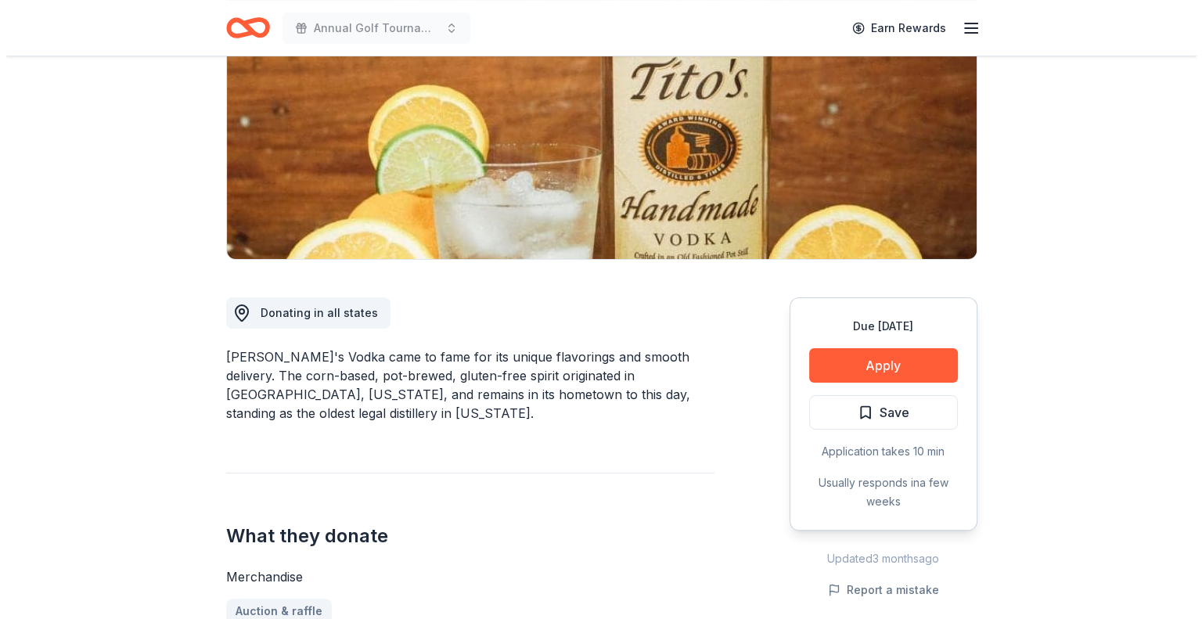
scroll to position [235, 0]
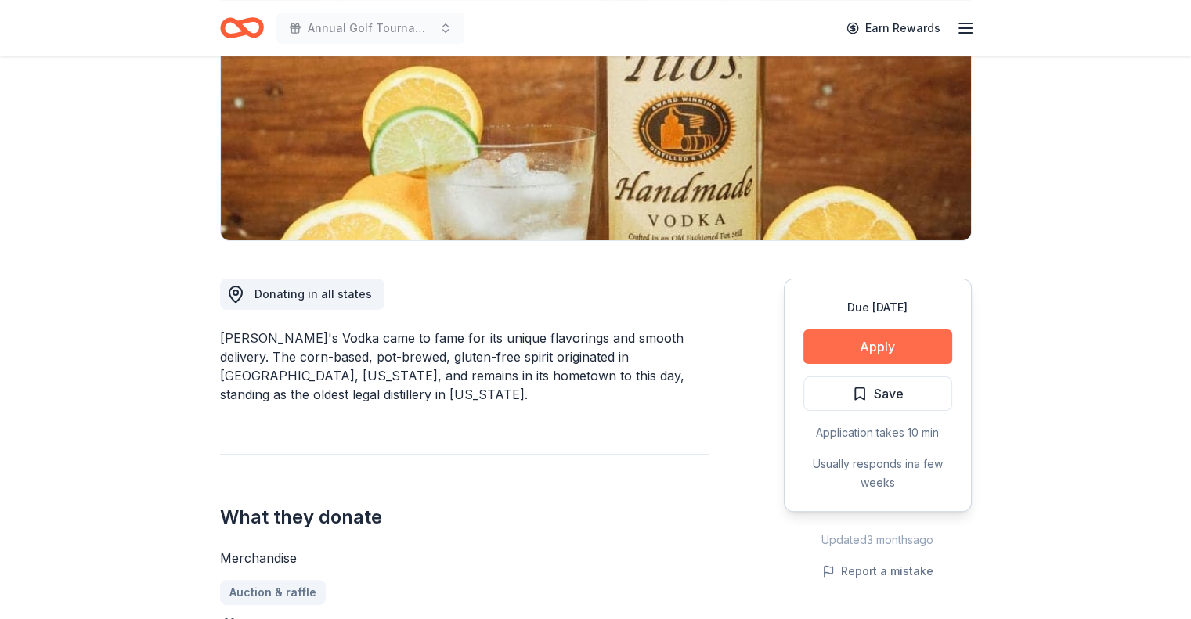
click at [911, 353] on button "Apply" at bounding box center [877, 347] width 149 height 34
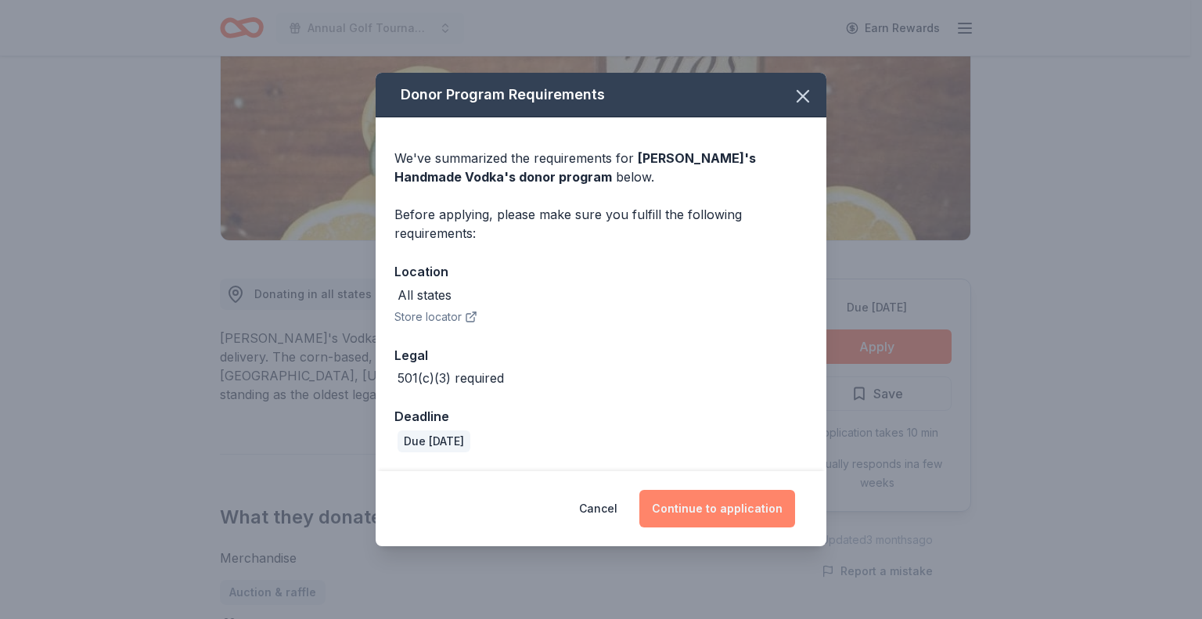
click at [726, 515] on button "Continue to application" at bounding box center [718, 509] width 156 height 38
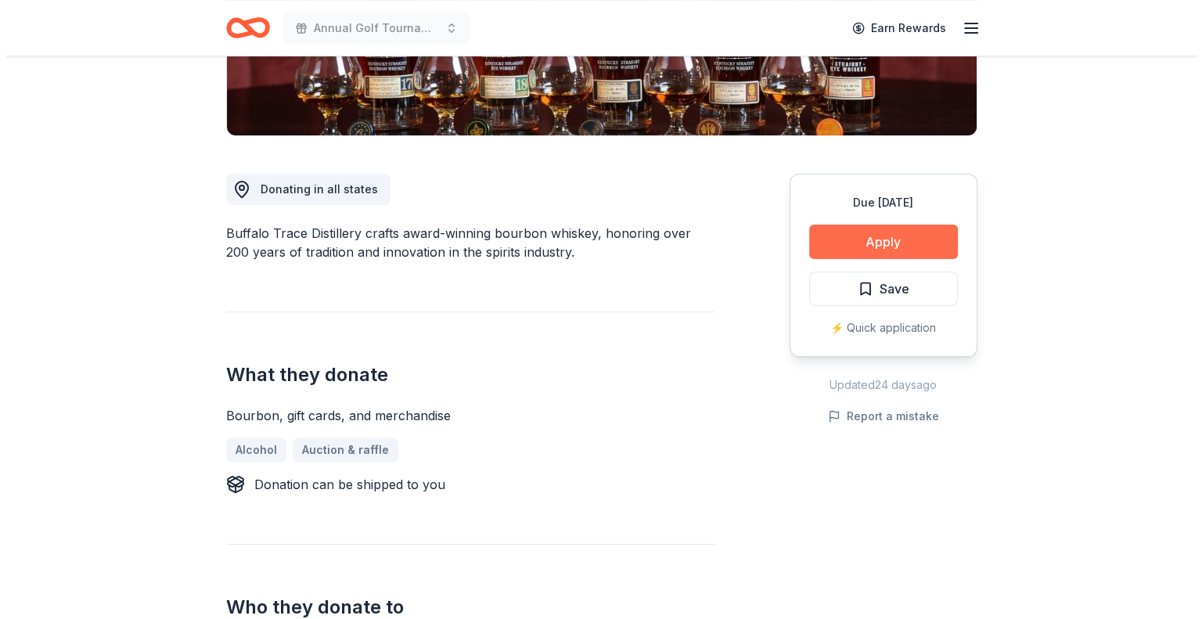
scroll to position [313, 0]
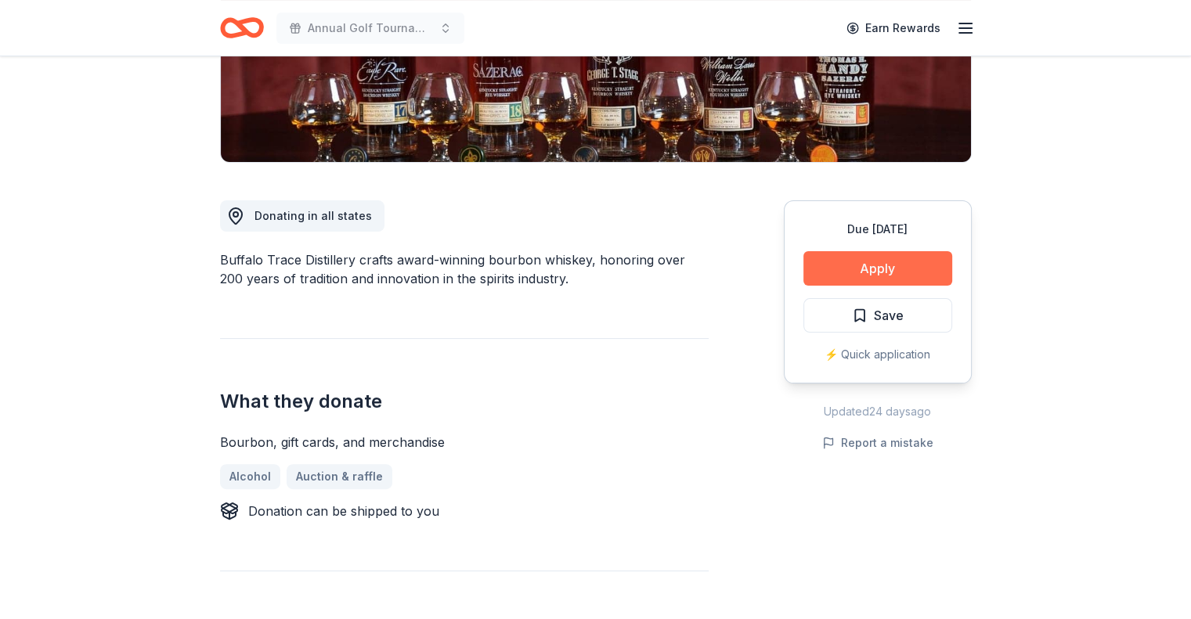
click at [917, 263] on button "Apply" at bounding box center [877, 268] width 149 height 34
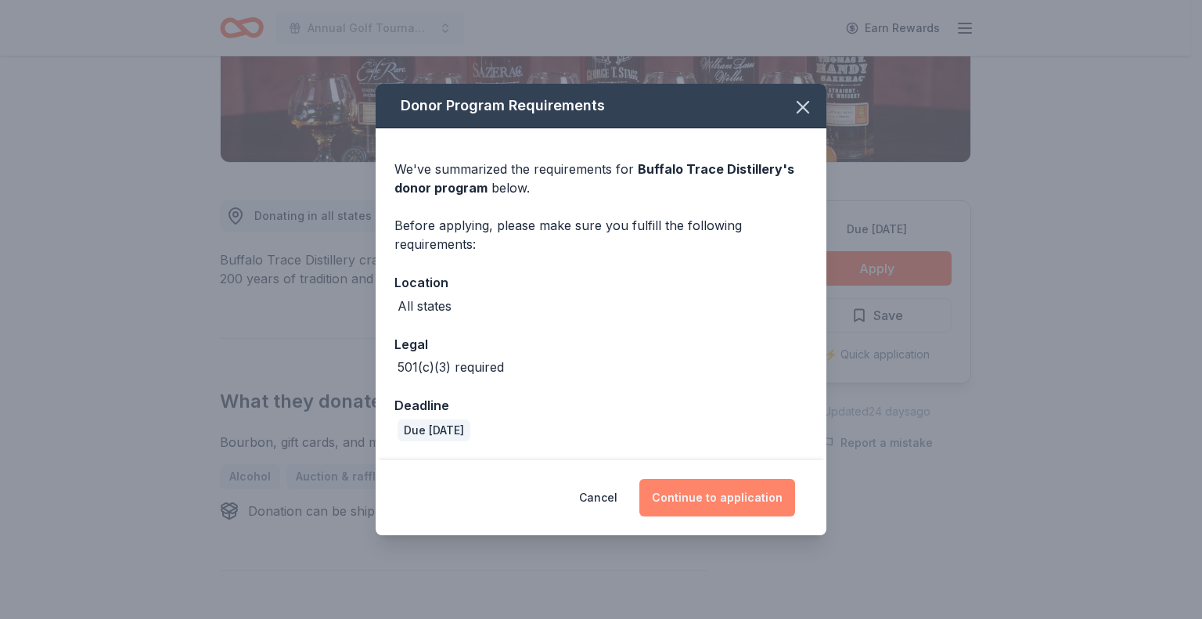
click at [723, 492] on button "Continue to application" at bounding box center [718, 498] width 156 height 38
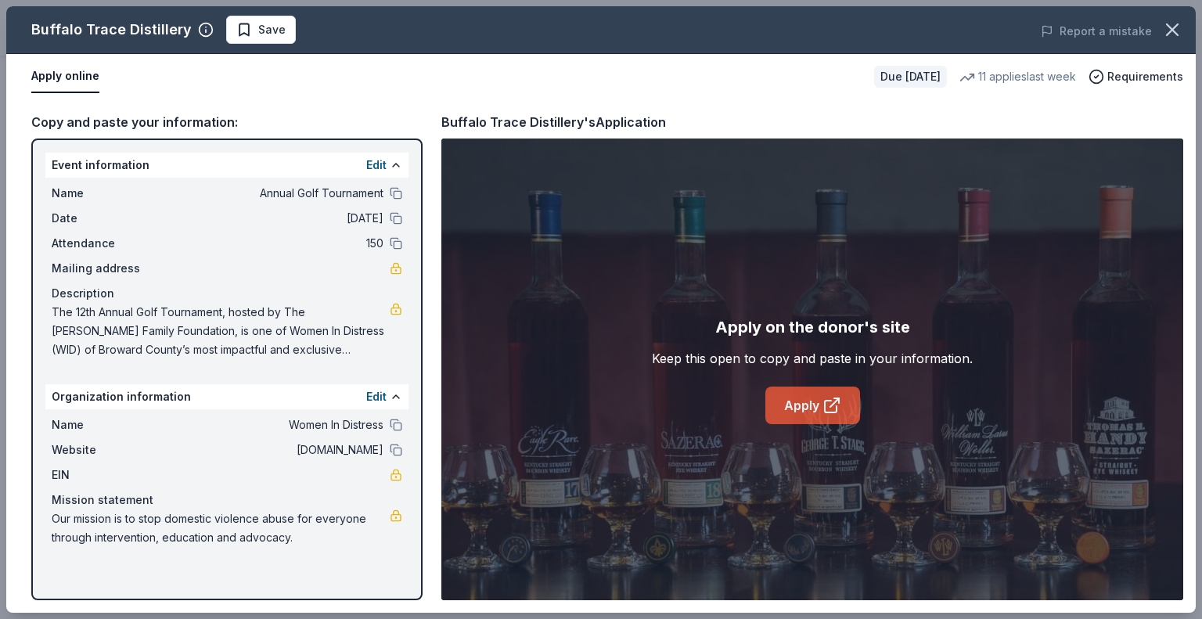
click at [801, 406] on link "Apply" at bounding box center [813, 406] width 95 height 38
